Goal: Information Seeking & Learning: Learn about a topic

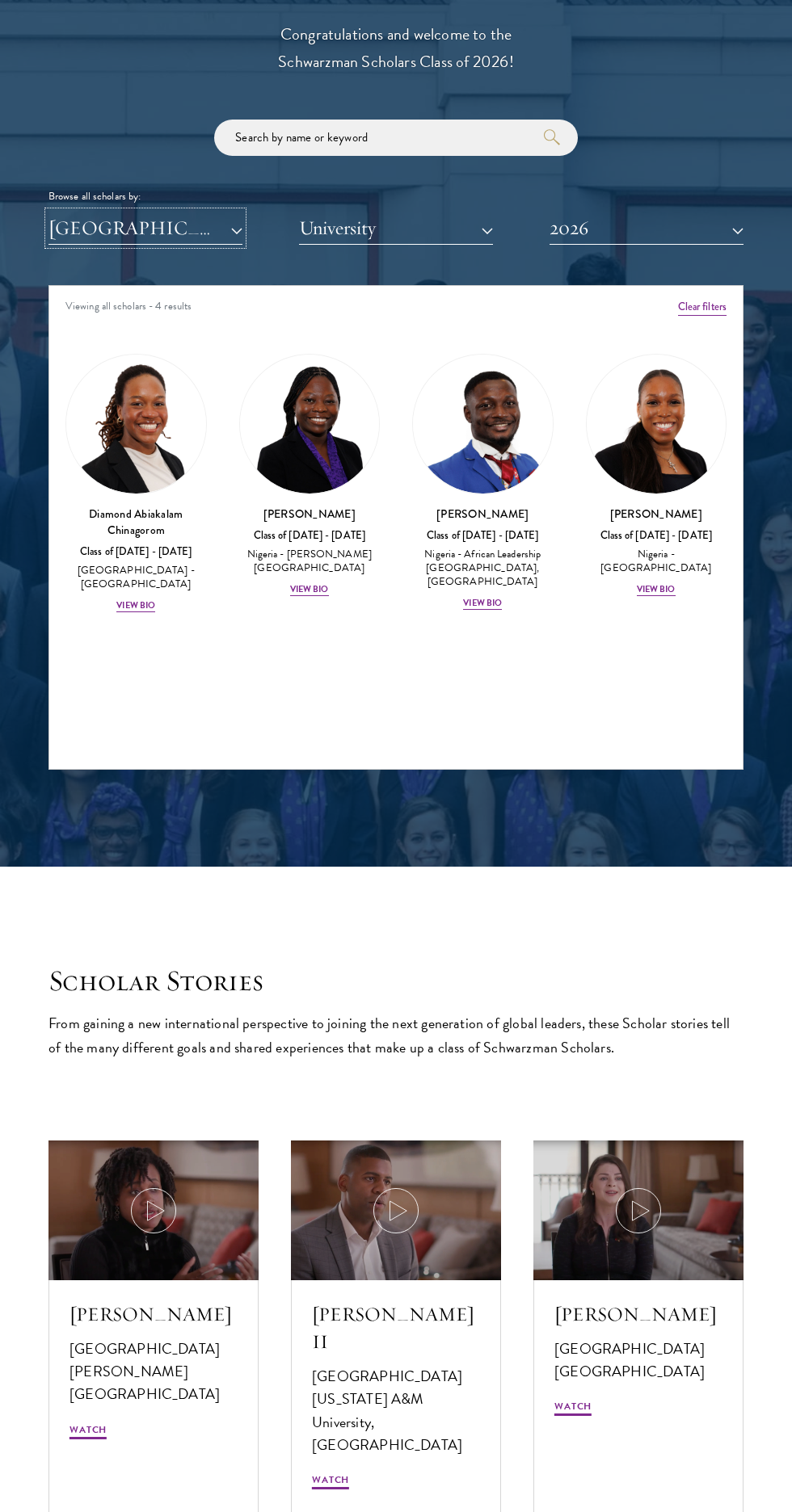
click at [154, 222] on button "[GEOGRAPHIC_DATA]" at bounding box center [144, 227] width 194 height 33
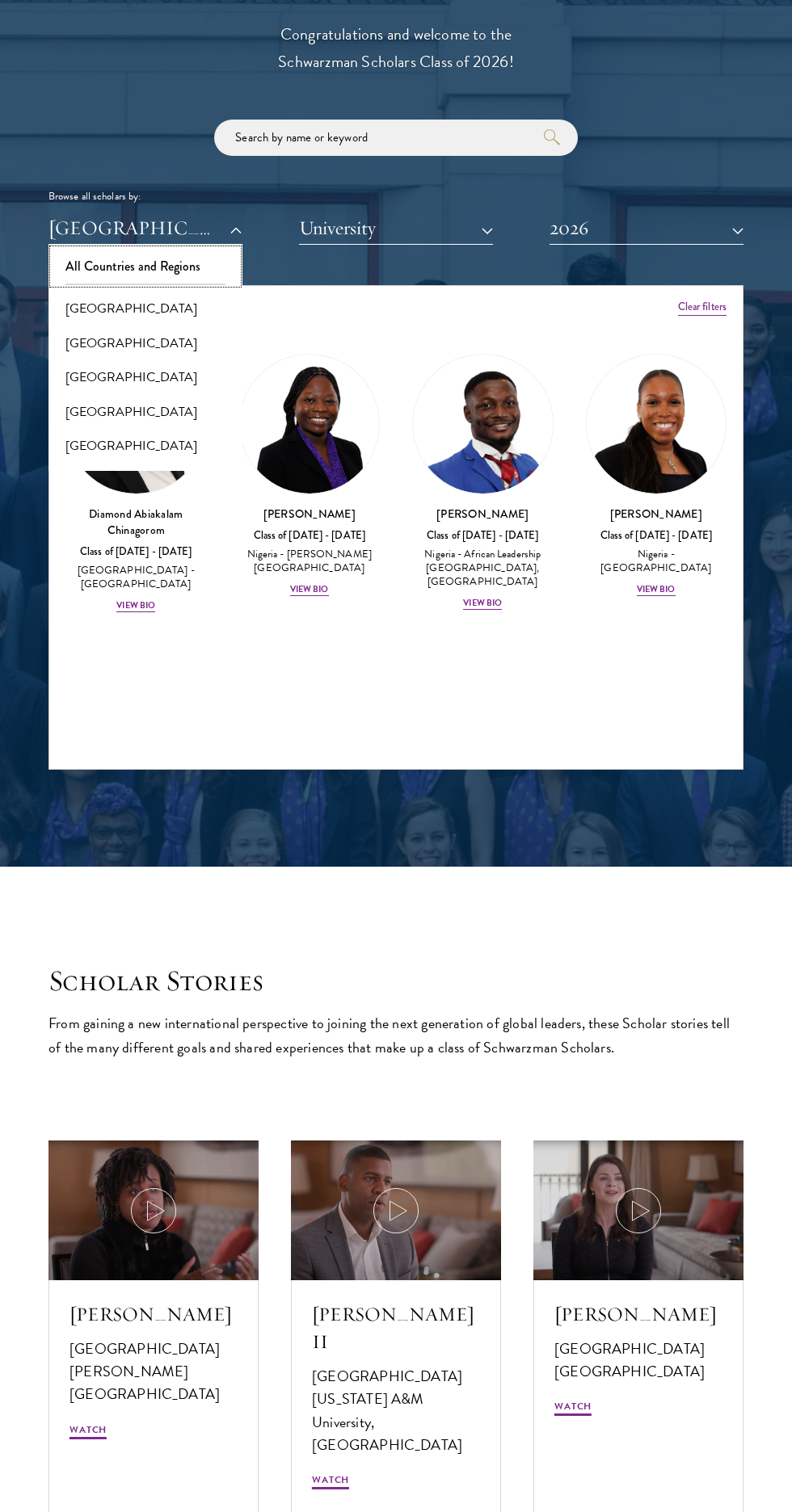
click at [104, 262] on button "All Countries and Regions" at bounding box center [145, 267] width 185 height 34
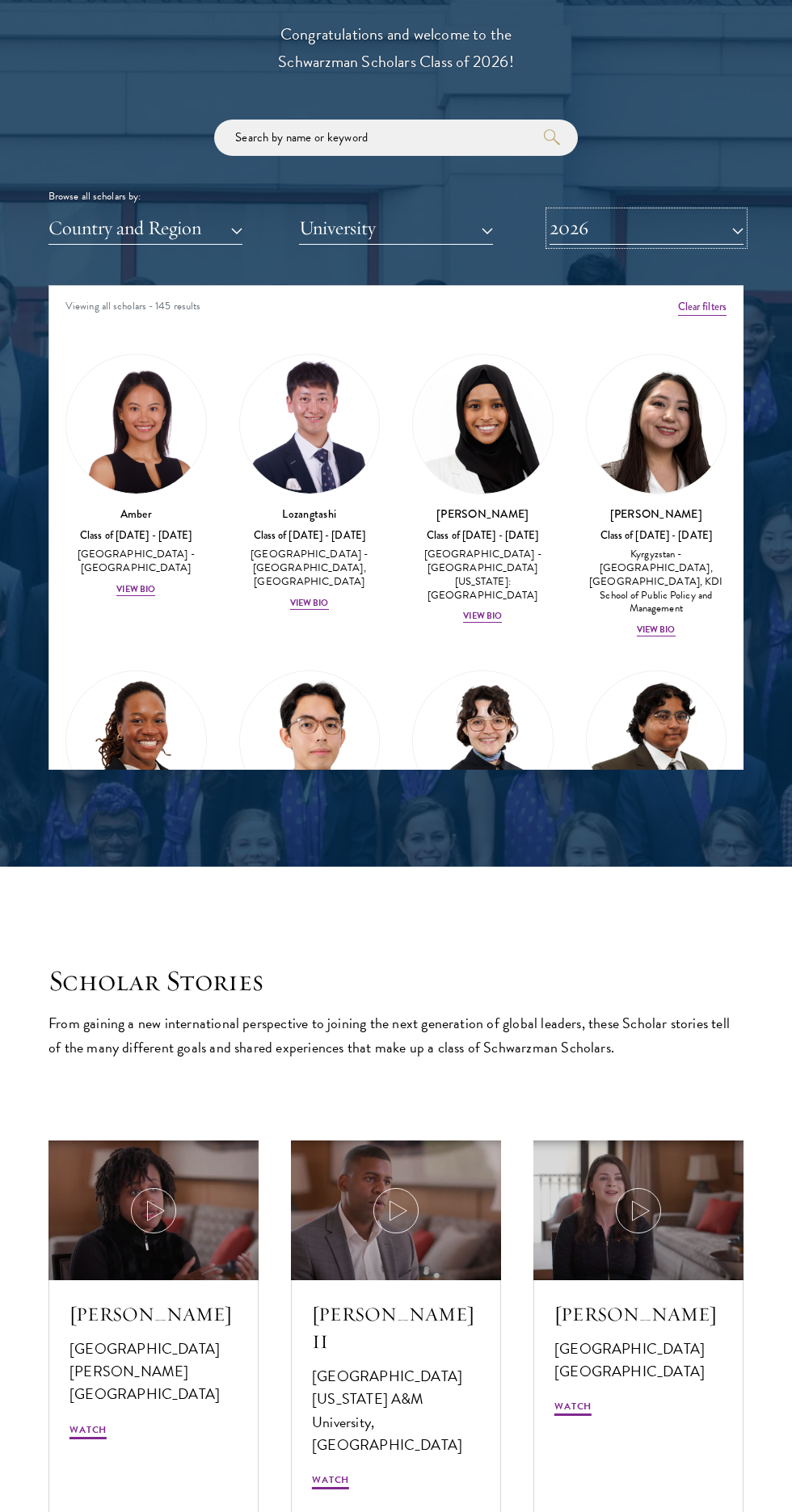
click at [585, 227] on button "2026" at bounding box center [646, 227] width 194 height 33
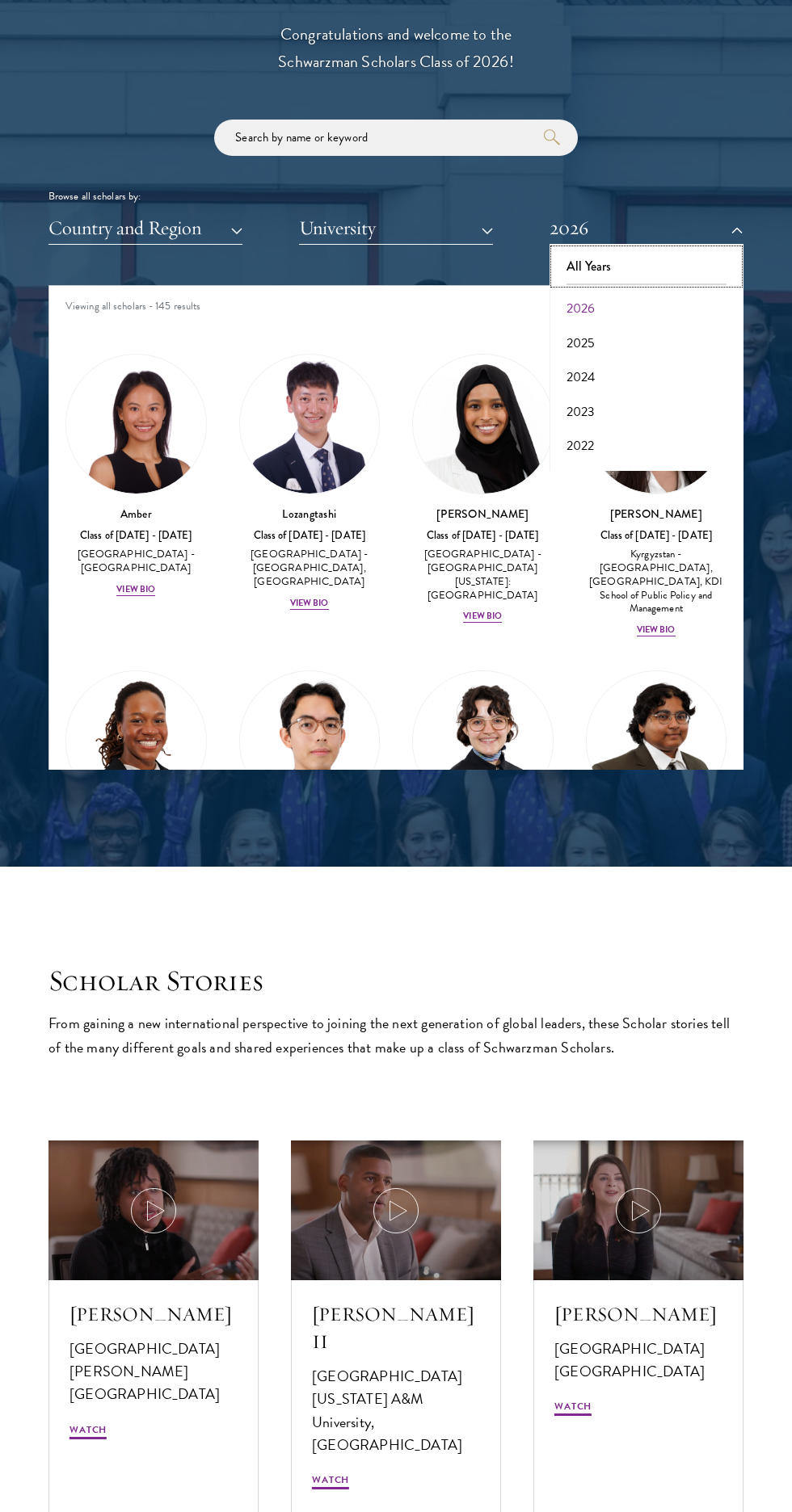
click at [588, 266] on button "All Years" at bounding box center [647, 267] width 185 height 34
click at [606, 316] on div "Viewing all scholars - 145 results" at bounding box center [395, 308] width 693 height 45
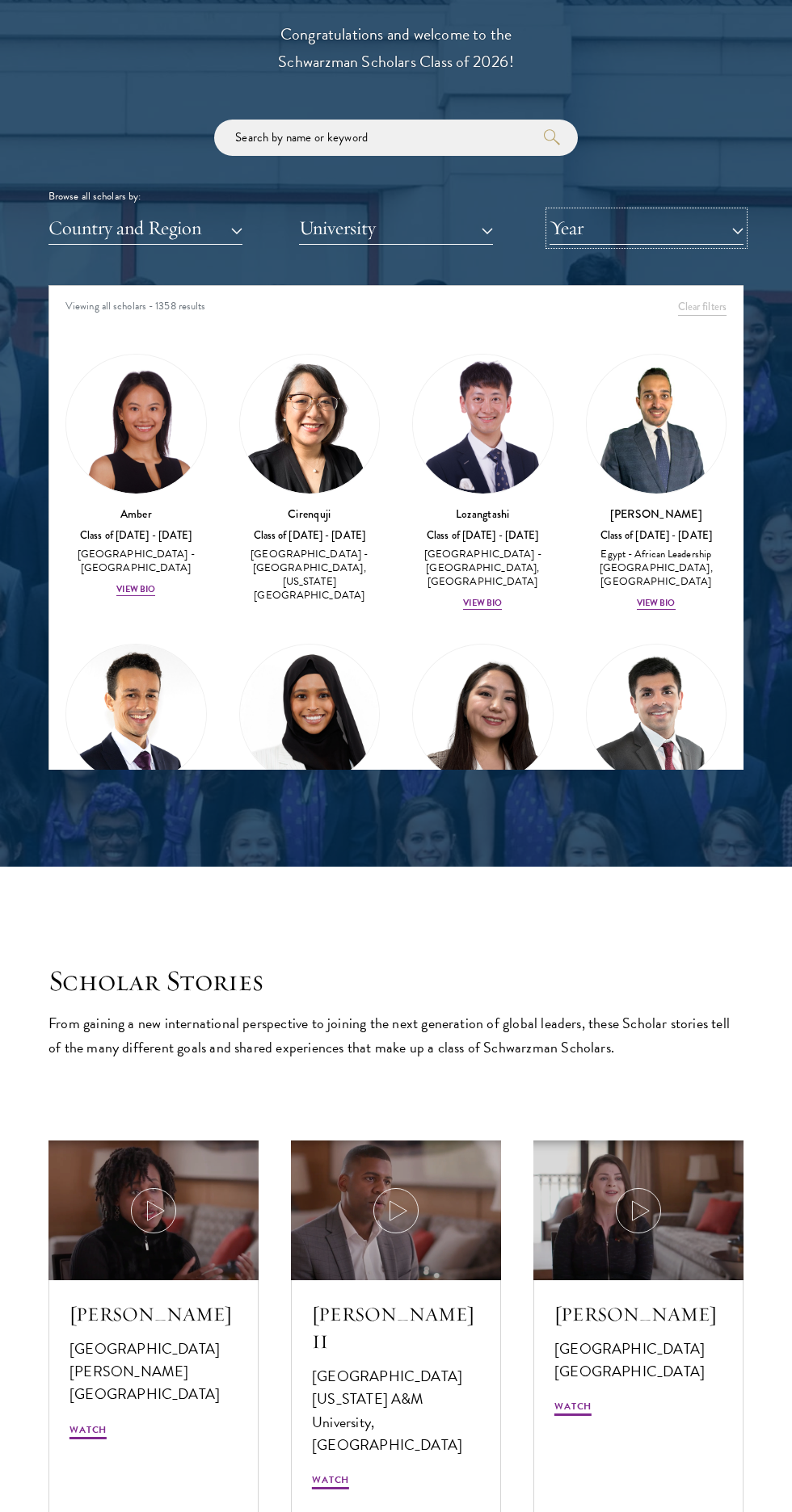
click at [574, 220] on button "Year" at bounding box center [646, 227] width 194 height 33
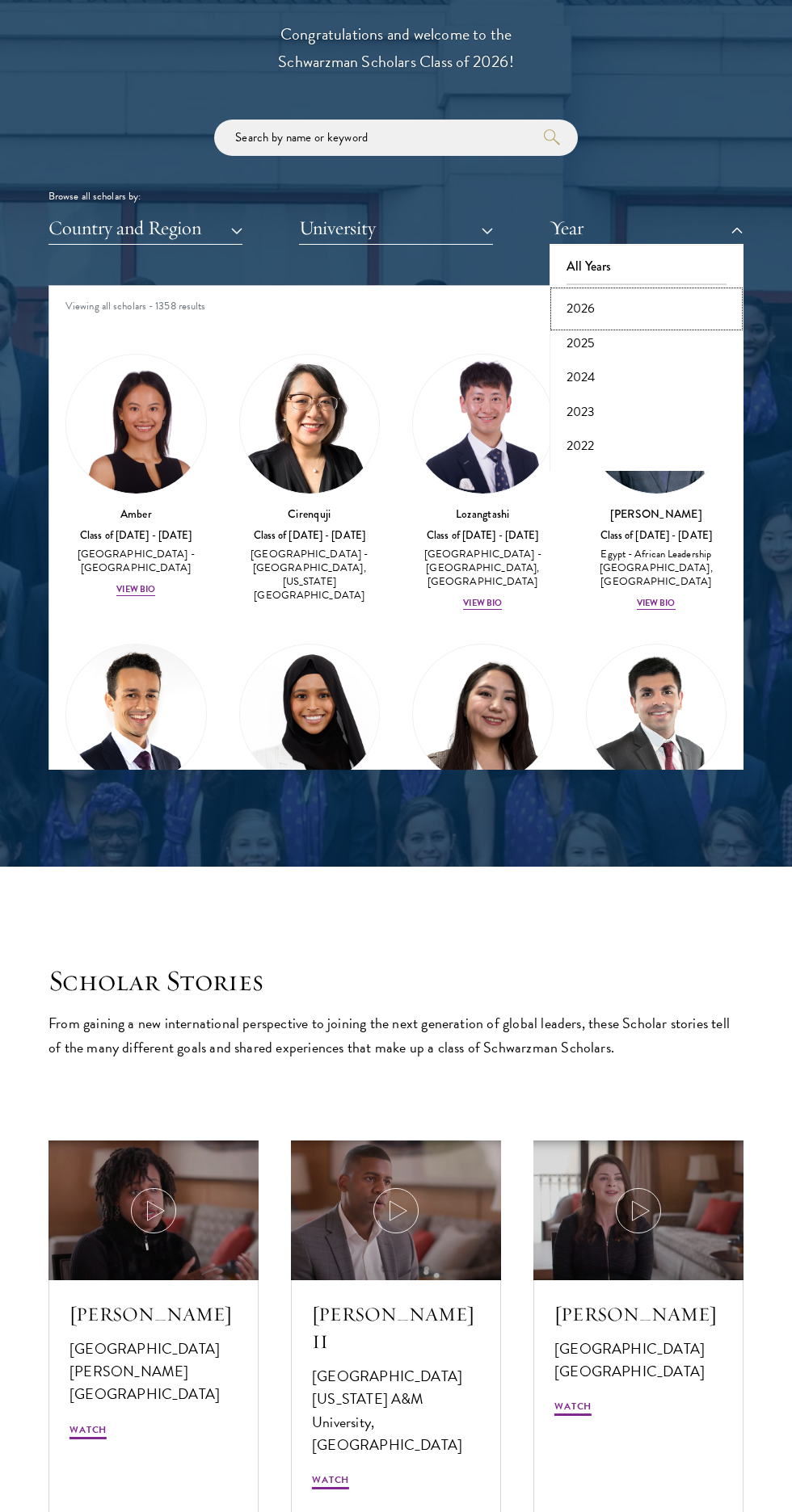
click at [577, 299] on button "2026" at bounding box center [647, 308] width 185 height 34
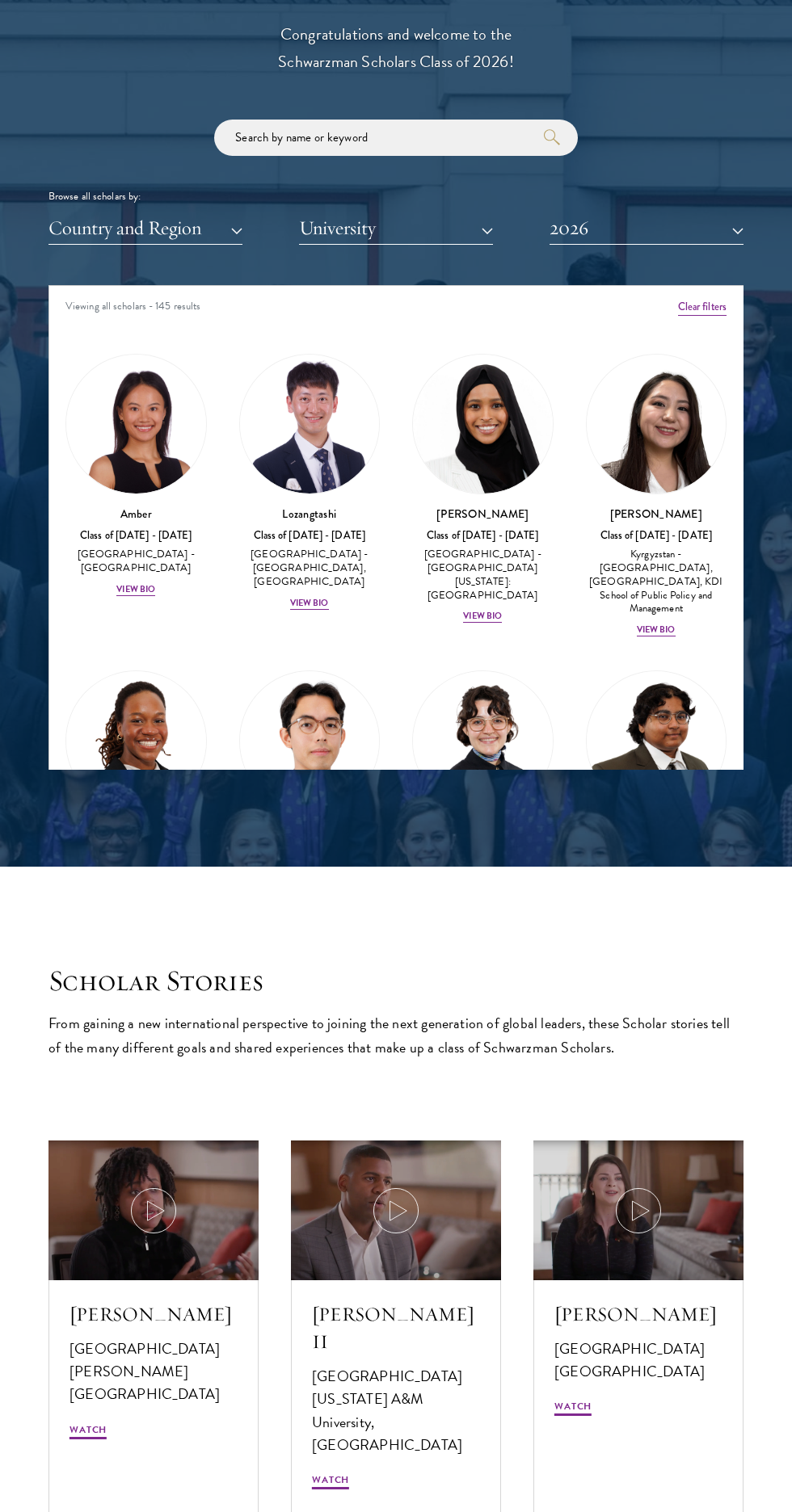
scroll to position [1870, 0]
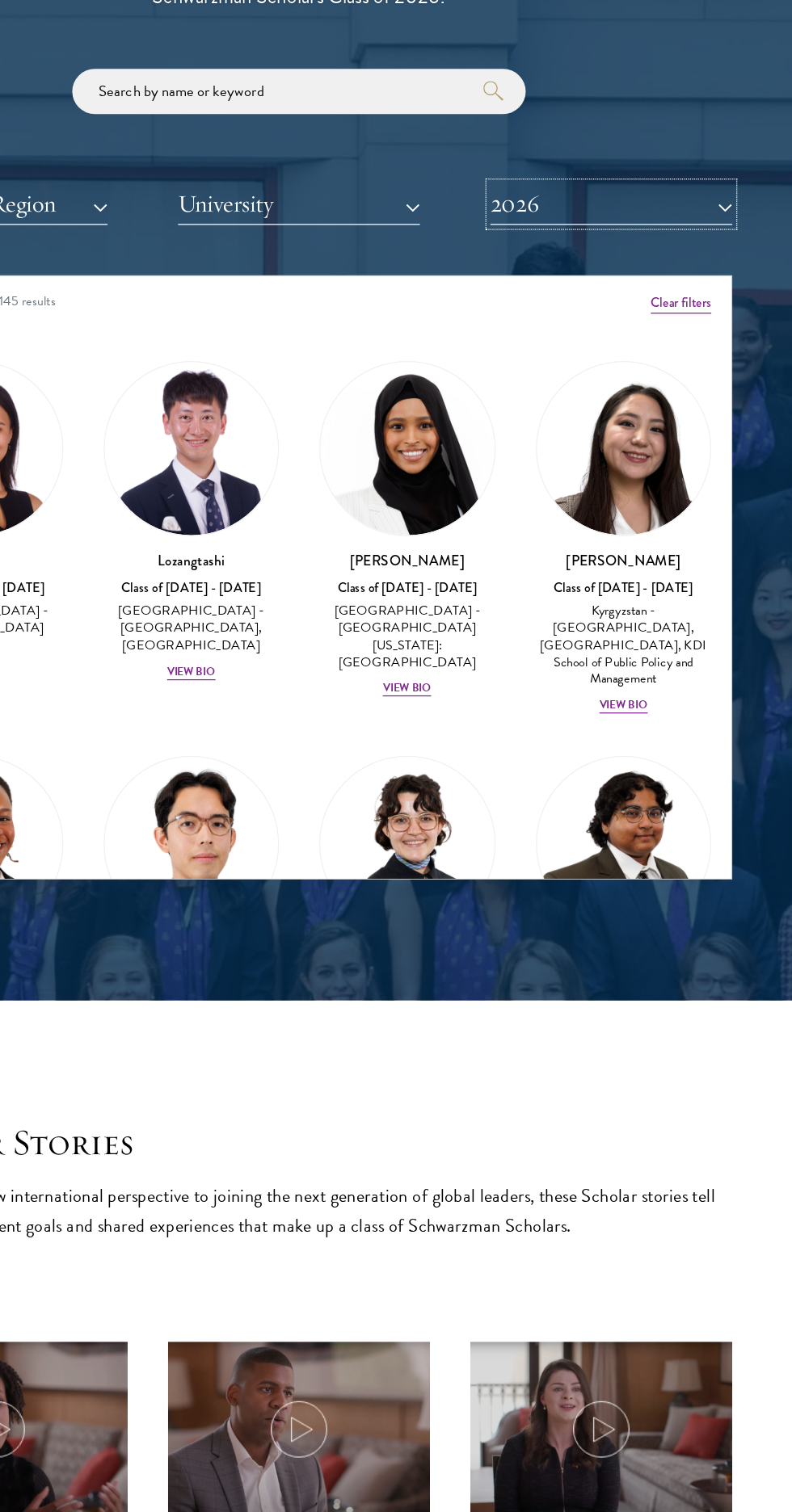
click at [629, 210] on button "2026" at bounding box center [646, 222] width 194 height 33
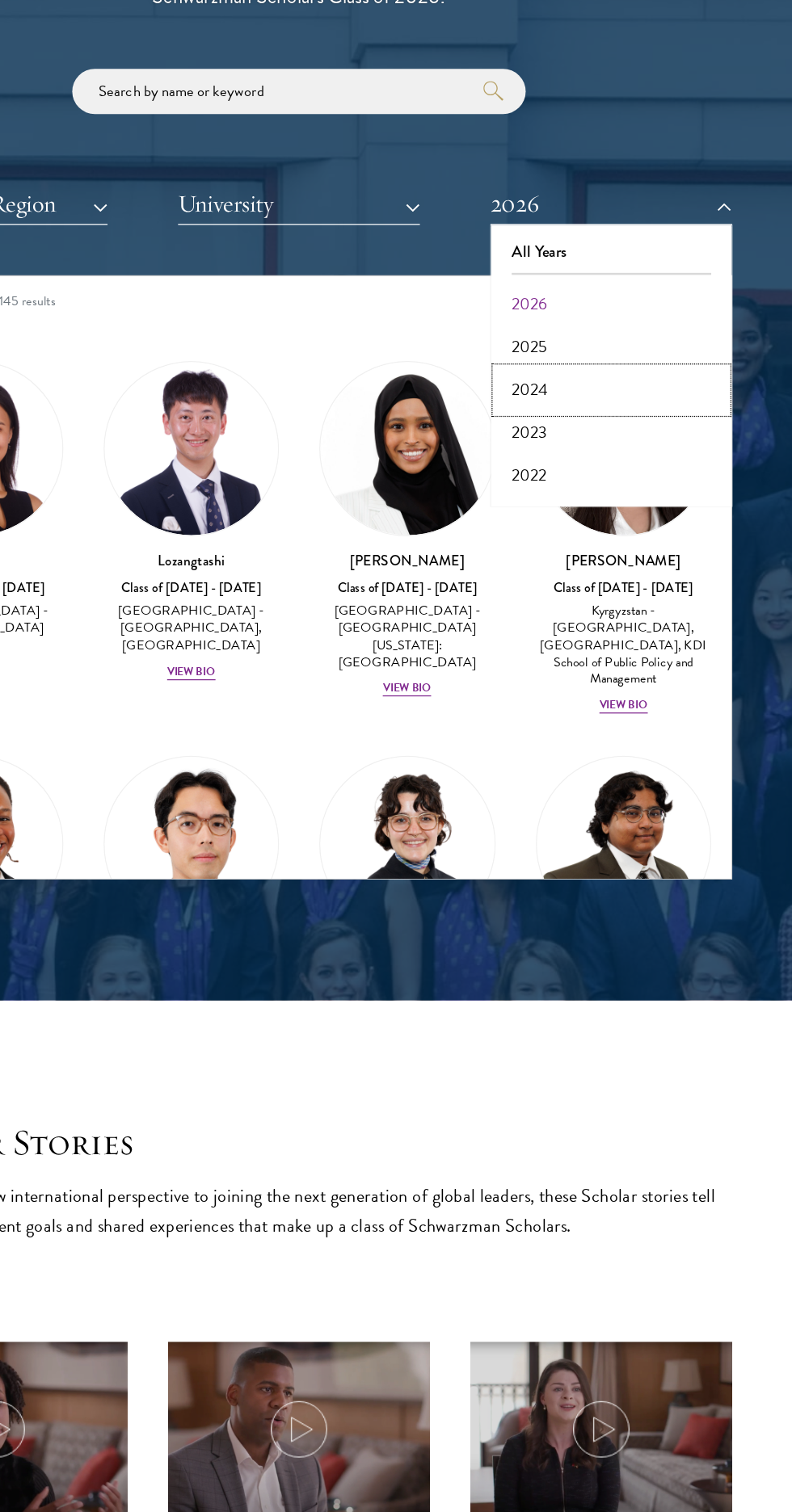
click at [583, 370] on button "2024" at bounding box center [647, 372] width 185 height 34
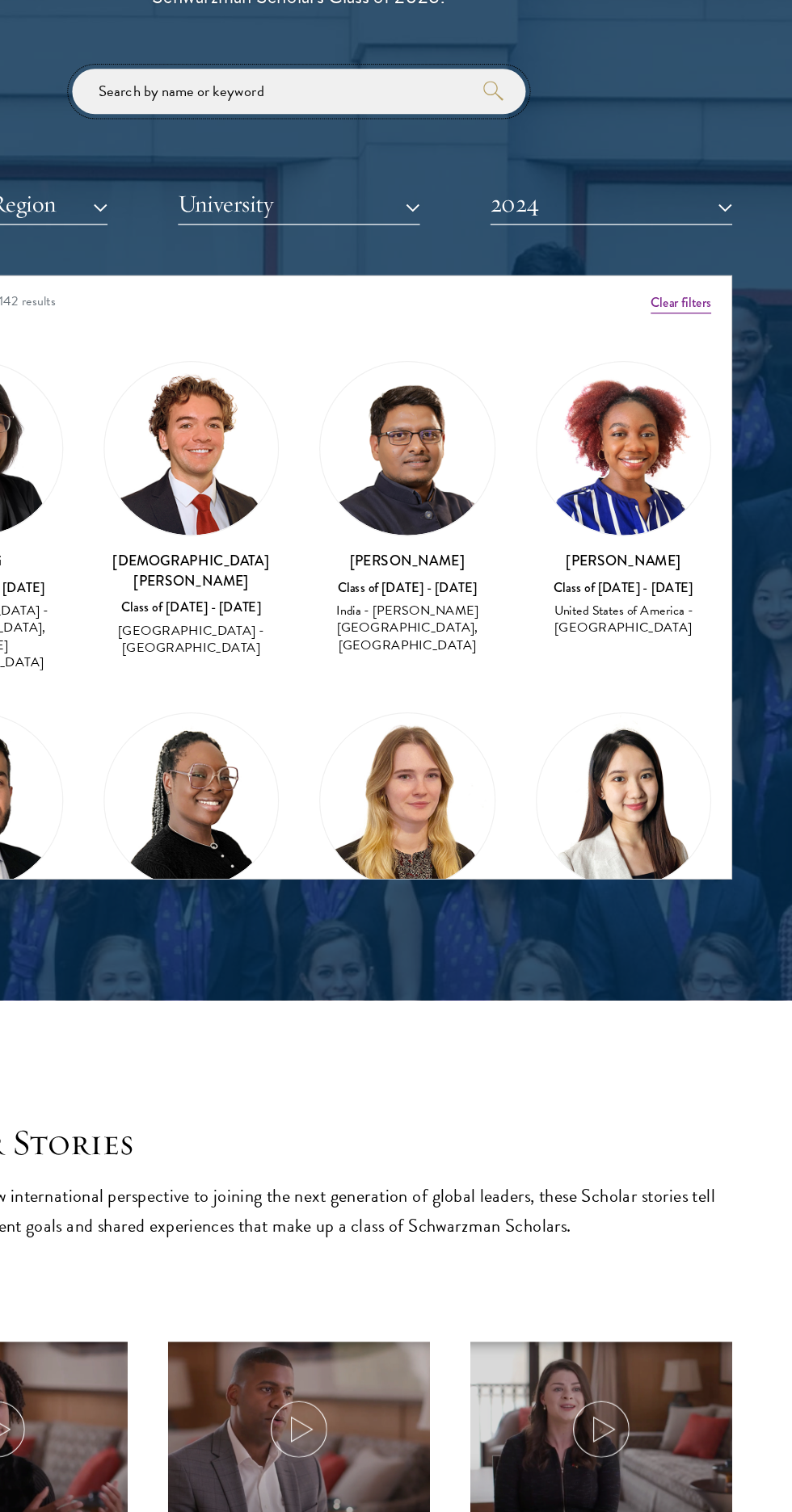
click at [324, 127] on input "search" at bounding box center [396, 132] width 364 height 37
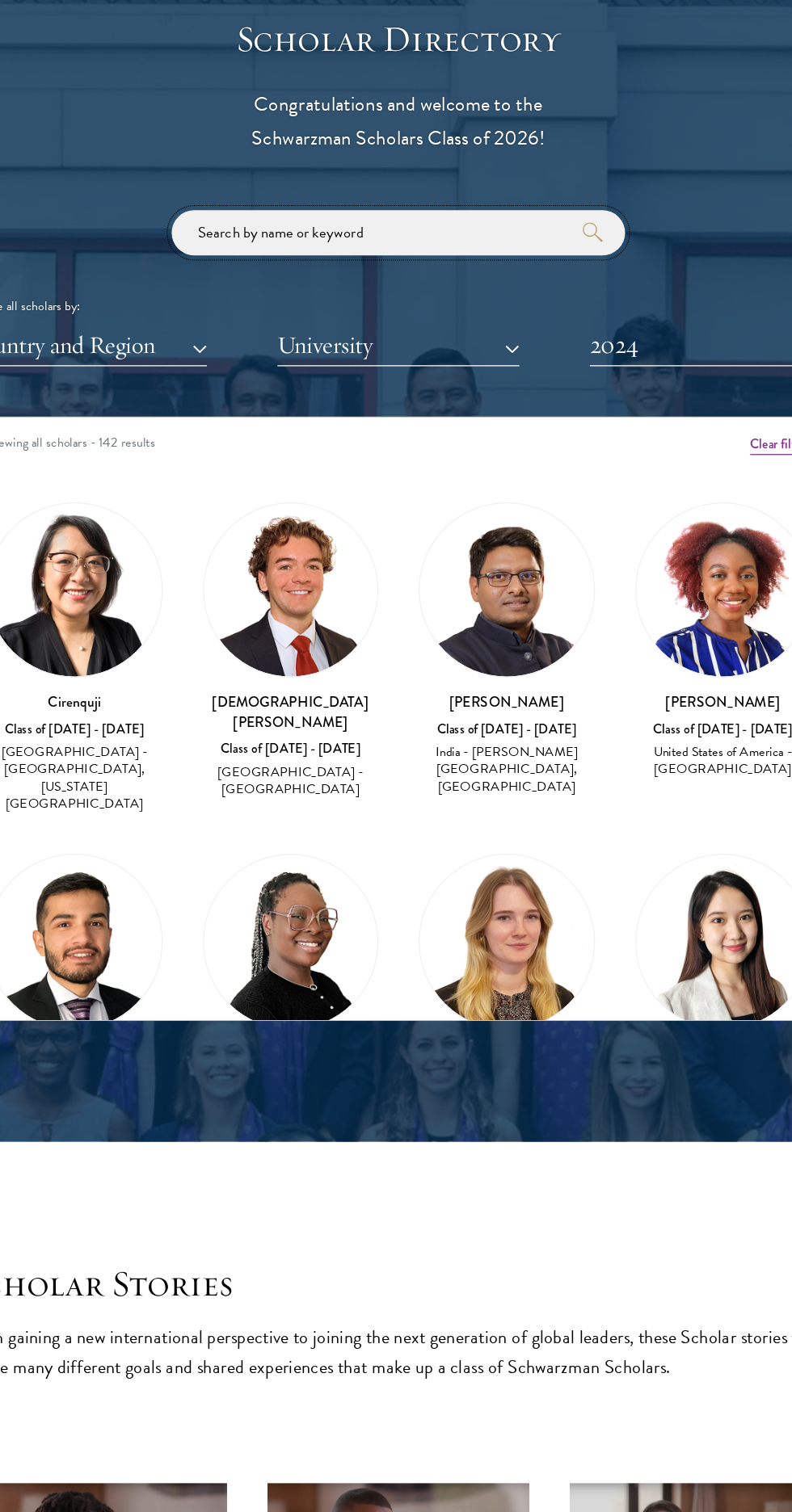
scroll to position [1672, 0]
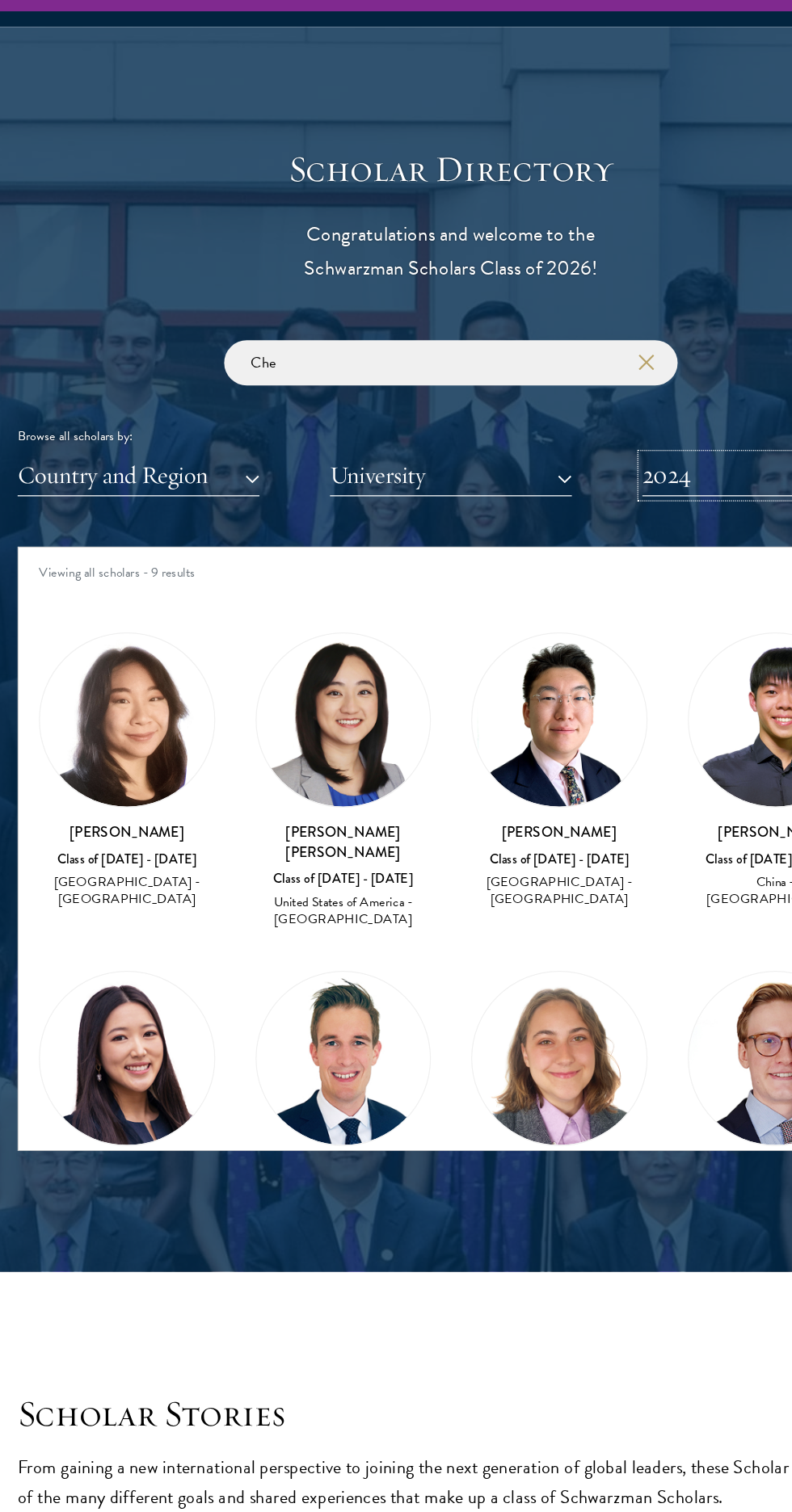
click at [584, 418] on button "2024" at bounding box center [646, 419] width 194 height 33
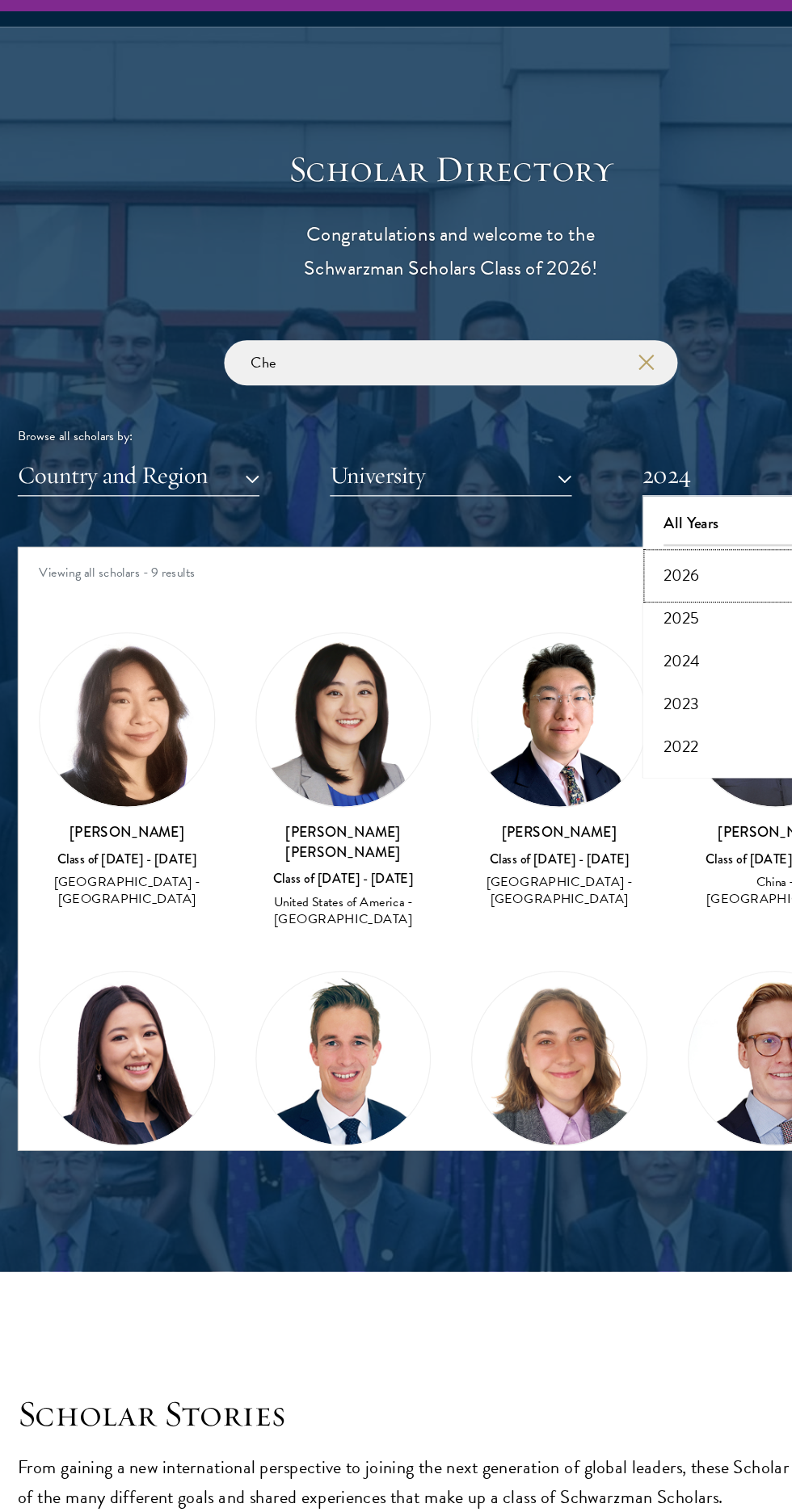
click at [581, 498] on button "2026" at bounding box center [647, 500] width 185 height 34
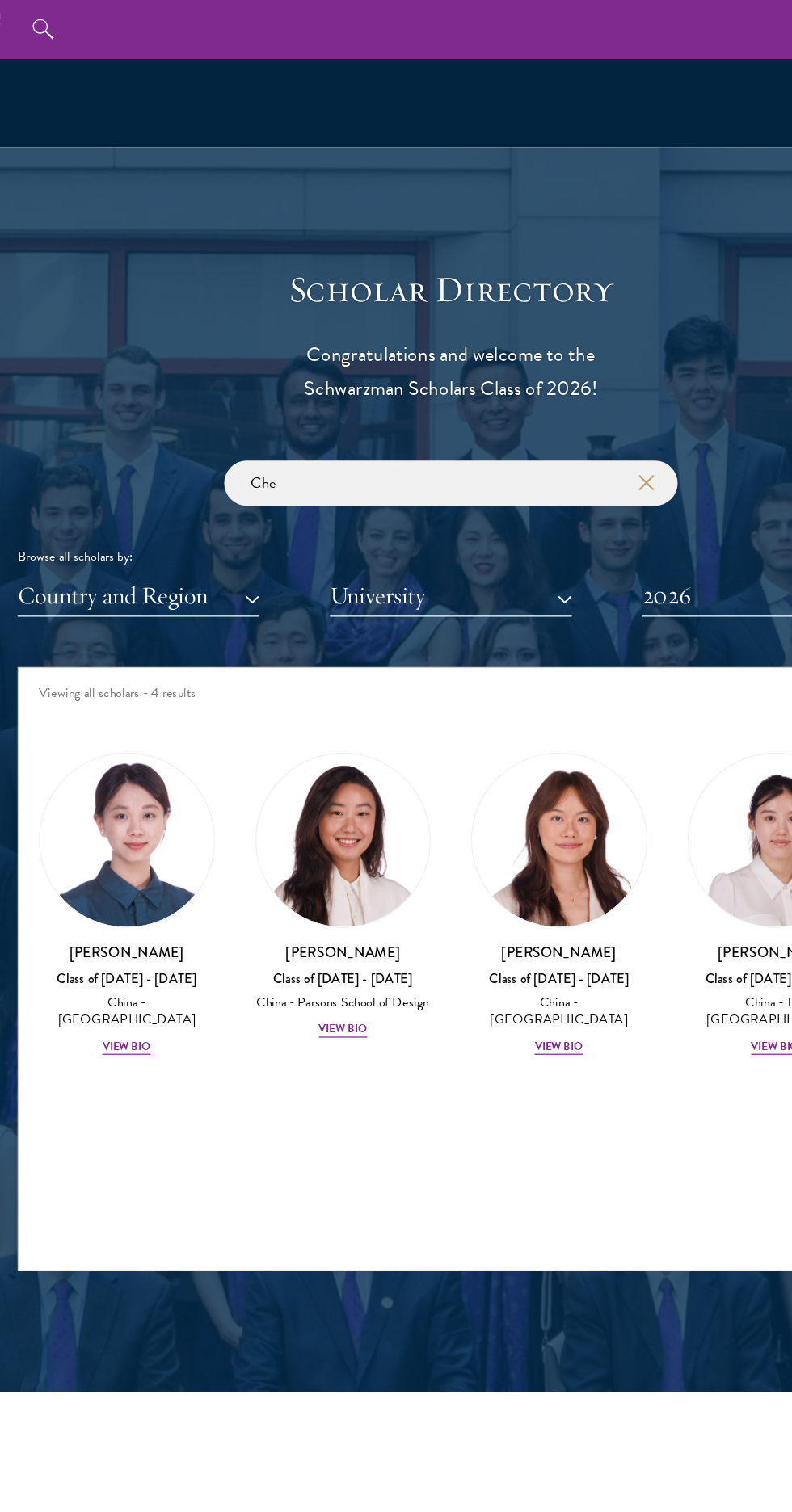
scroll to position [1570, 0]
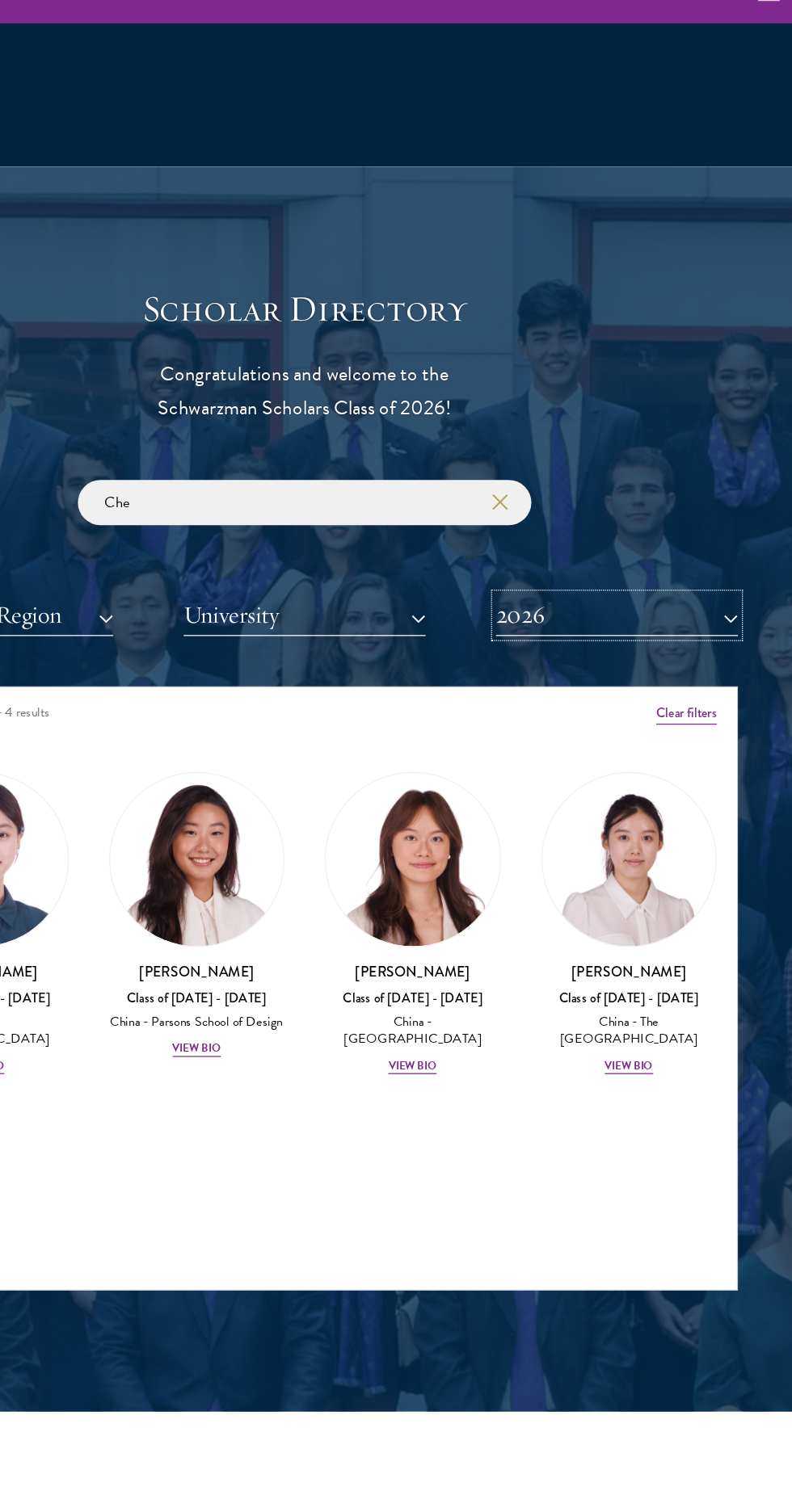
click at [631, 512] on button "2026" at bounding box center [646, 522] width 194 height 33
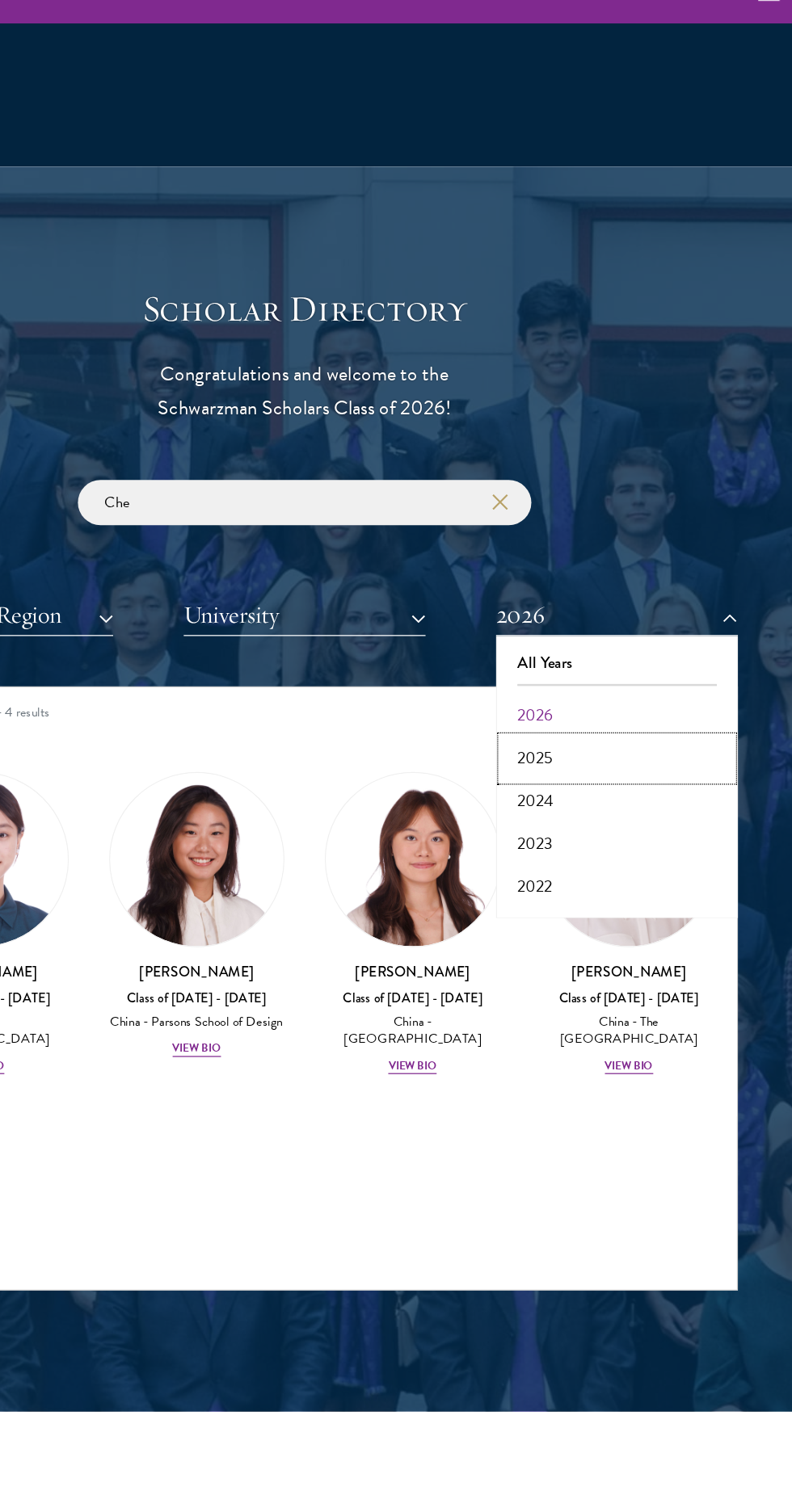
click at [581, 632] on button "2025" at bounding box center [647, 637] width 185 height 34
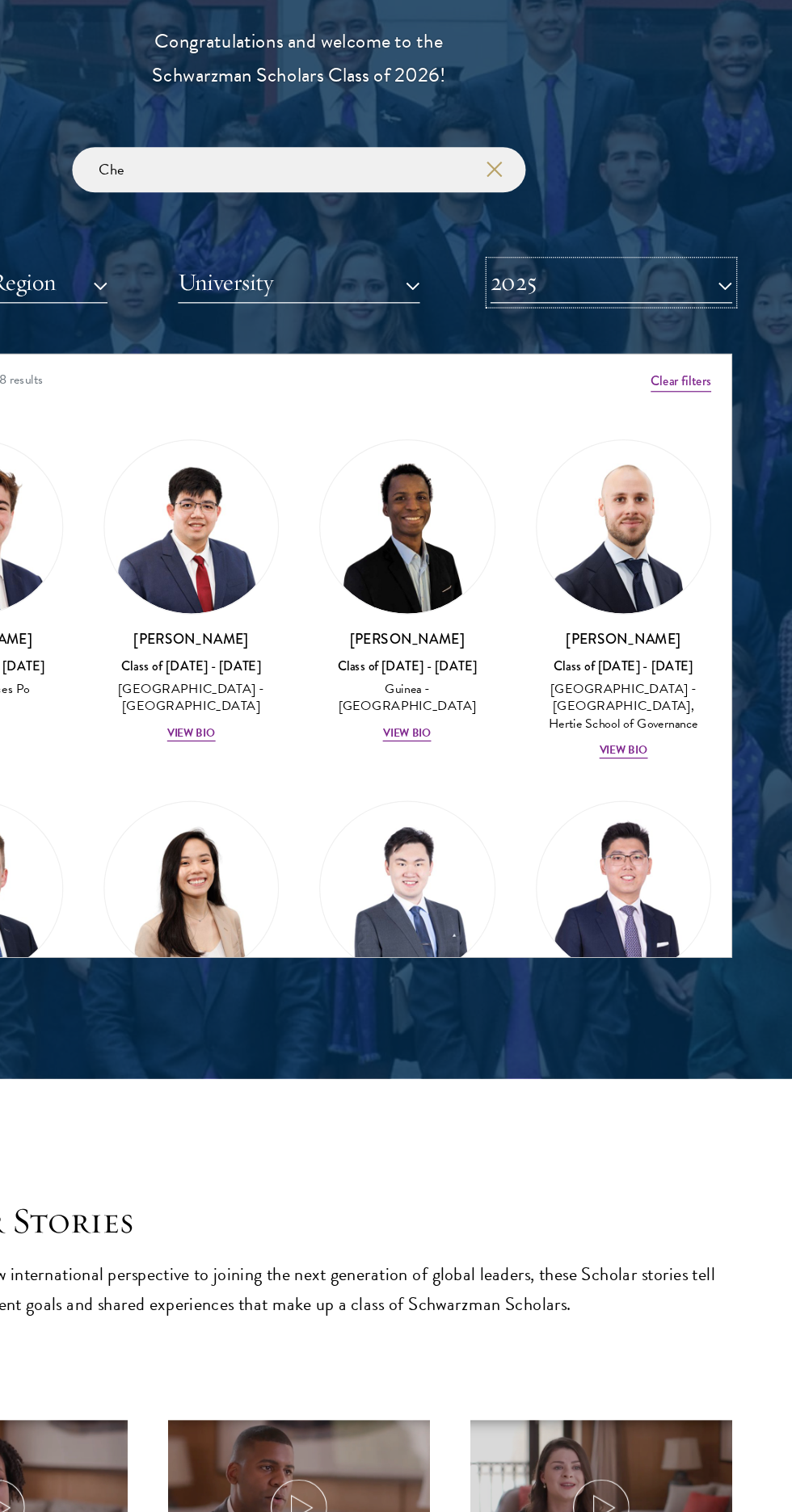
click at [581, 521] on button "2025" at bounding box center [646, 522] width 194 height 33
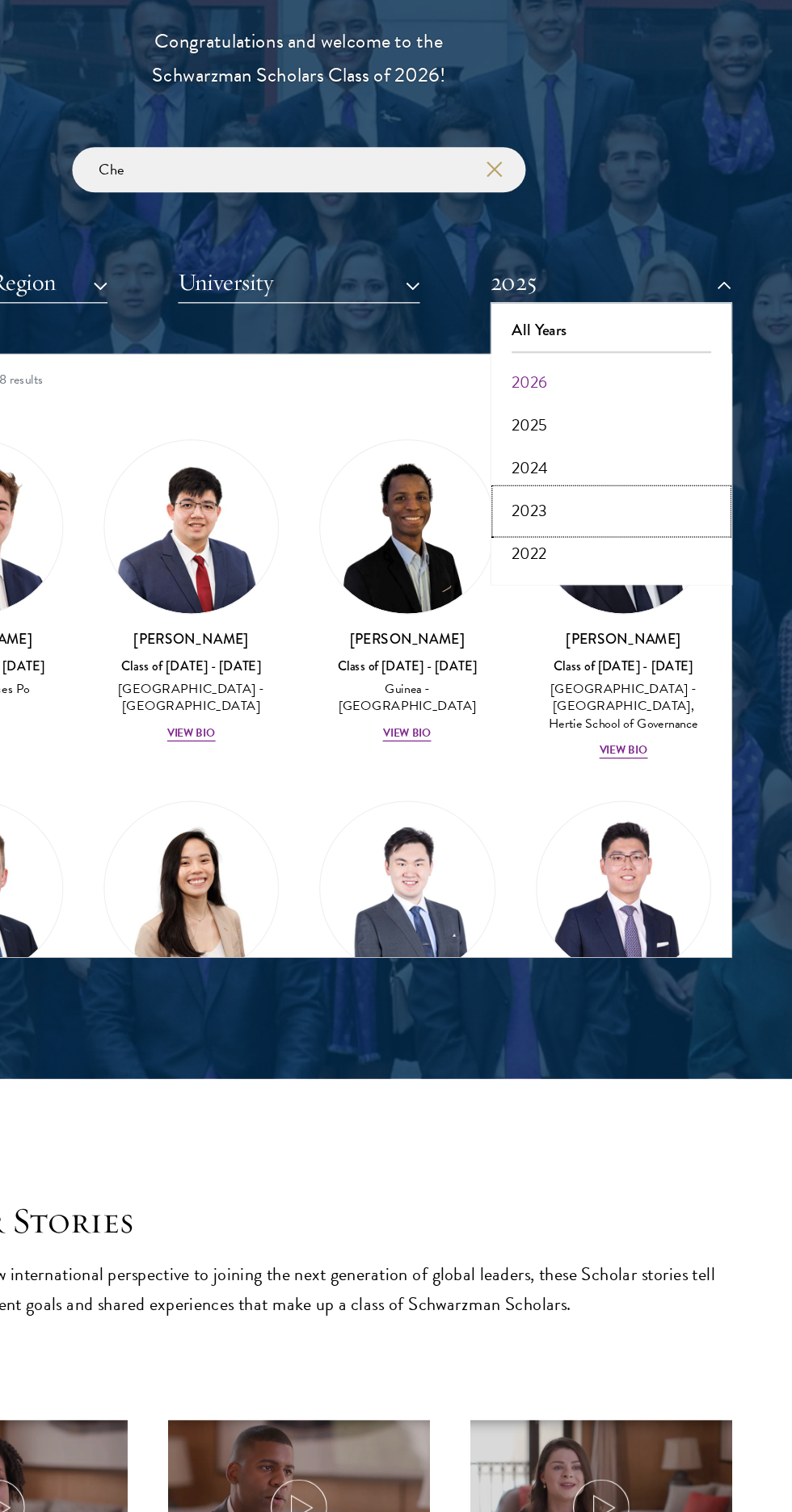
click at [581, 703] on button "2023" at bounding box center [647, 706] width 185 height 34
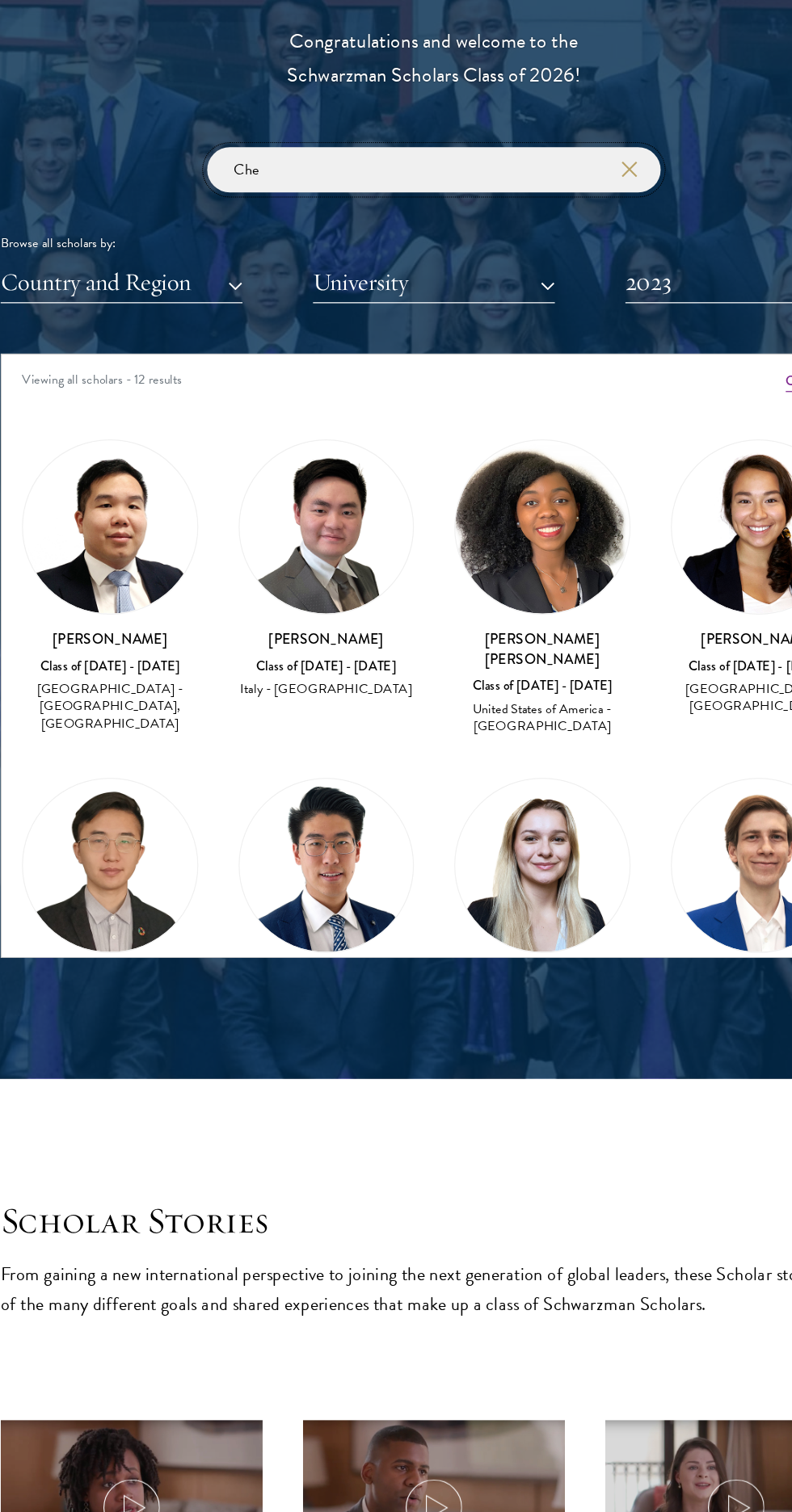
click at [296, 431] on input "Che" at bounding box center [396, 431] width 364 height 37
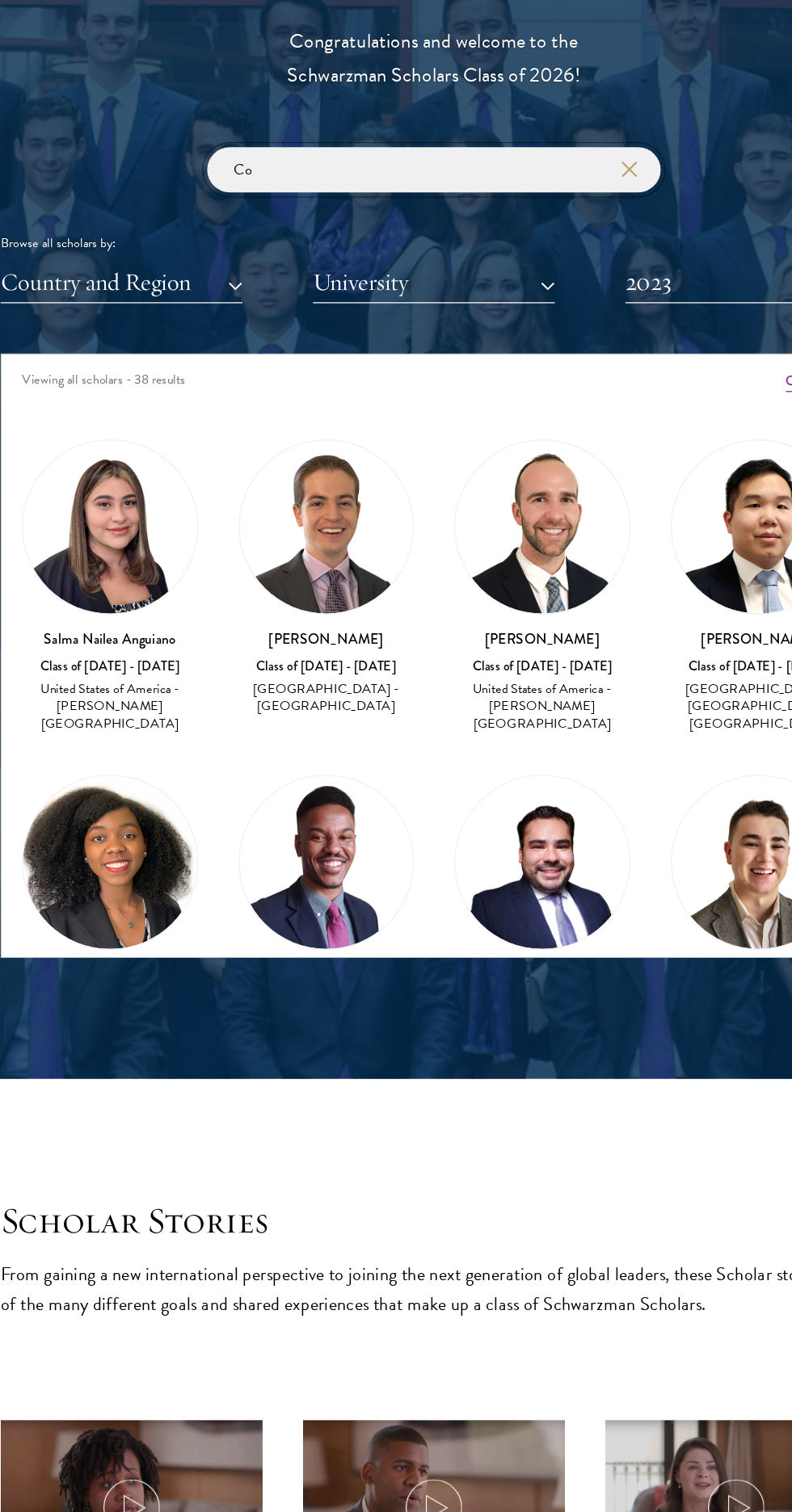
type input "Co"
click at [581, 527] on button "2023" at bounding box center [646, 522] width 194 height 33
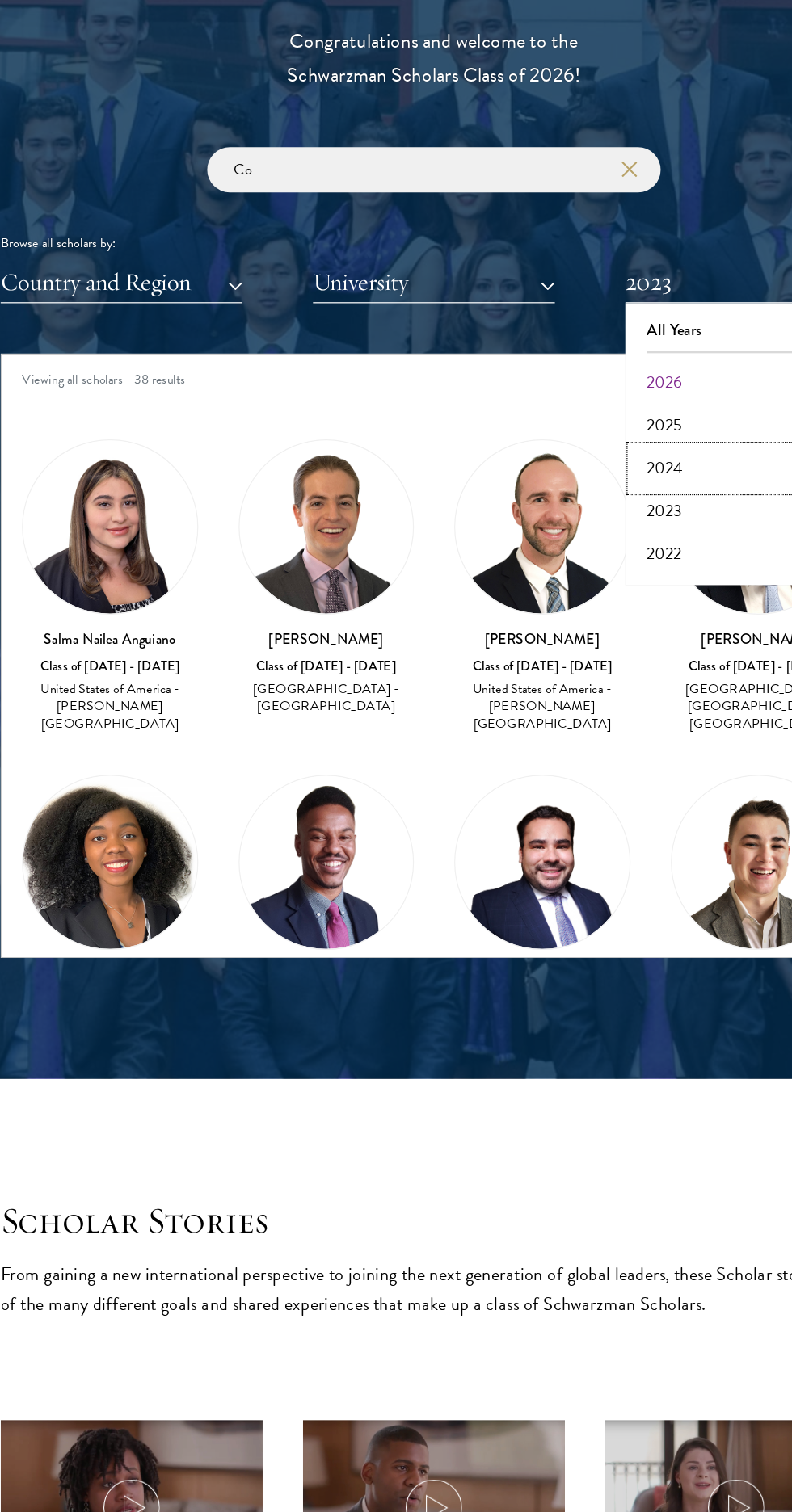
click at [581, 670] on button "2024" at bounding box center [647, 671] width 185 height 34
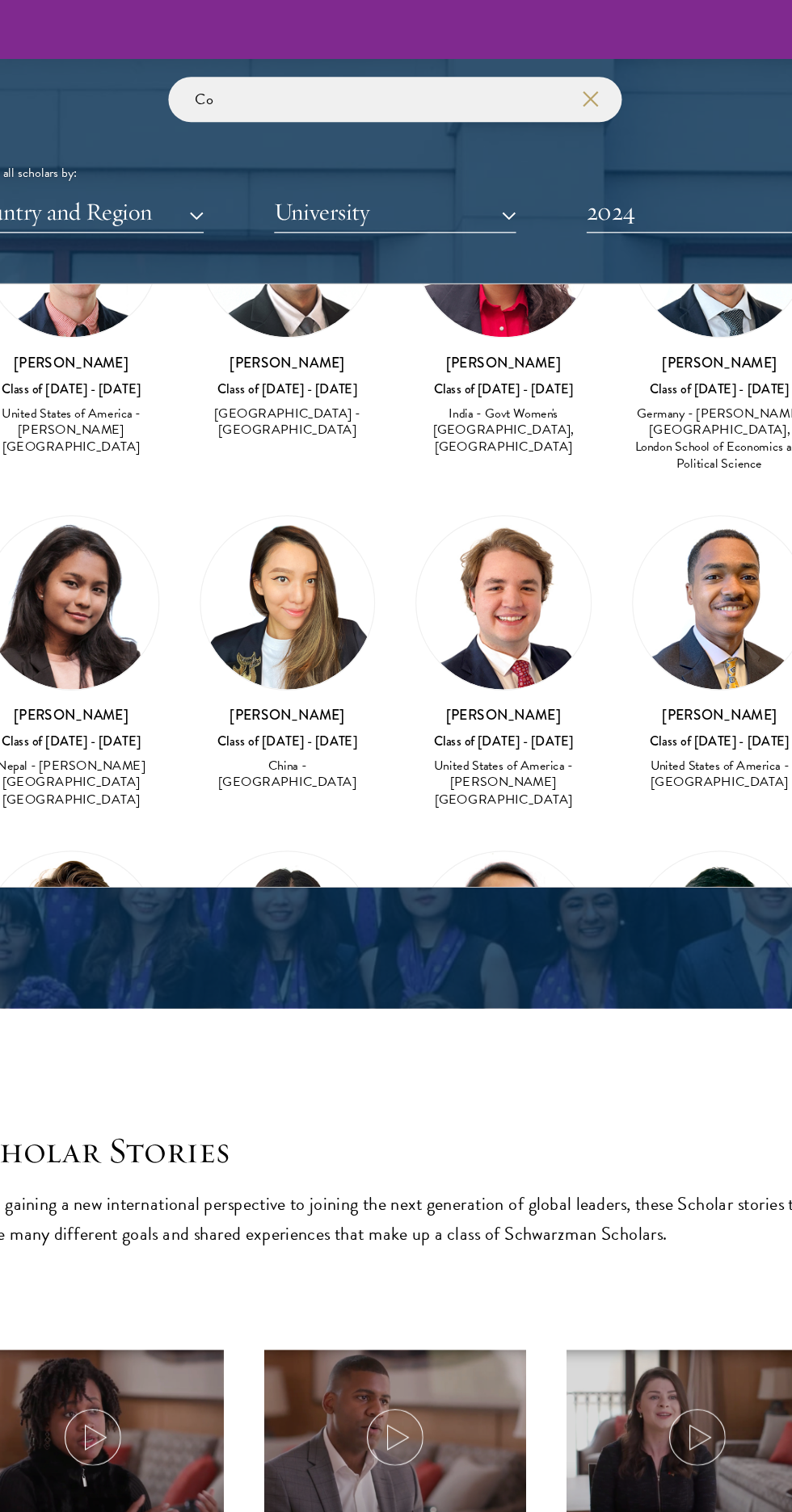
scroll to position [2043, 0]
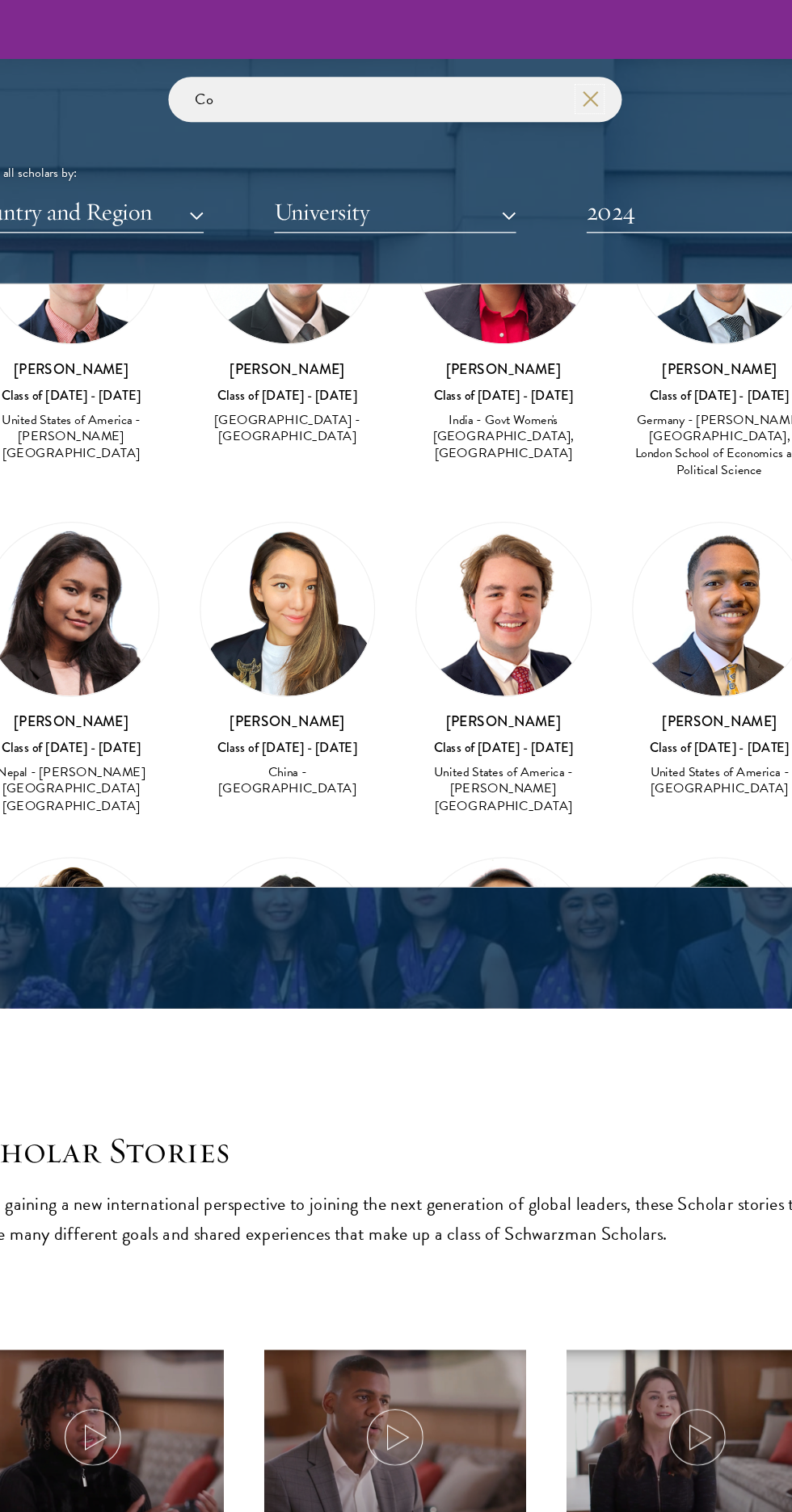
click at [552, 78] on use "button" at bounding box center [551, 78] width 22 height 22
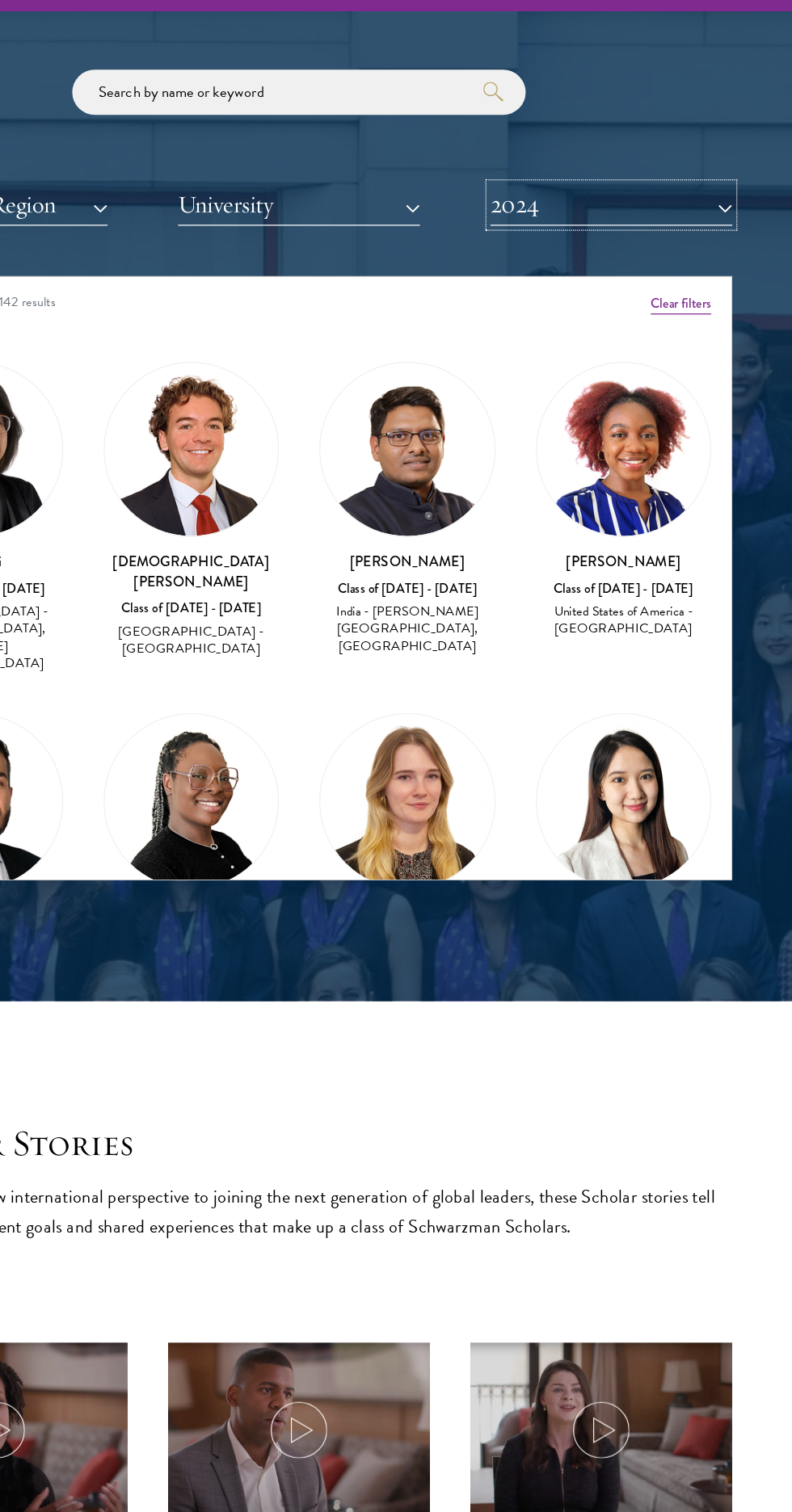
click at [657, 197] on button "2024" at bounding box center [646, 202] width 194 height 33
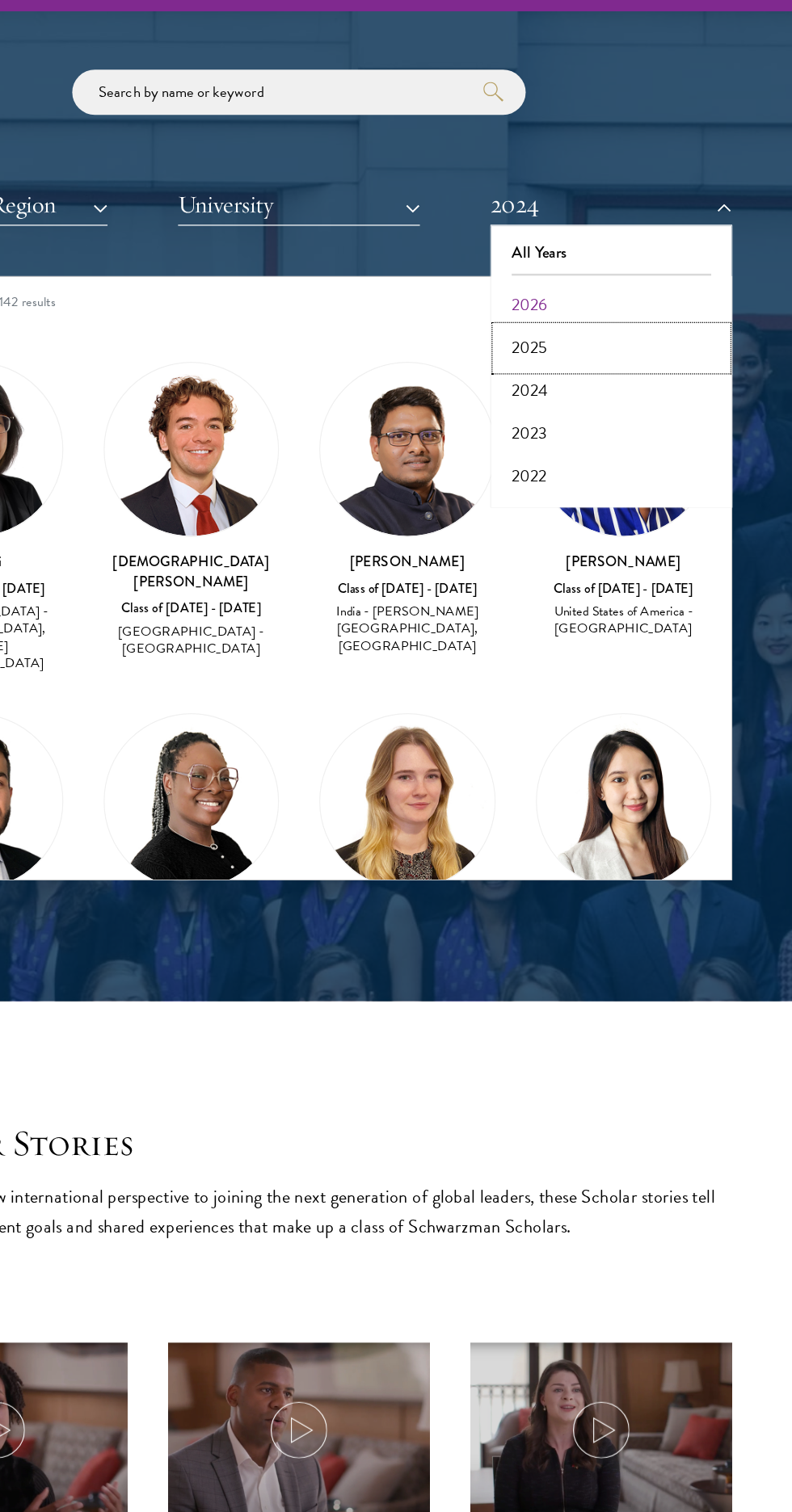
click at [578, 308] on button "2025" at bounding box center [647, 318] width 185 height 34
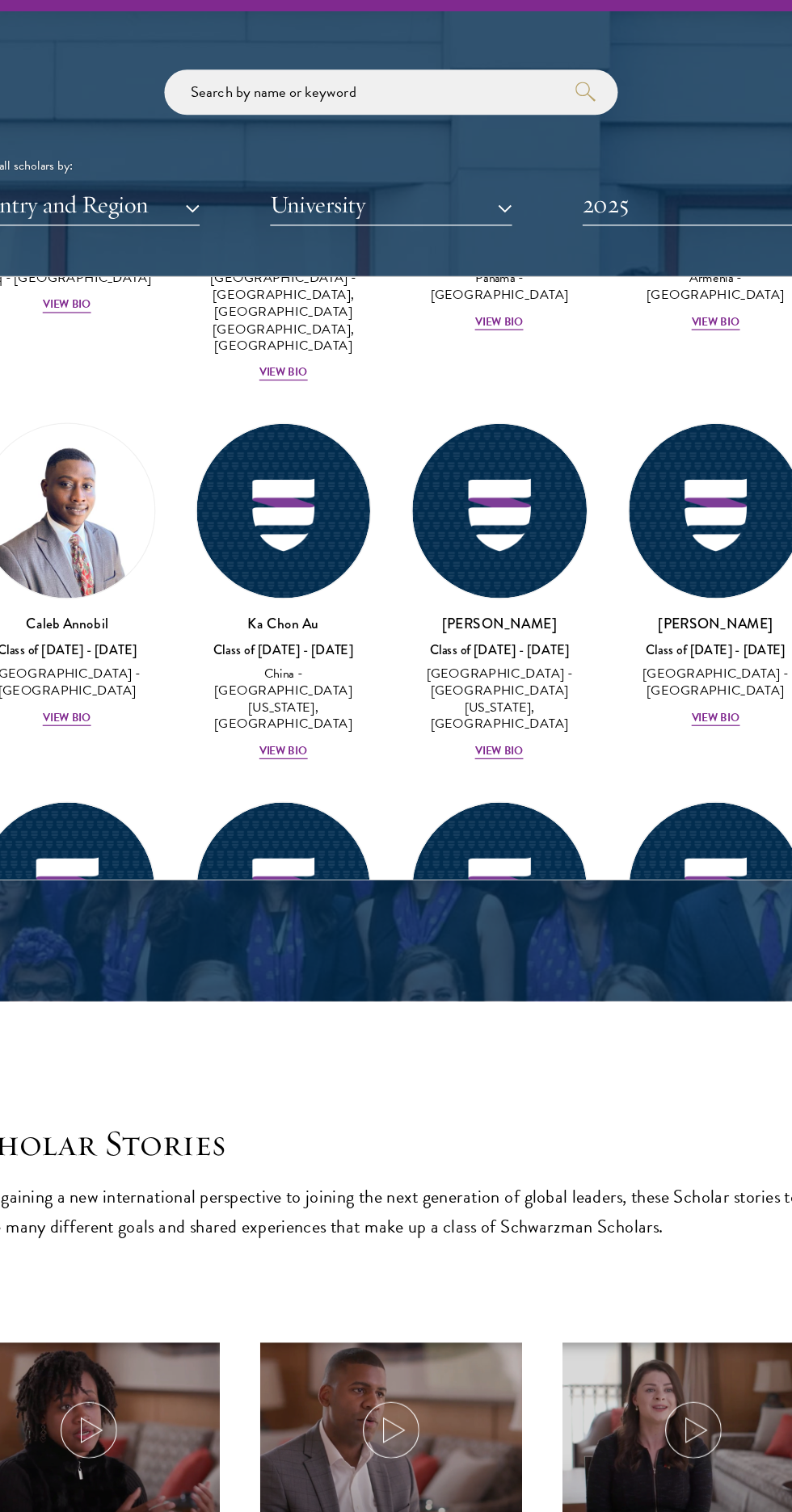
scroll to position [463, 0]
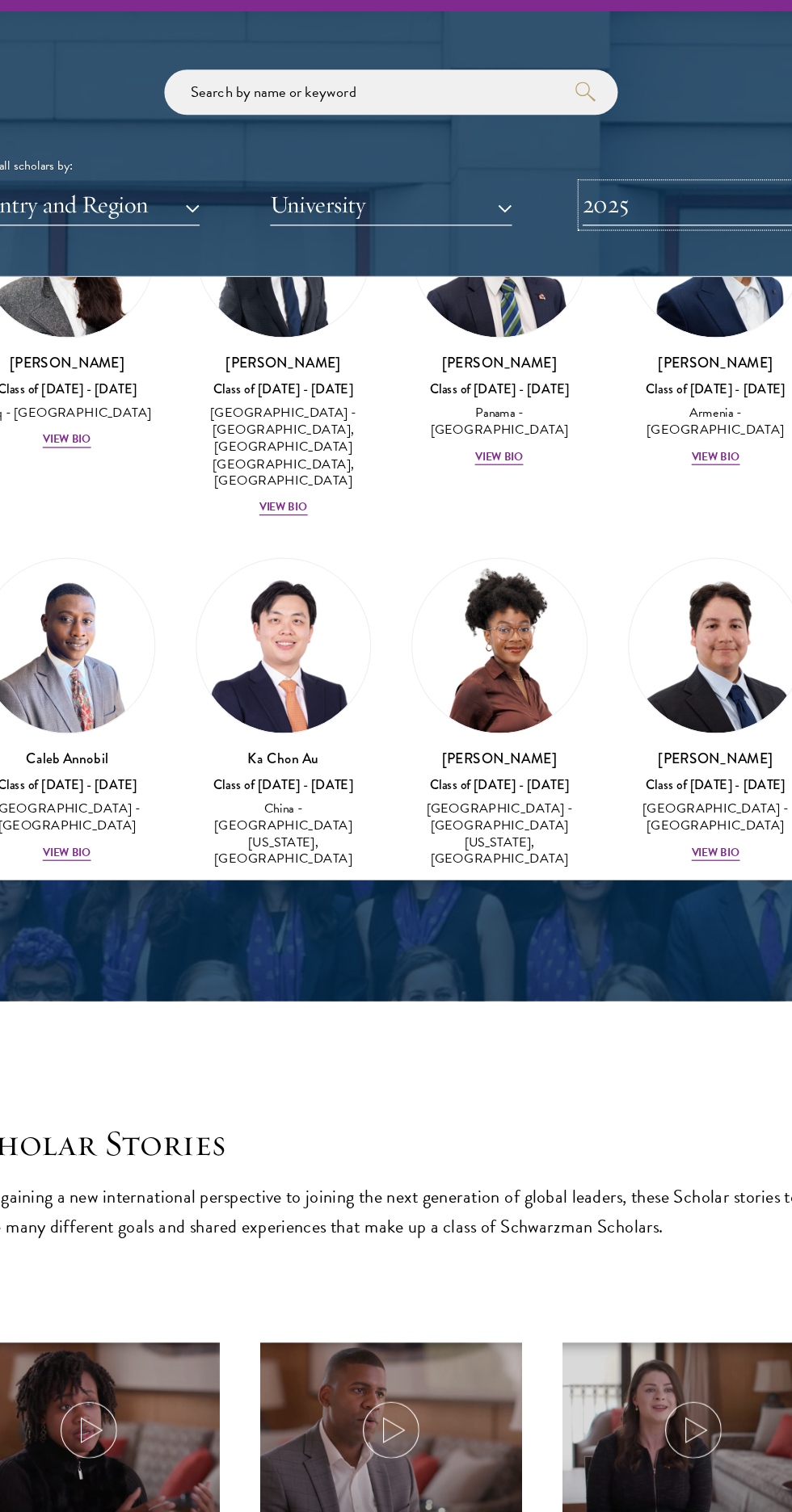
click at [573, 201] on button "2025" at bounding box center [646, 202] width 194 height 33
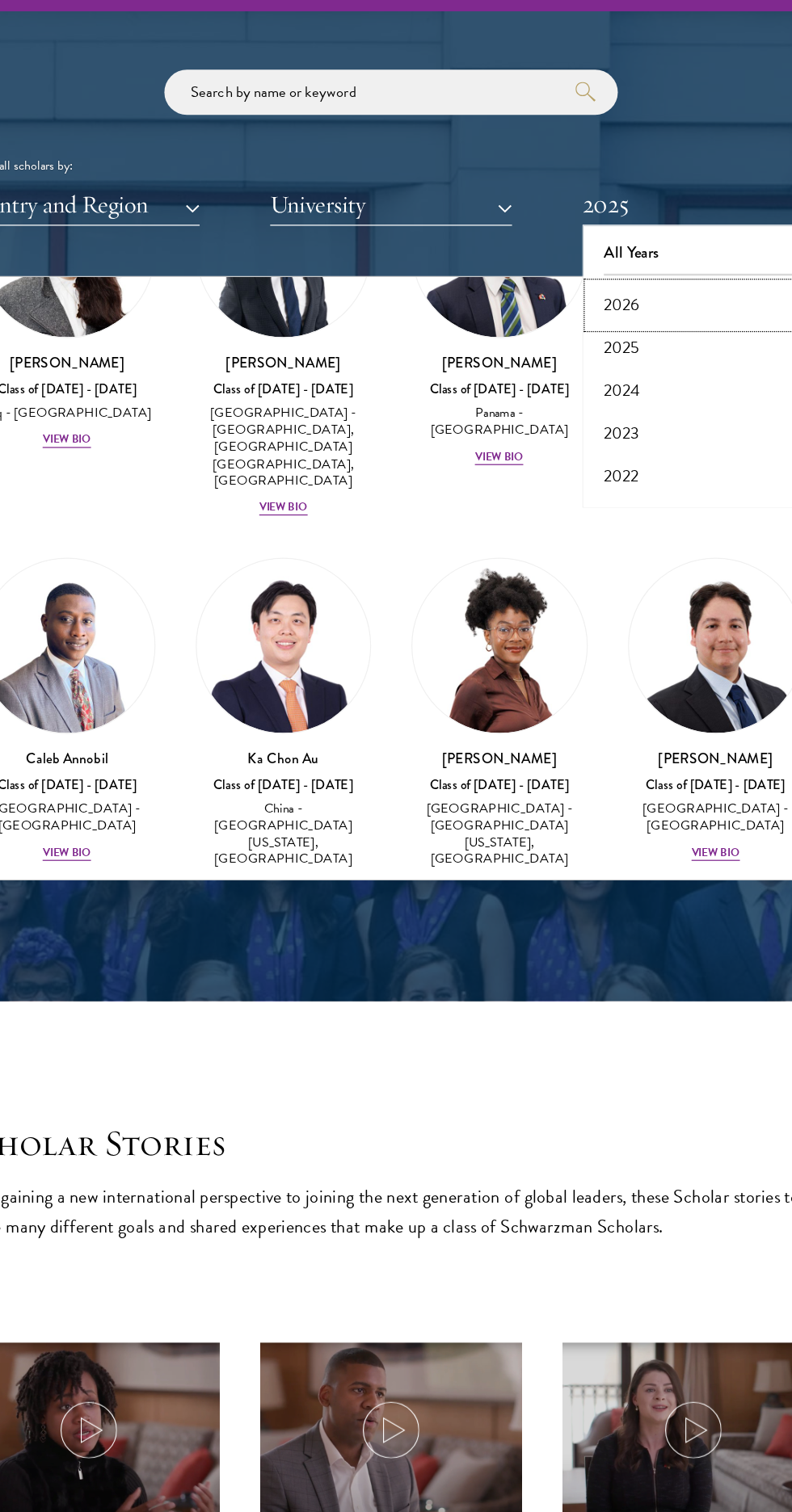
click at [574, 284] on button "2026" at bounding box center [647, 284] width 185 height 34
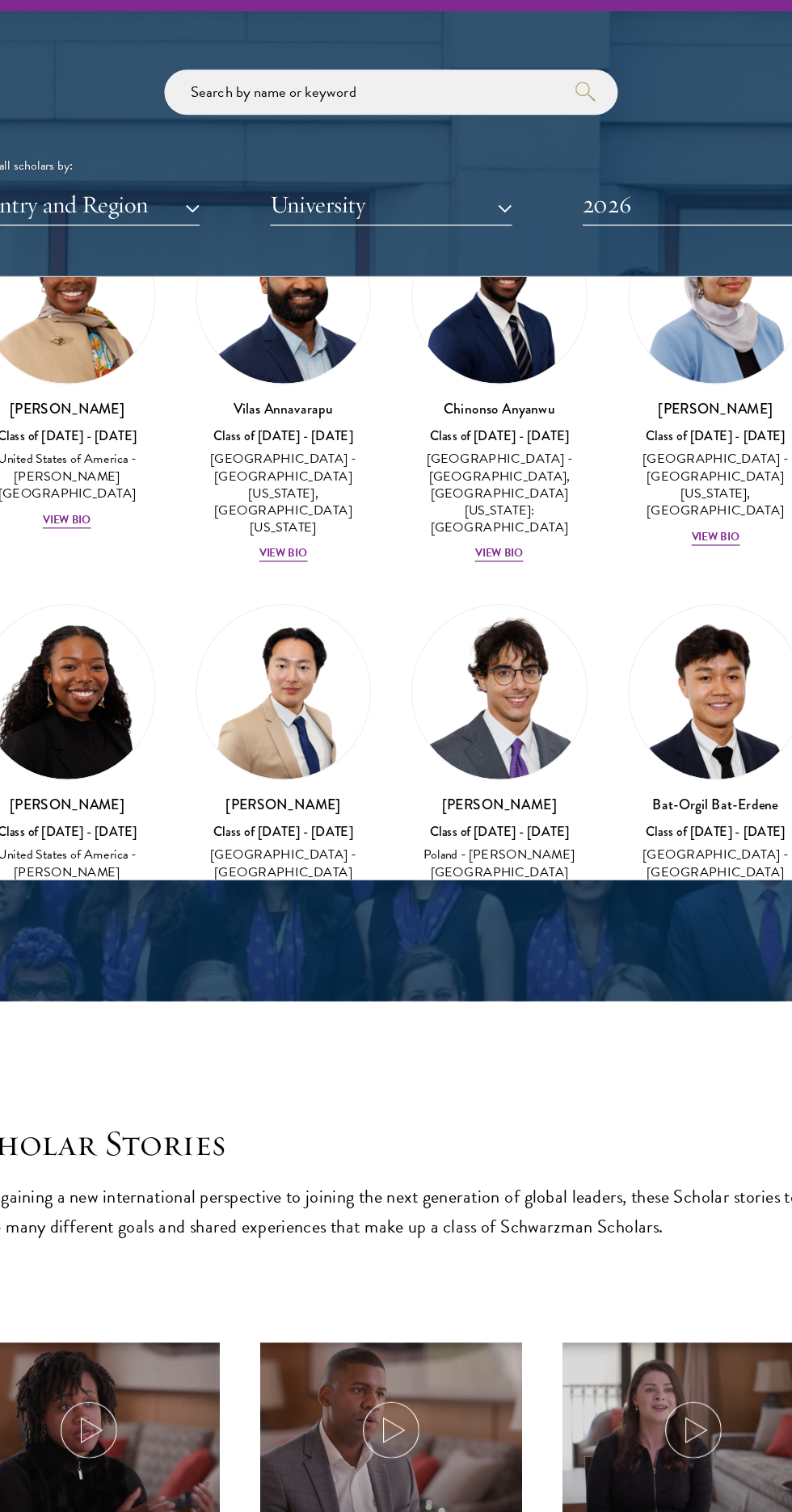
scroll to position [1096, 0]
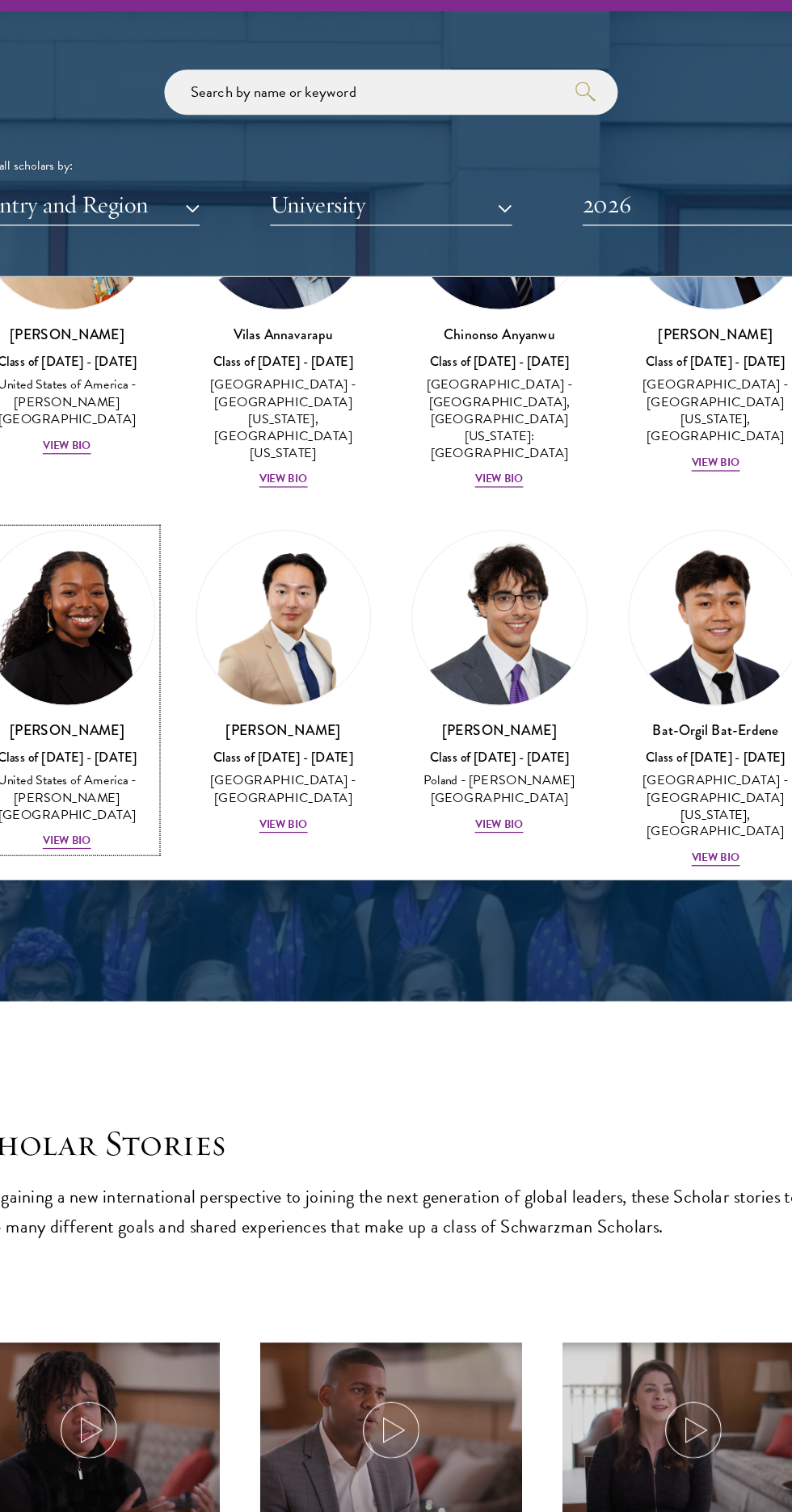
click at [135, 495] on img at bounding box center [136, 534] width 140 height 140
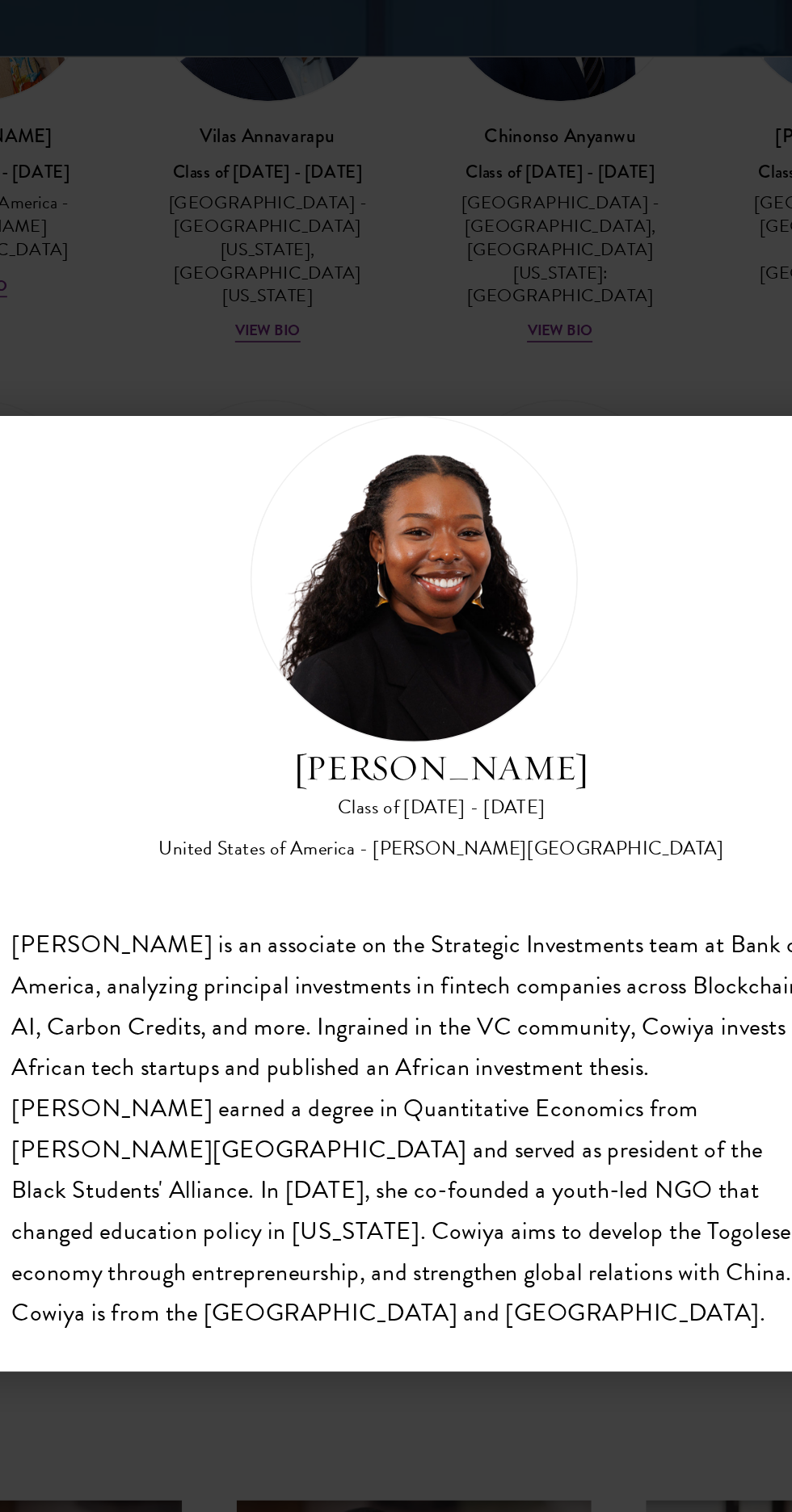
scroll to position [51, 0]
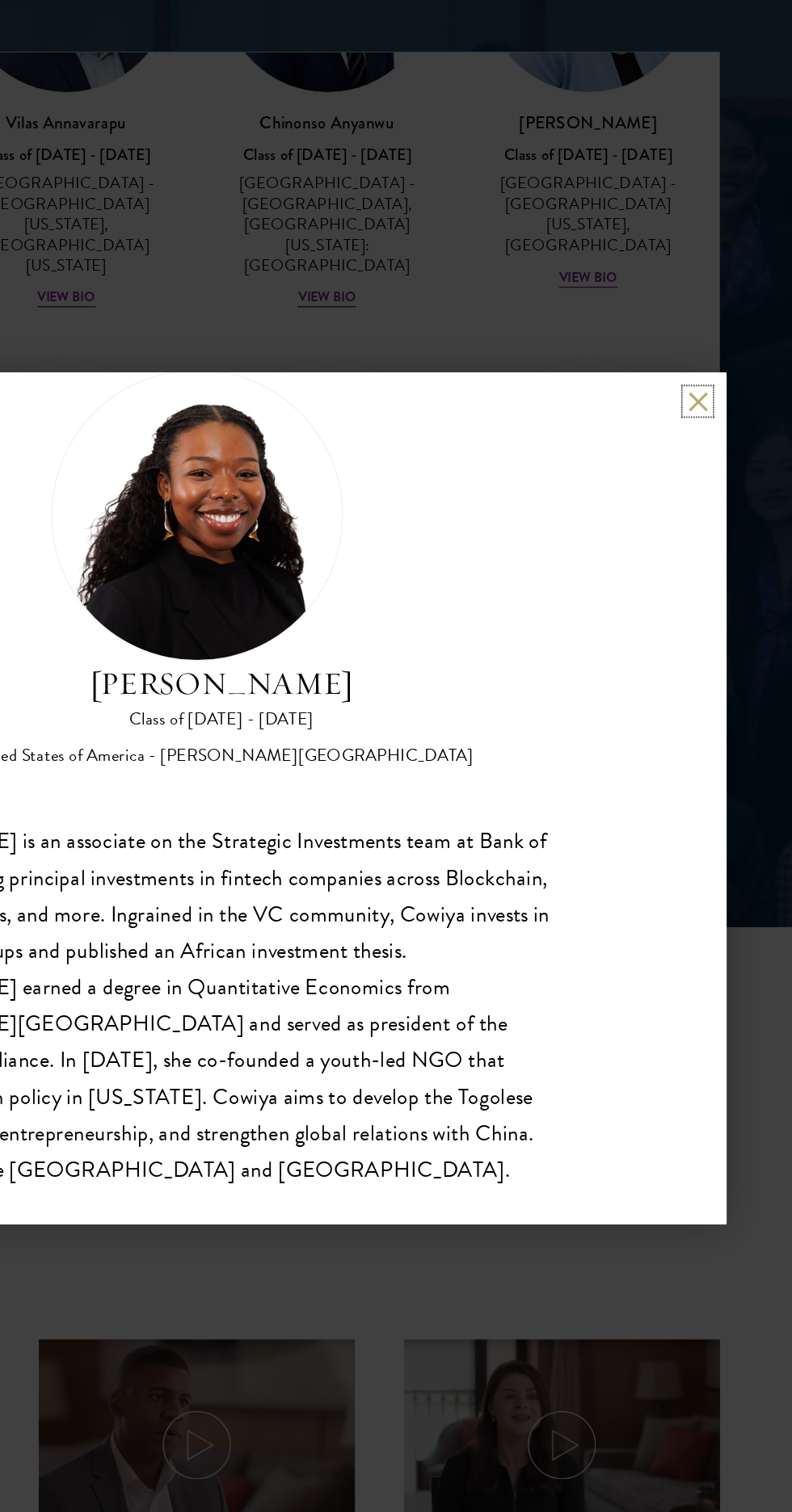
click at [732, 495] on button at bounding box center [728, 492] width 13 height 13
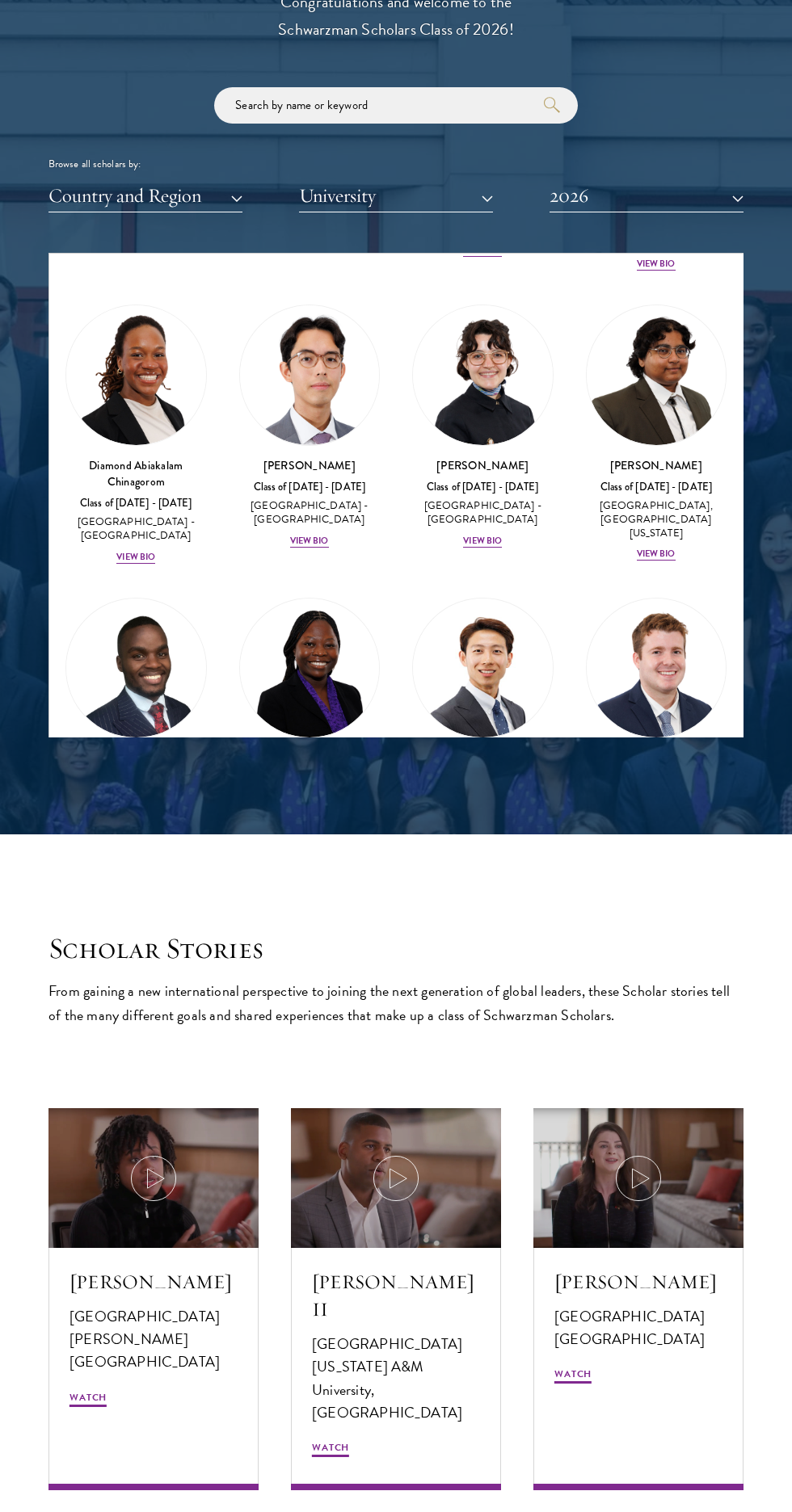
scroll to position [349, 0]
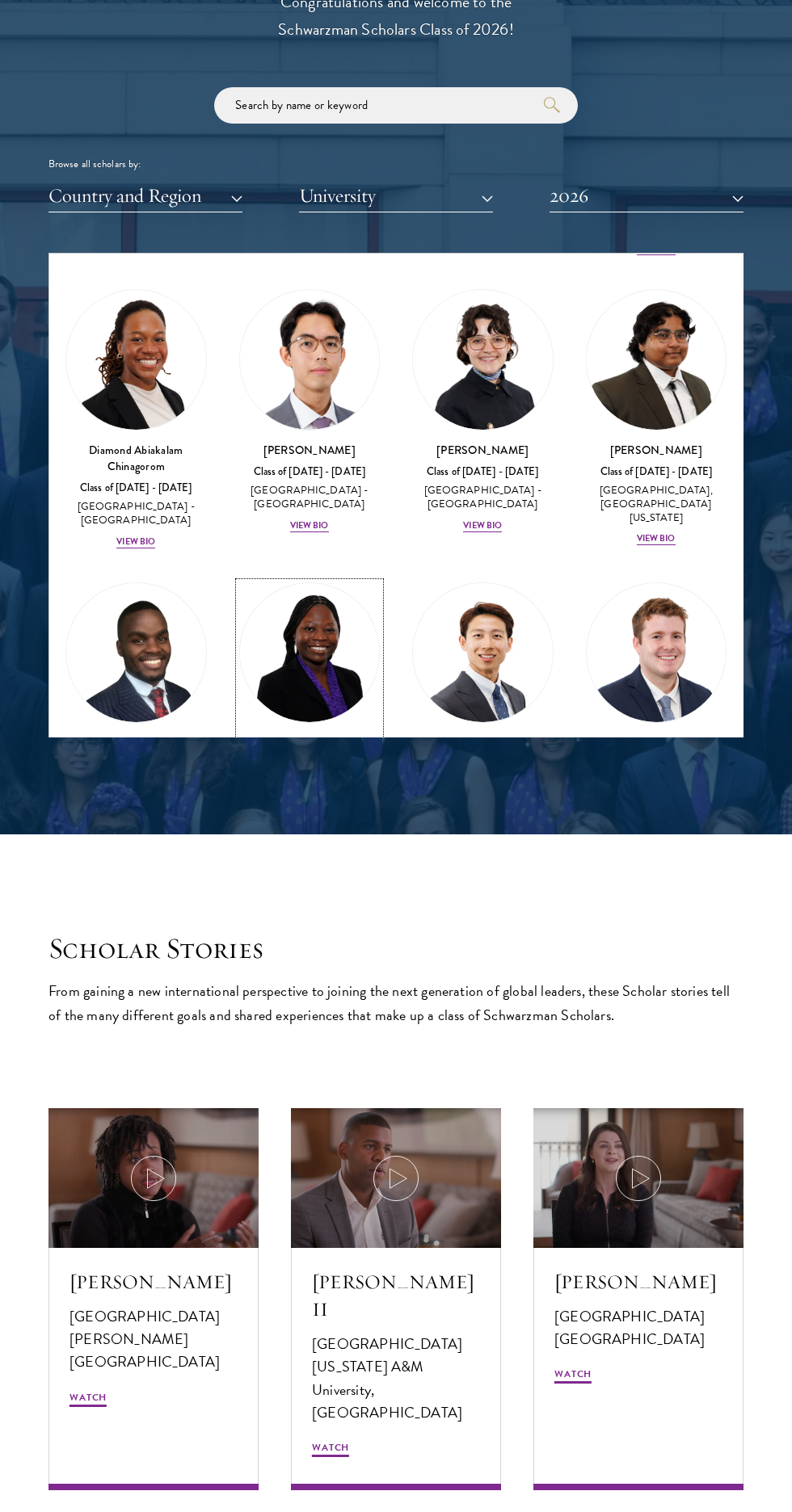
click at [320, 645] on img at bounding box center [309, 653] width 140 height 140
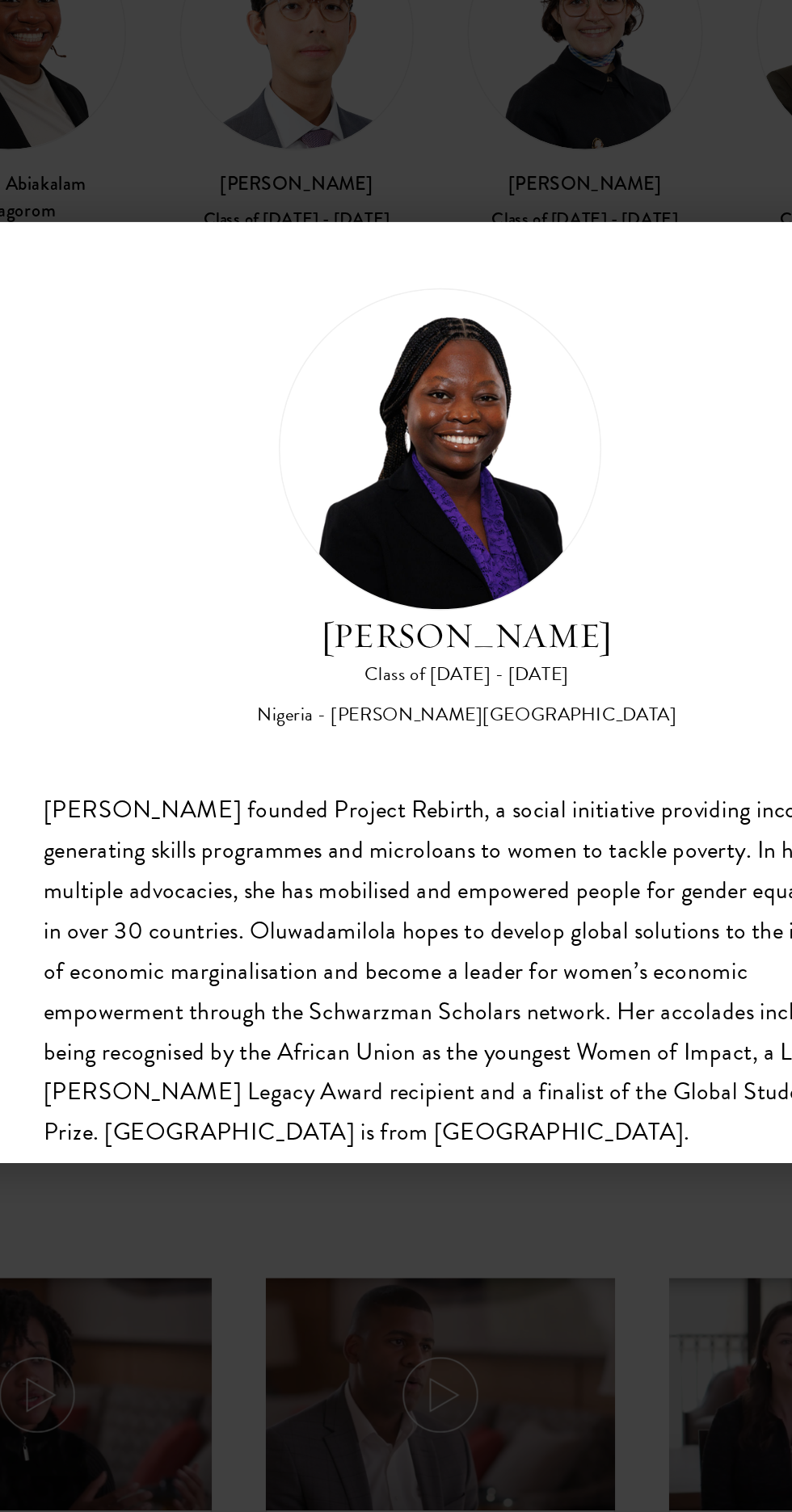
scroll to position [51, 0]
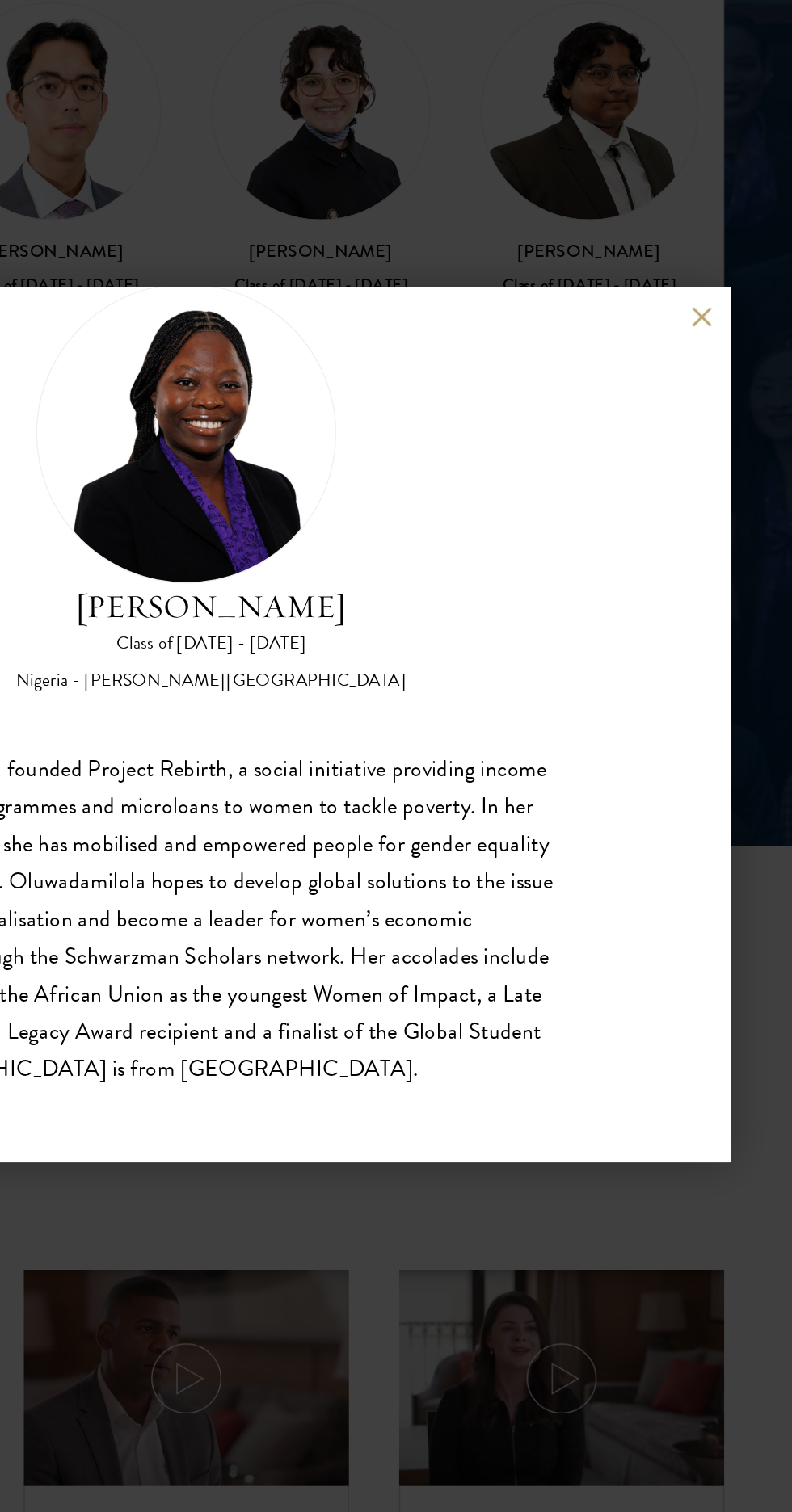
click at [728, 493] on button at bounding box center [728, 492] width 13 height 13
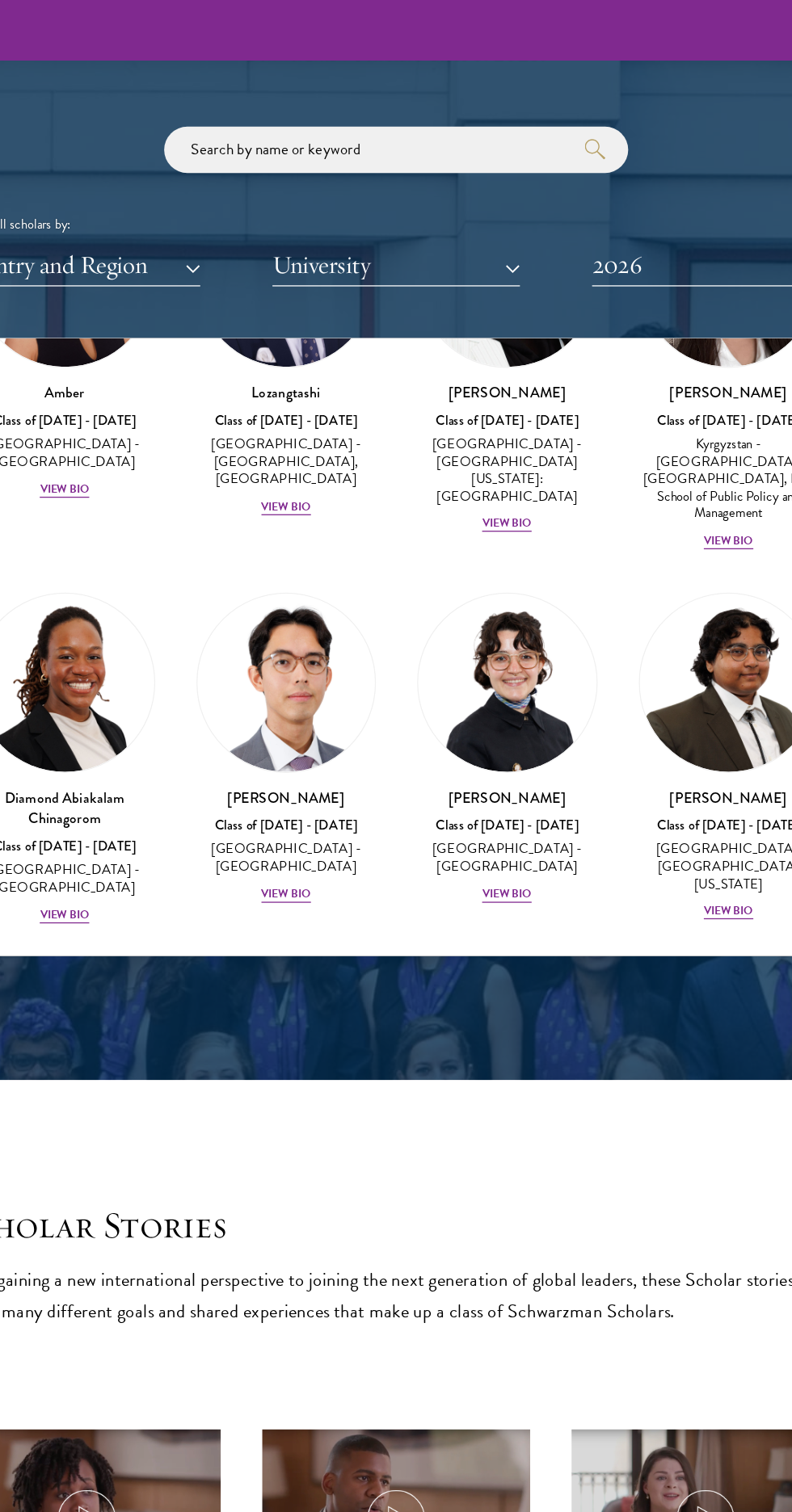
scroll to position [1884, 0]
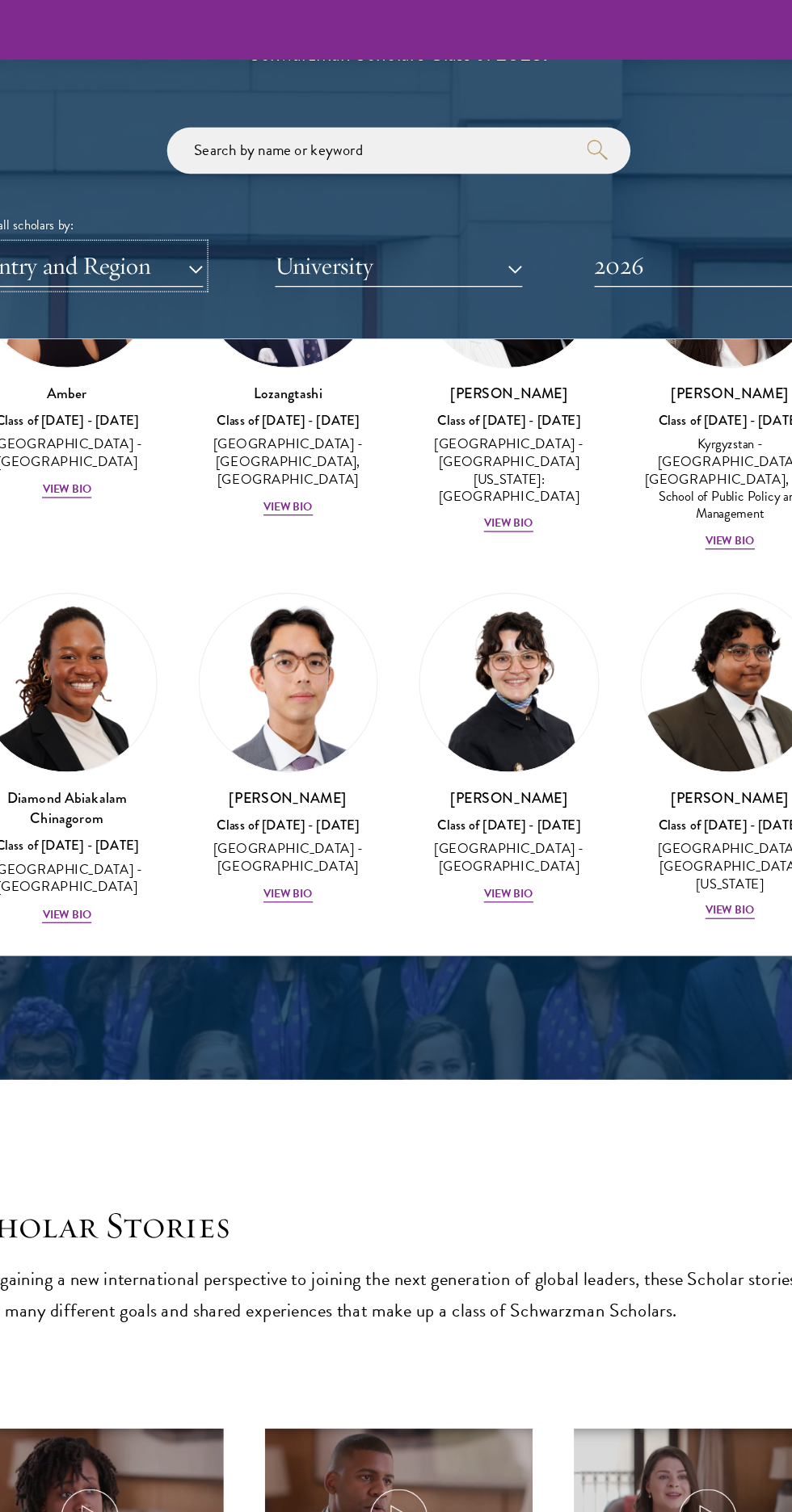
click at [200, 217] on button "Country and Region" at bounding box center [144, 209] width 194 height 33
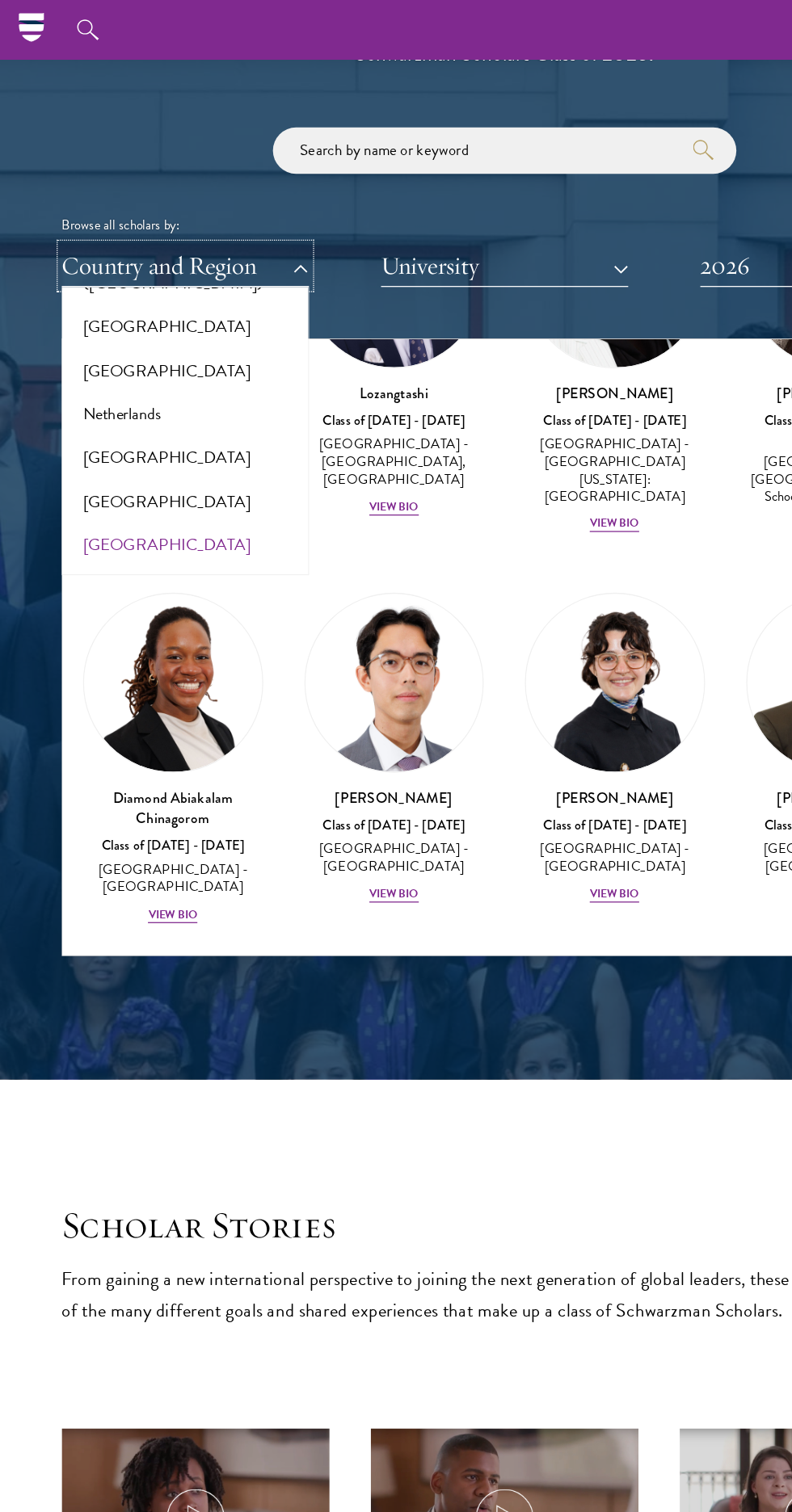
scroll to position [2124, 0]
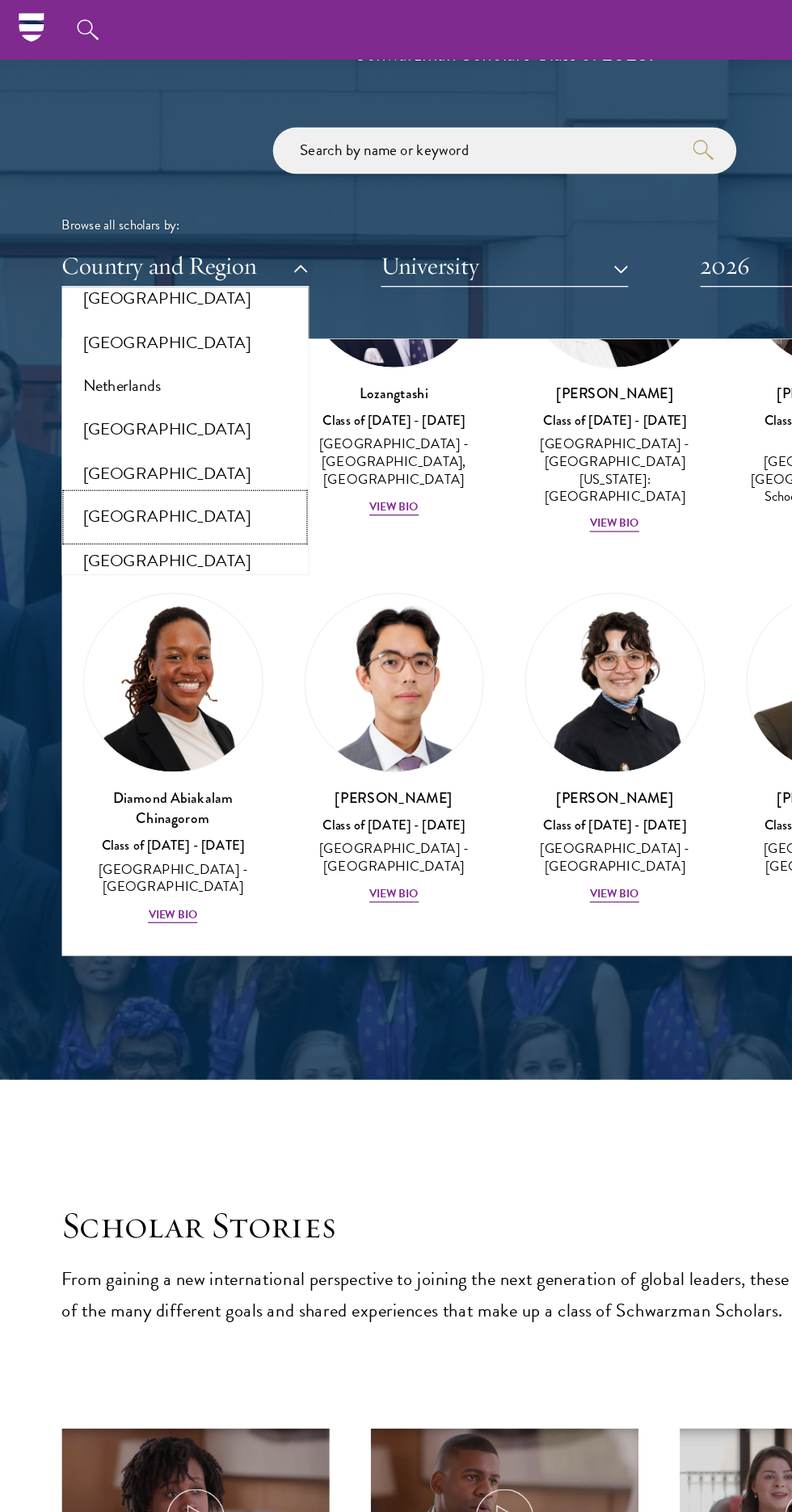
click at [142, 398] on button "[GEOGRAPHIC_DATA]" at bounding box center [145, 406] width 185 height 34
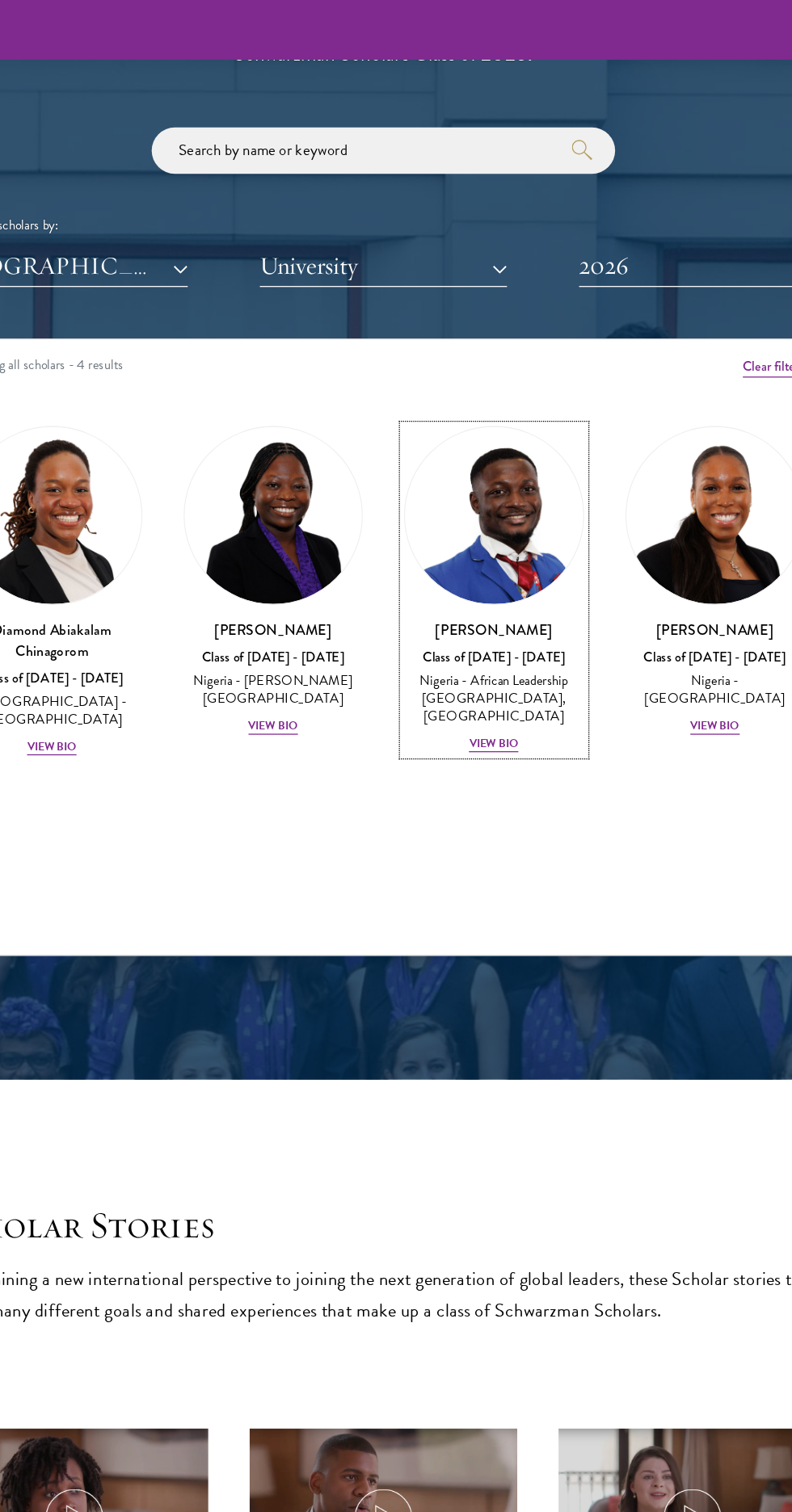
click at [489, 436] on img at bounding box center [483, 405] width 140 height 140
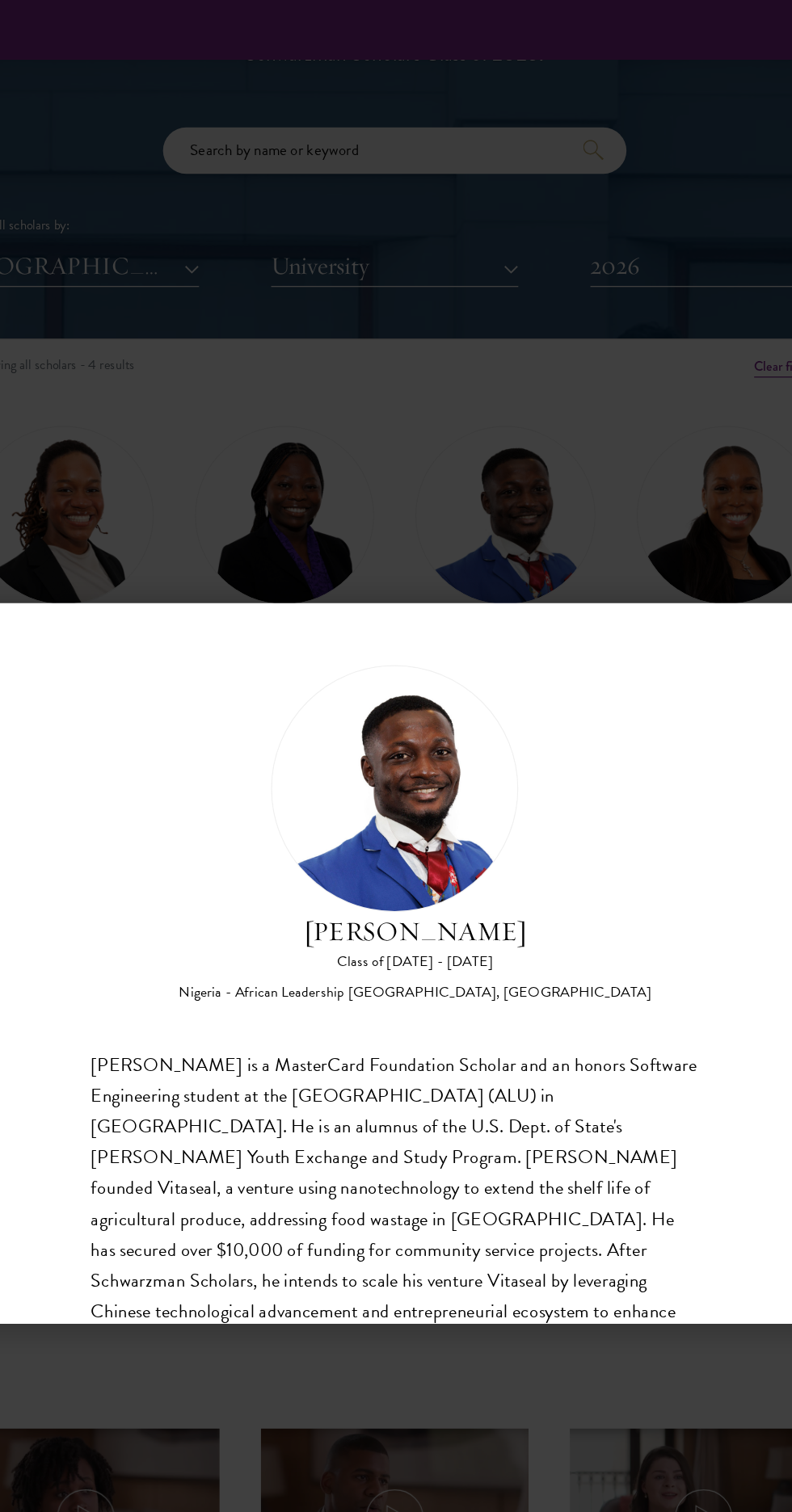
scroll to position [51, 0]
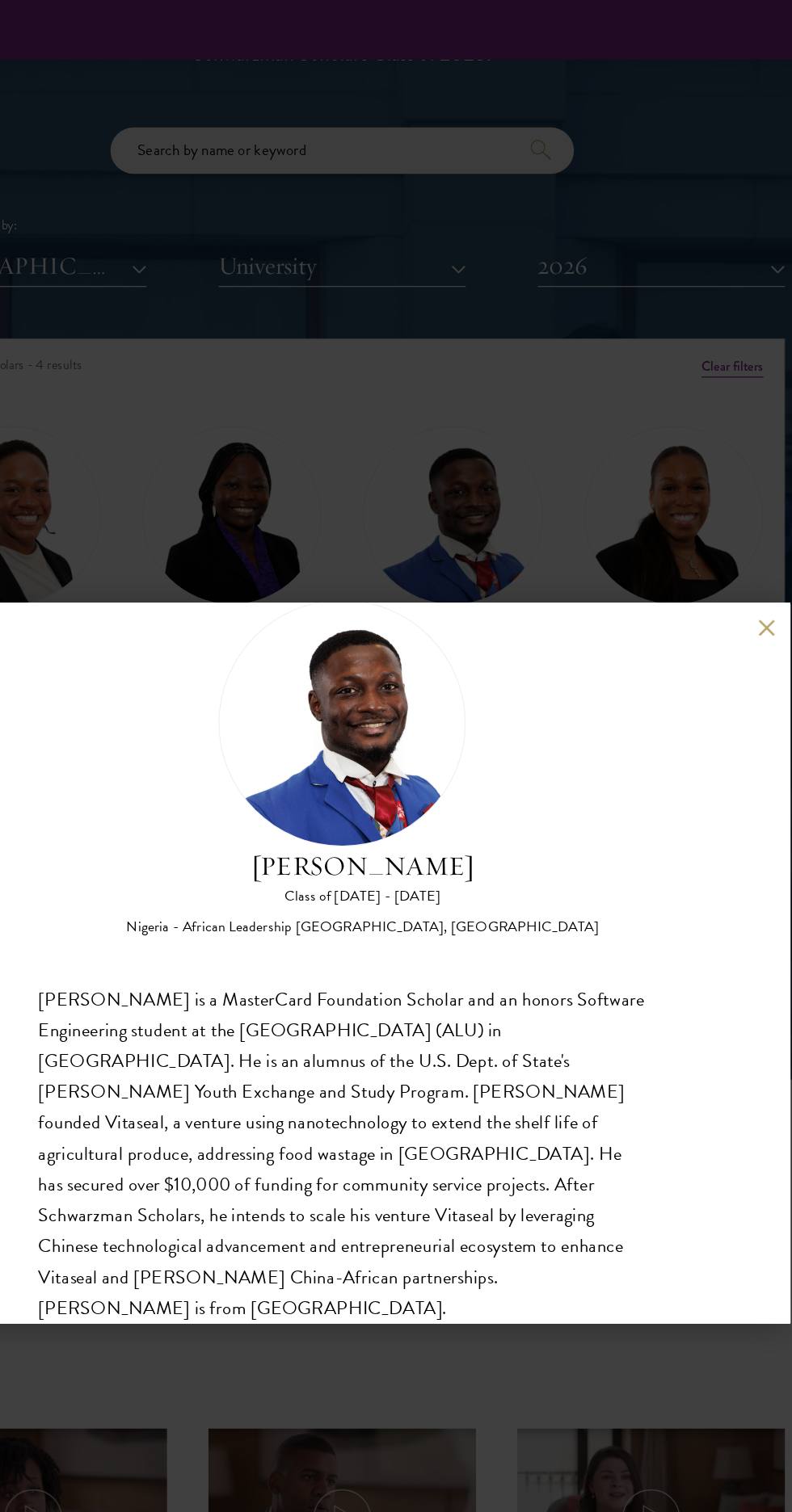
click at [728, 493] on button at bounding box center [728, 492] width 13 height 13
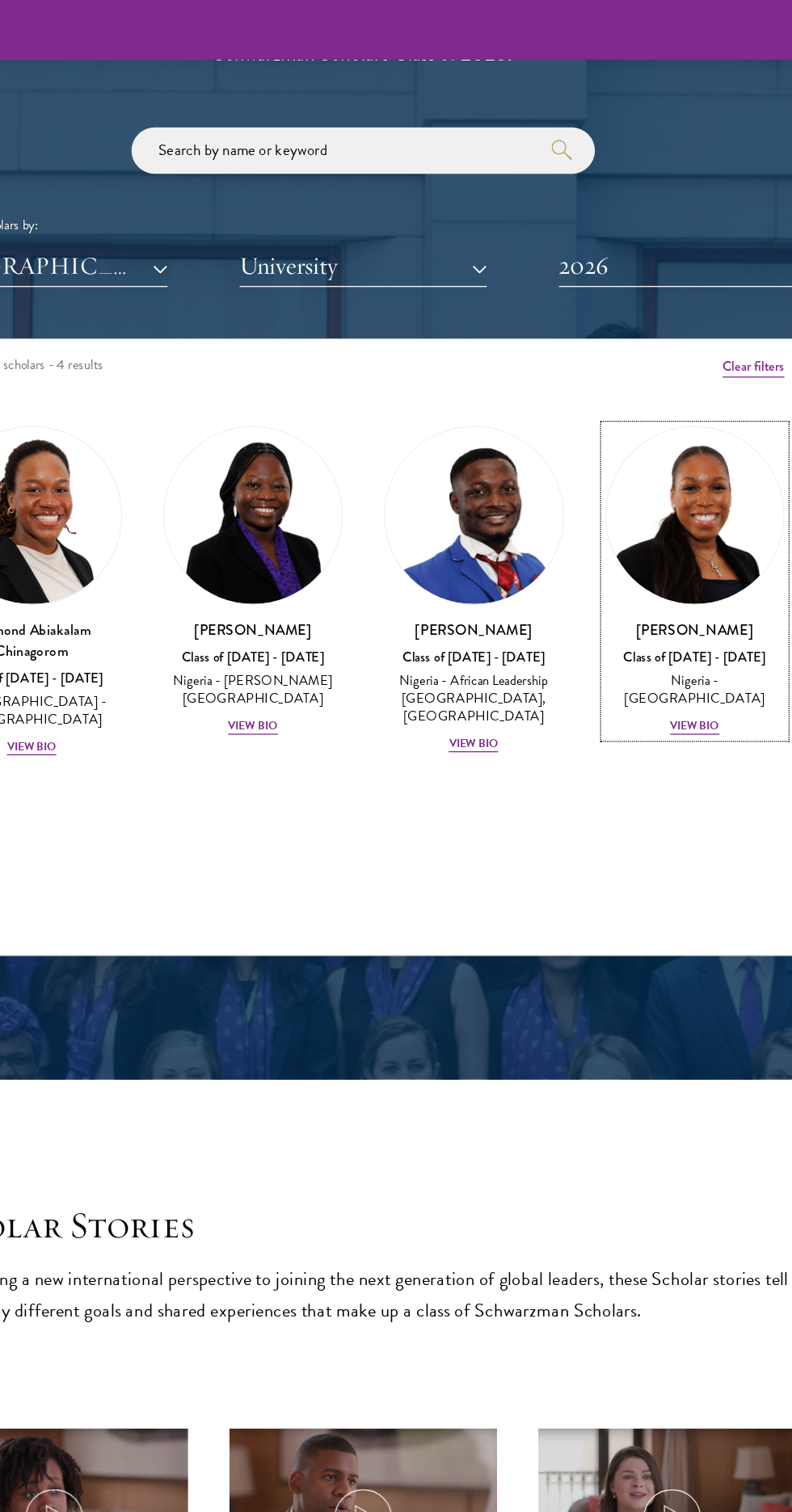
click at [653, 460] on img at bounding box center [656, 405] width 140 height 140
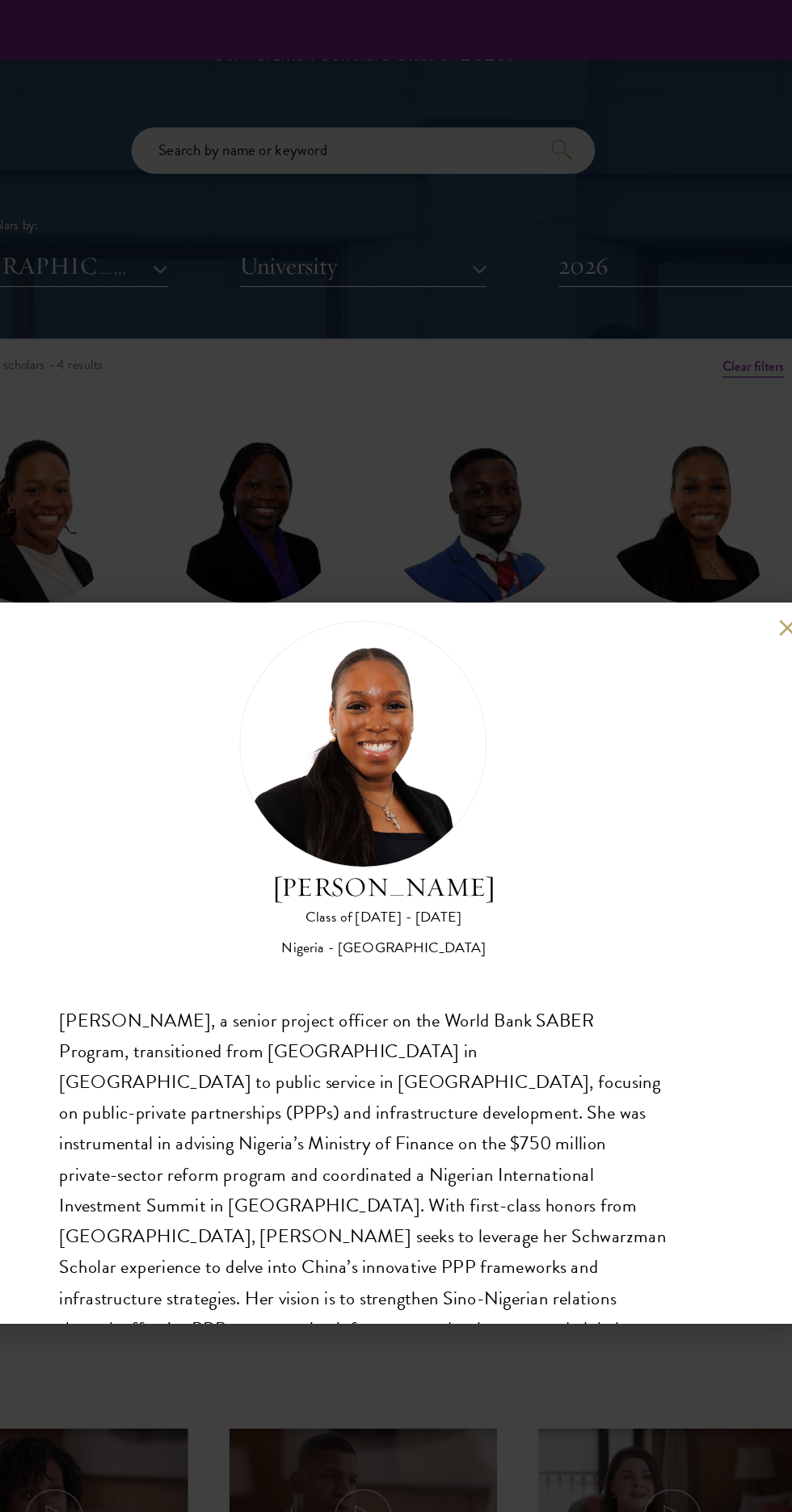
scroll to position [99, 0]
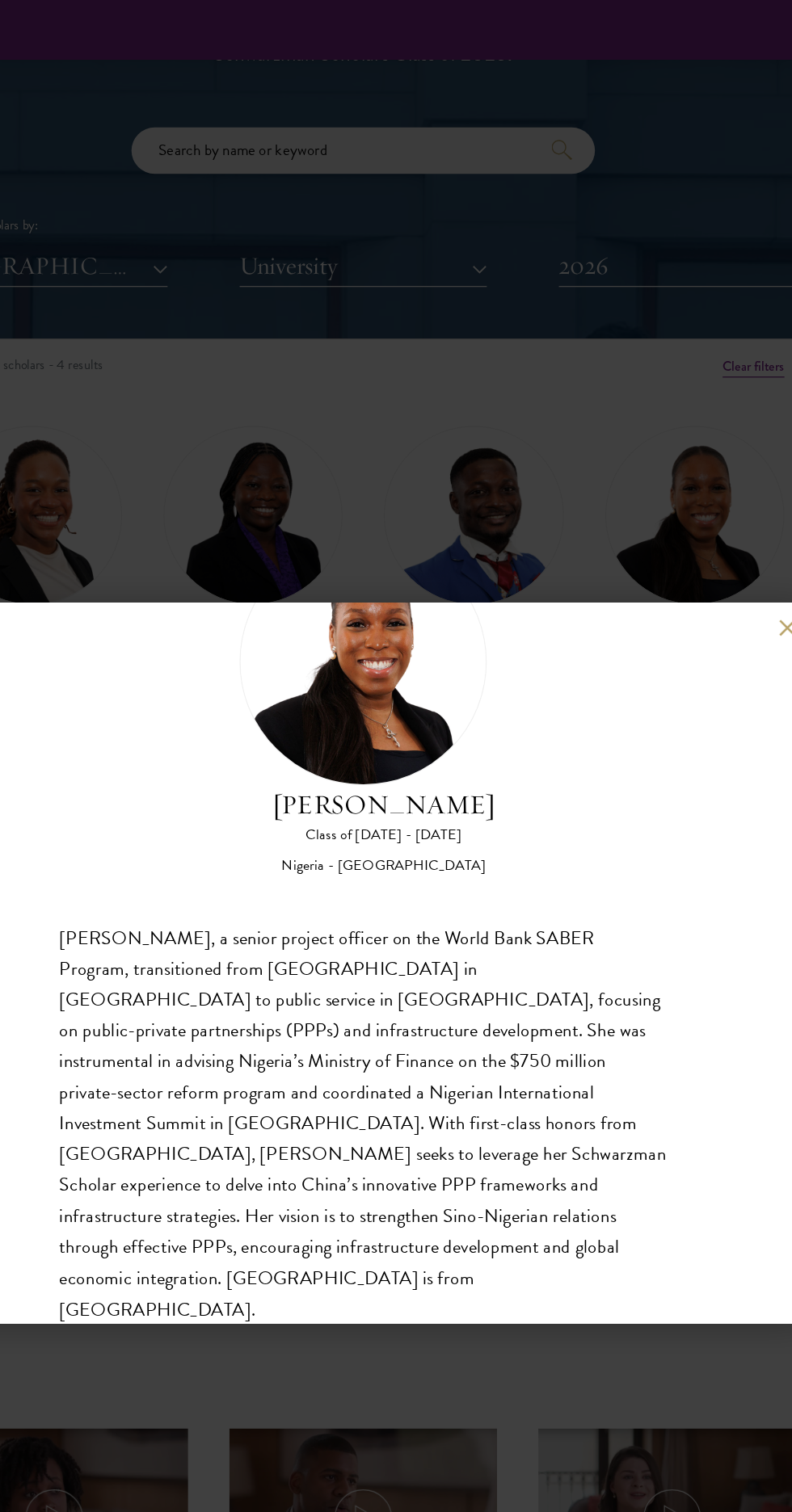
click at [728, 493] on button at bounding box center [728, 492] width 13 height 13
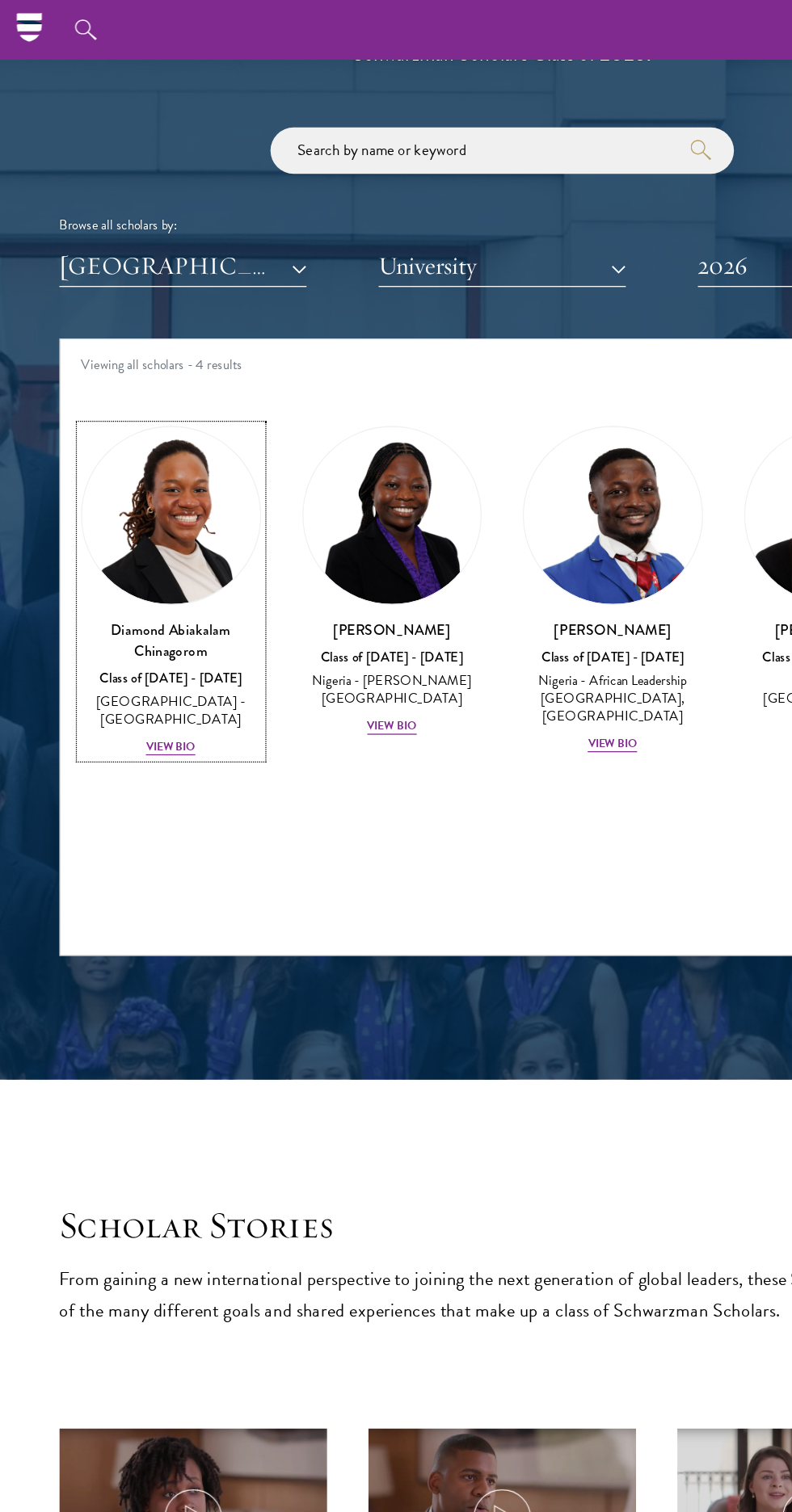
click at [135, 472] on img at bounding box center [136, 405] width 140 height 140
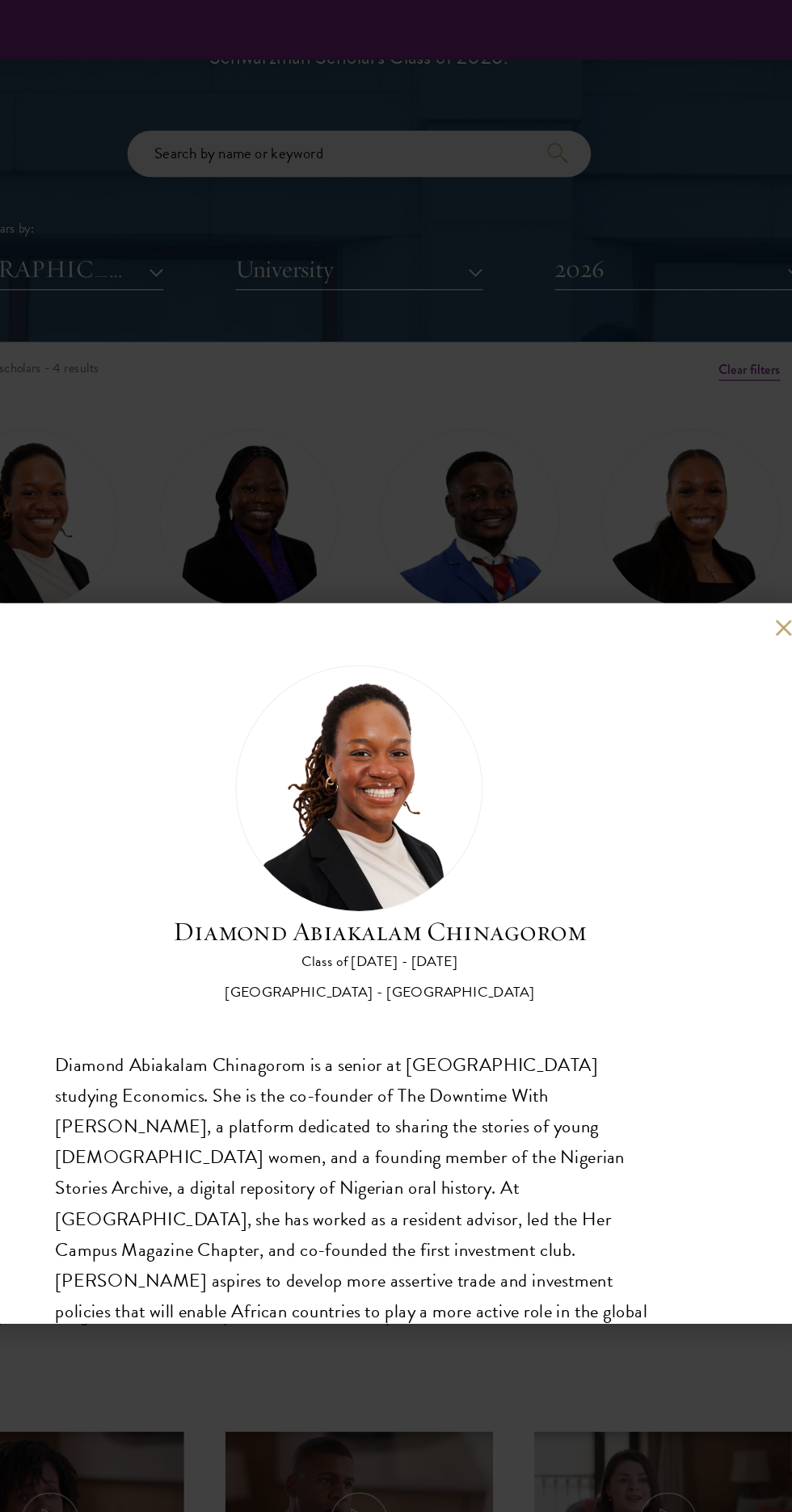
scroll to position [51, 0]
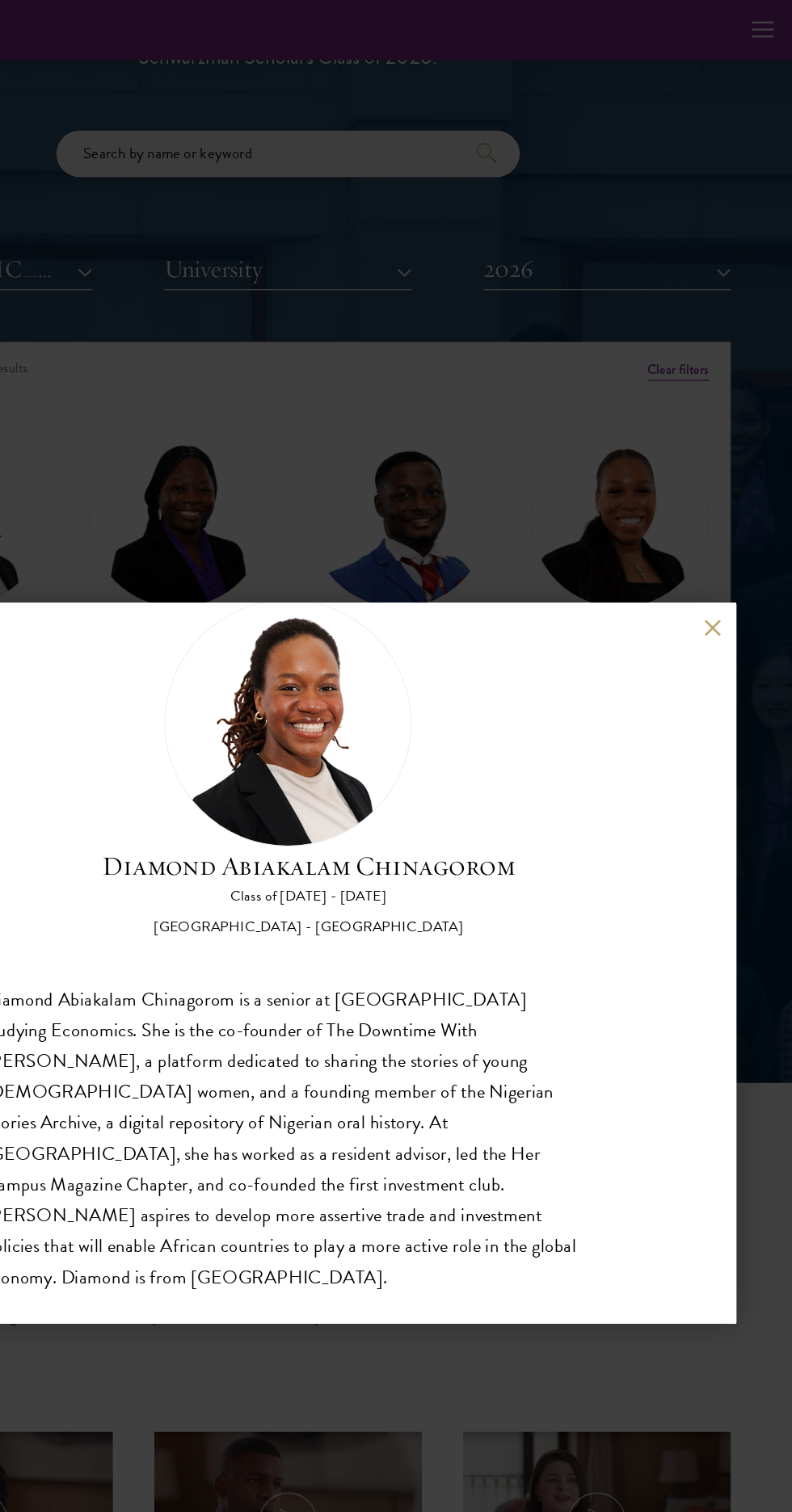
click at [728, 499] on button at bounding box center [728, 492] width 13 height 13
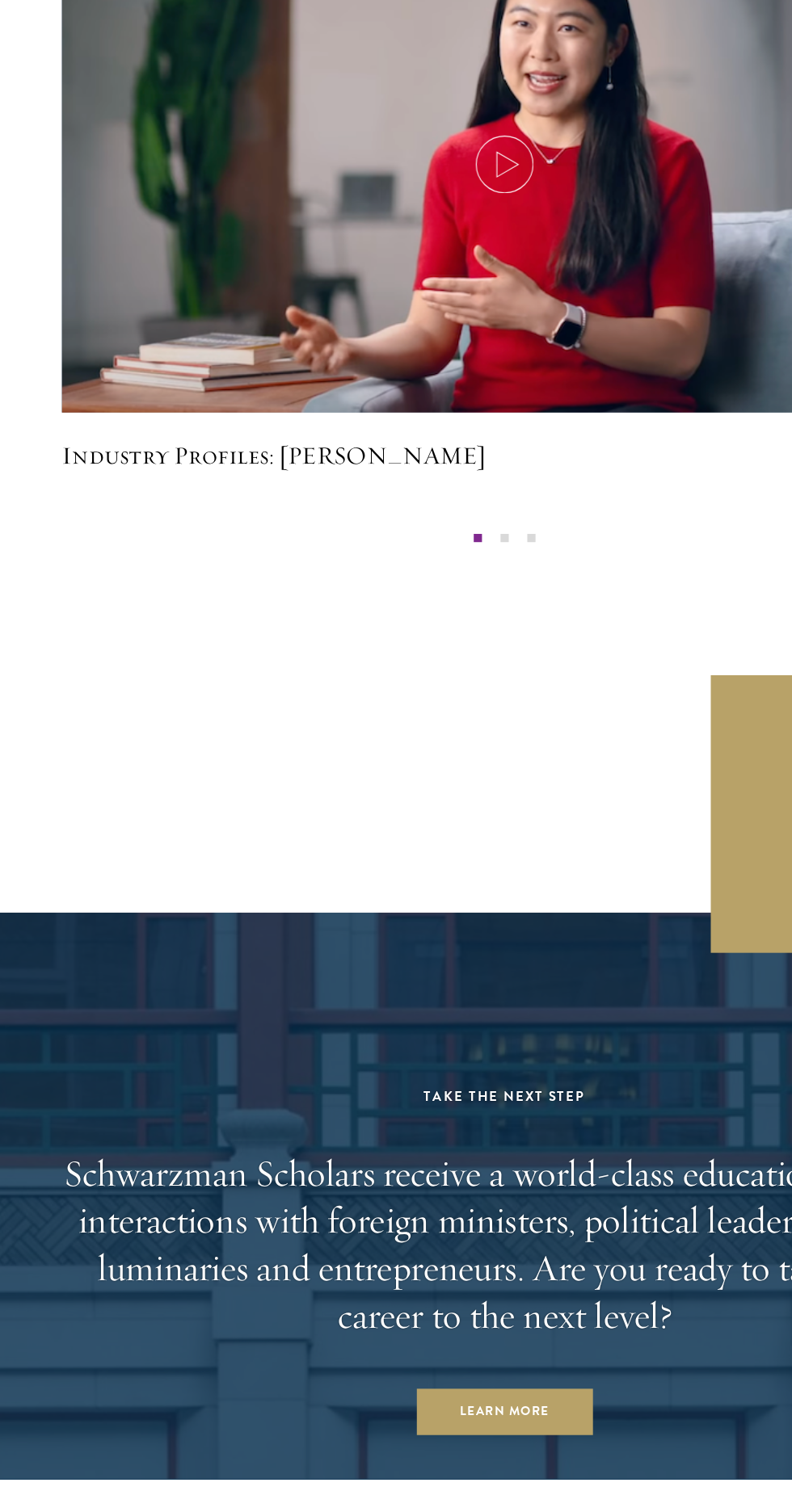
scroll to position [4704, 0]
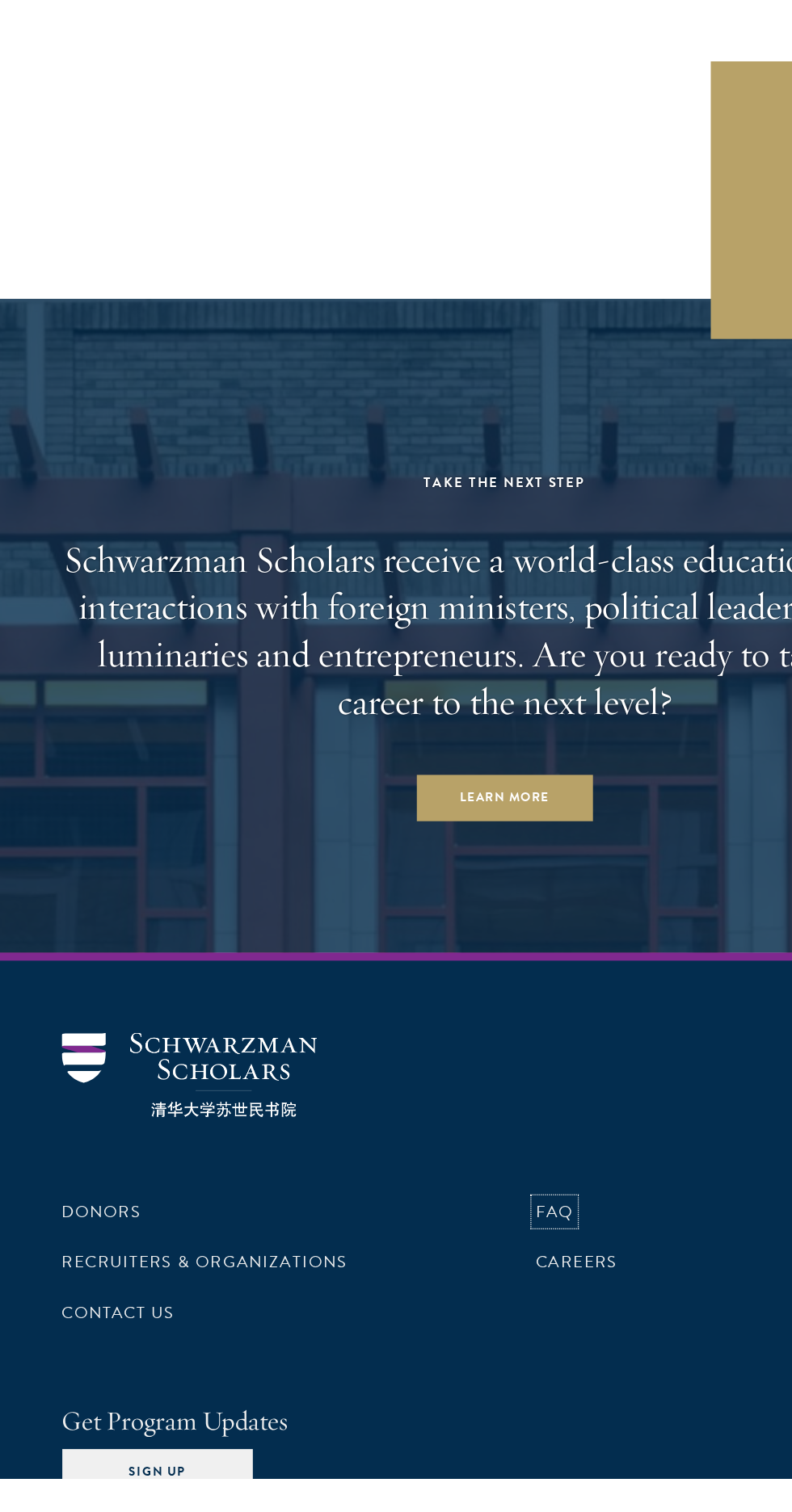
click at [439, 1294] on link "FAQ" at bounding box center [435, 1303] width 30 height 20
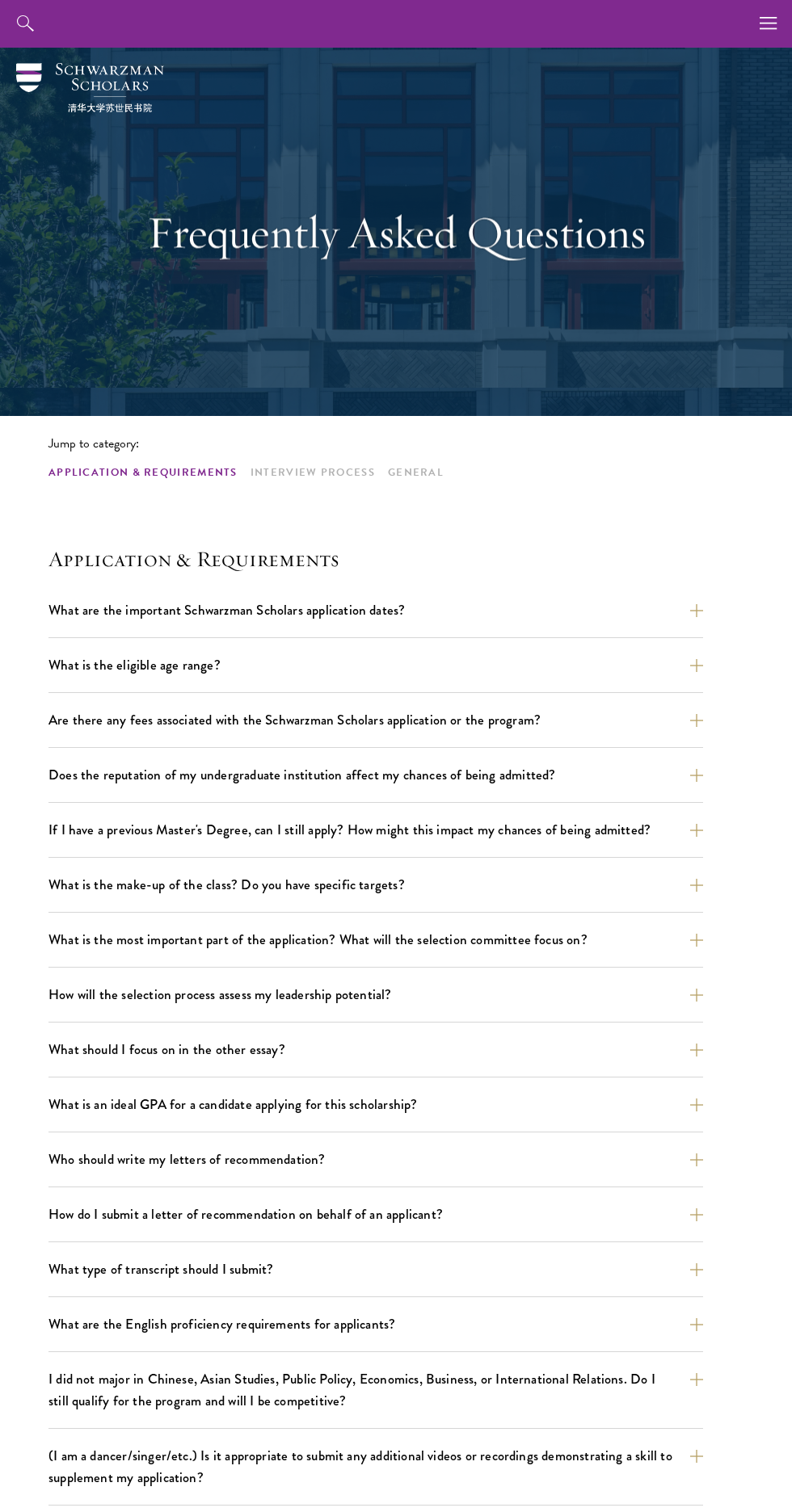
click at [318, 436] on p "Jump to category:" at bounding box center [396, 443] width 792 height 14
click at [312, 469] on link "Interview Process" at bounding box center [313, 472] width 125 height 17
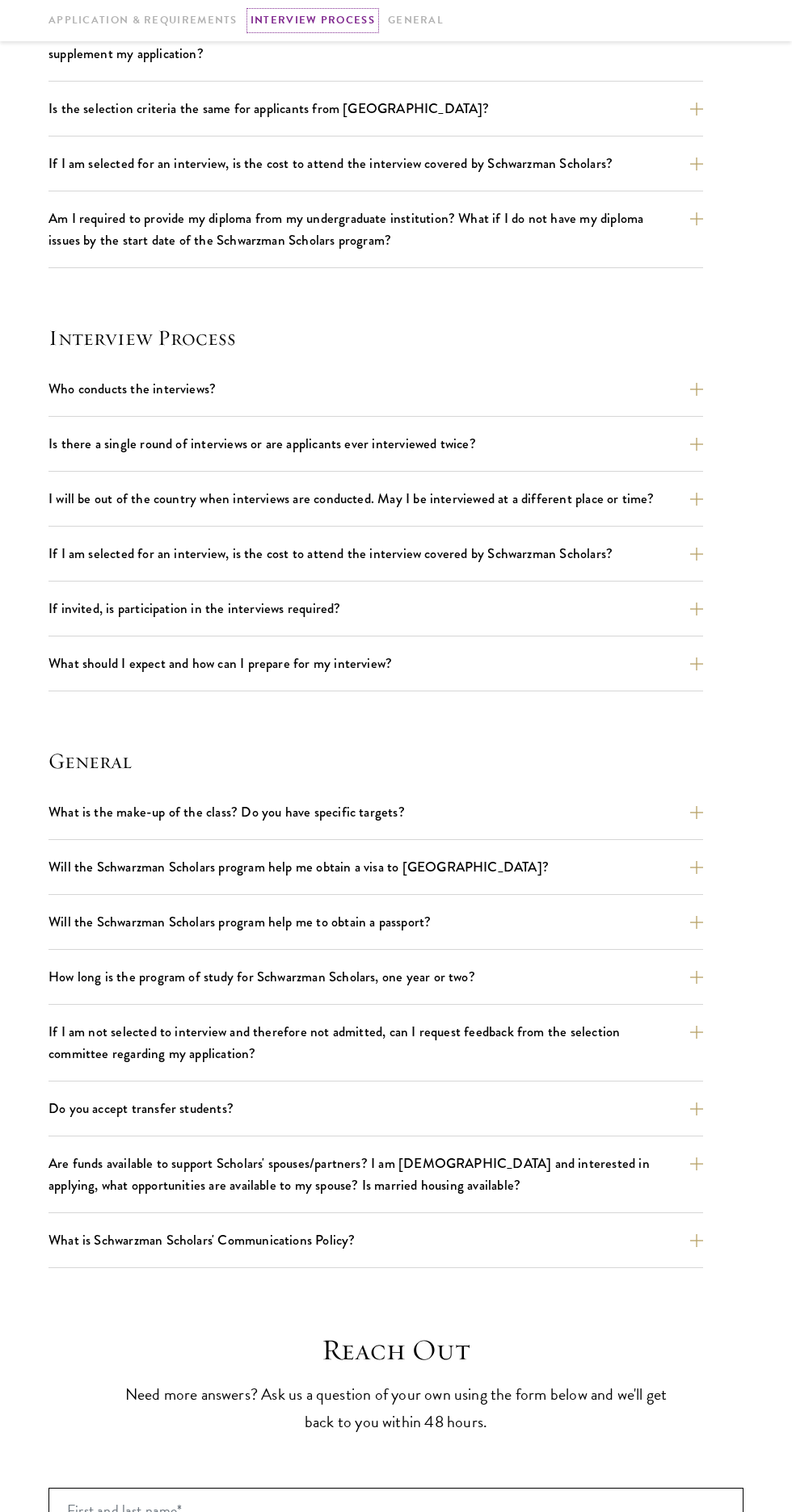
scroll to position [1490, 0]
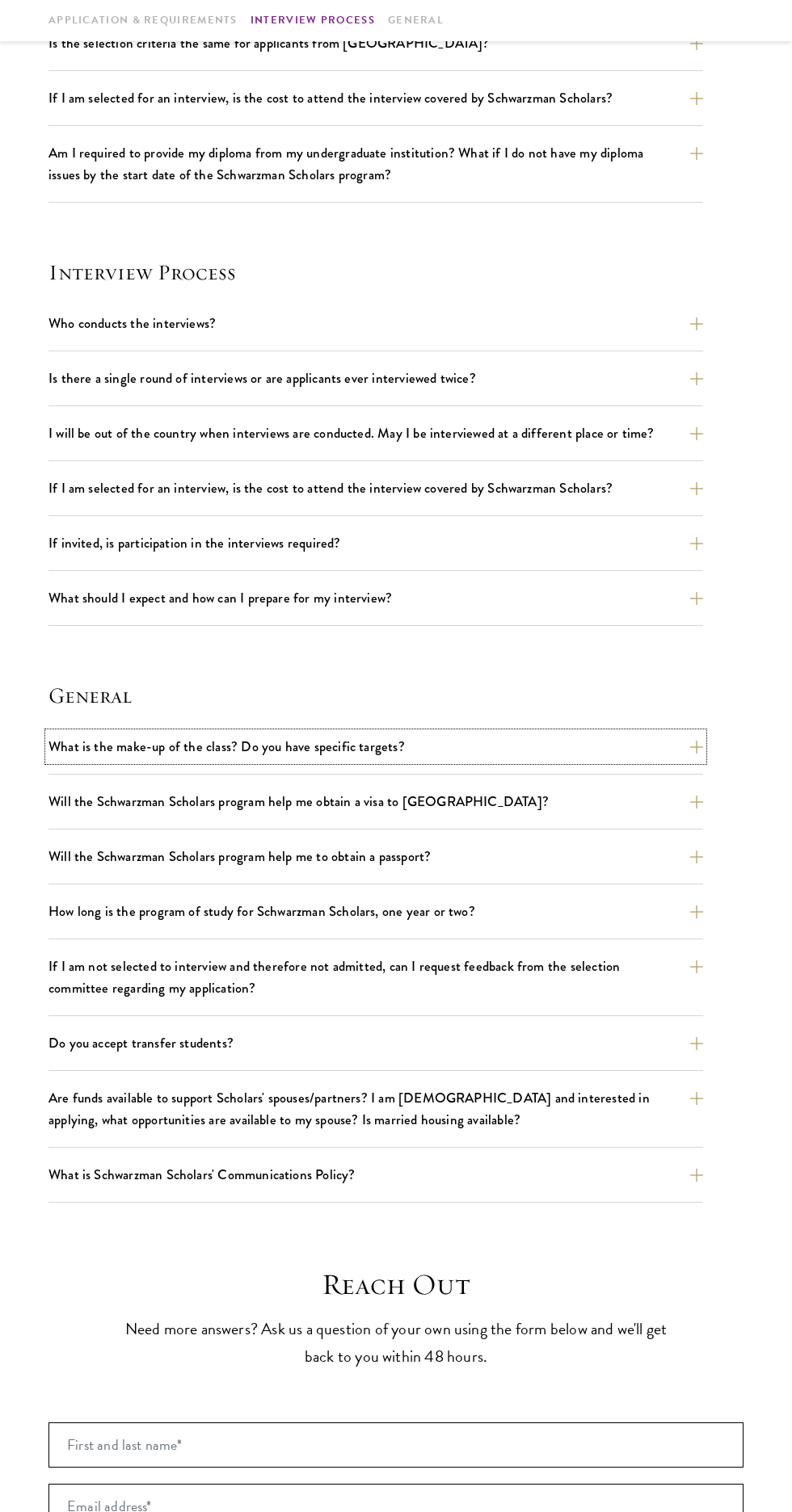
click at [697, 746] on button "What is the make-up of the class? Do you have specific targets?" at bounding box center [375, 747] width 655 height 29
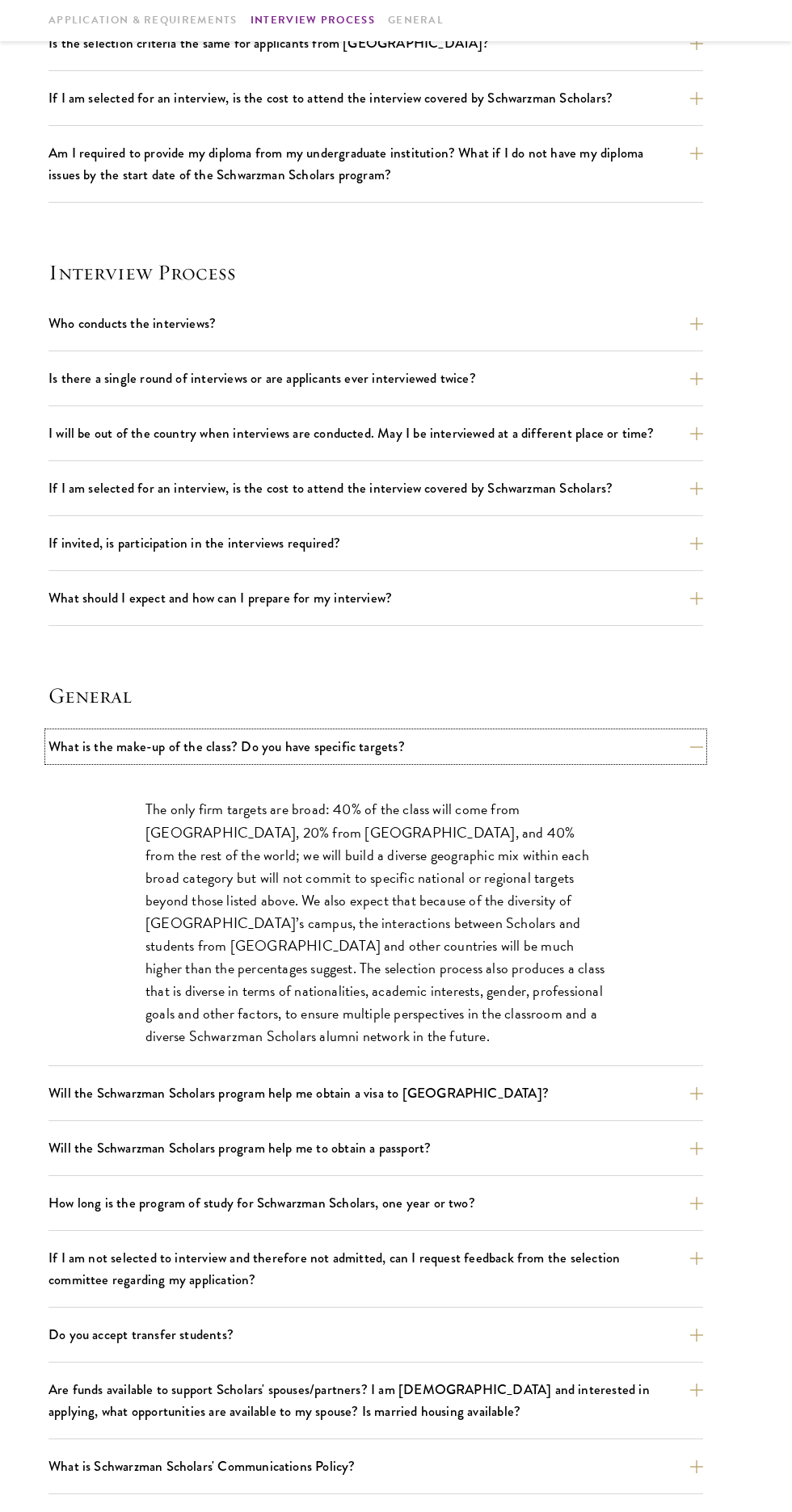
click at [703, 742] on button "What is the make-up of the class? Do you have specific targets?" at bounding box center [375, 747] width 655 height 29
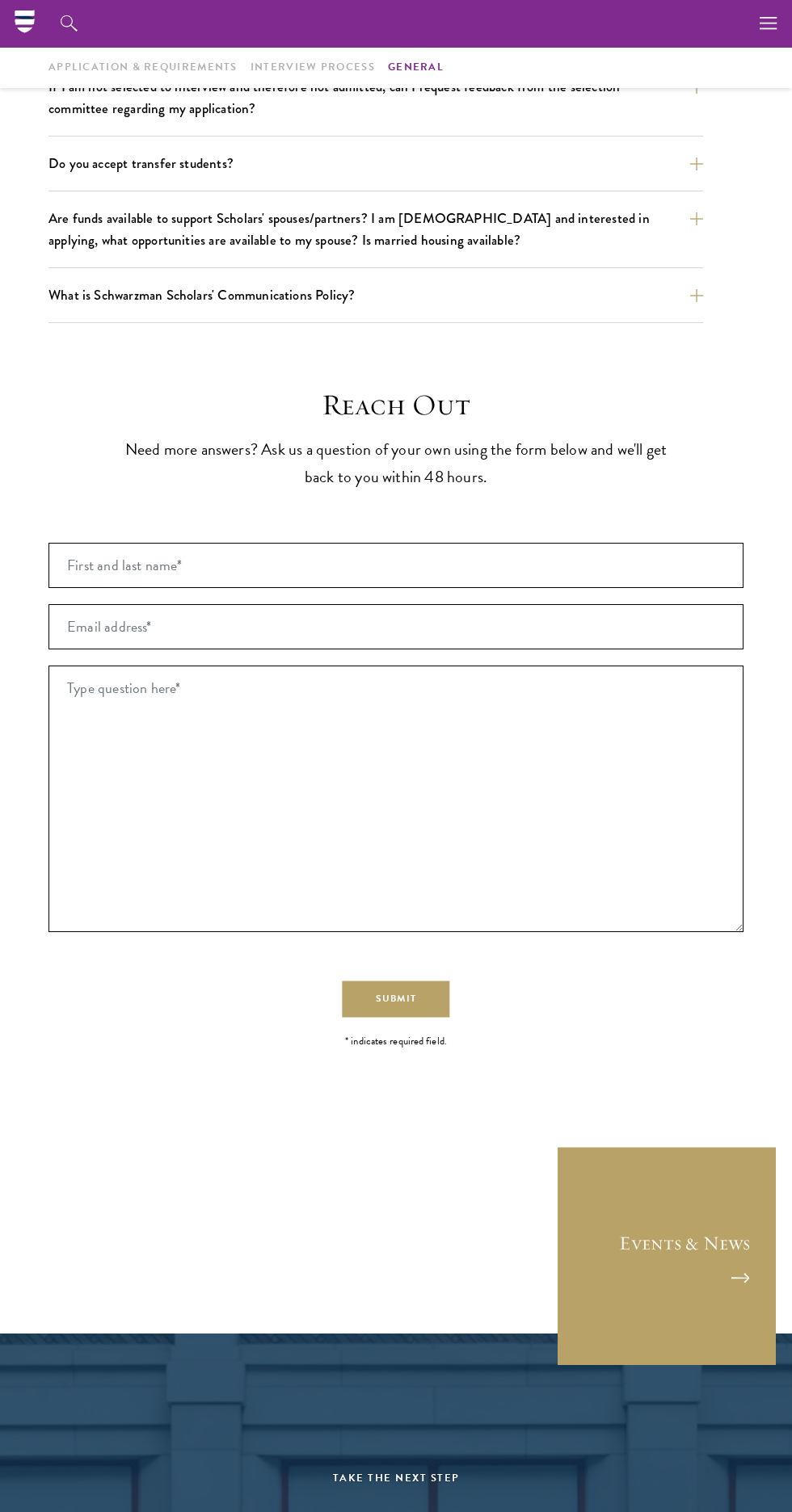
scroll to position [2348, 0]
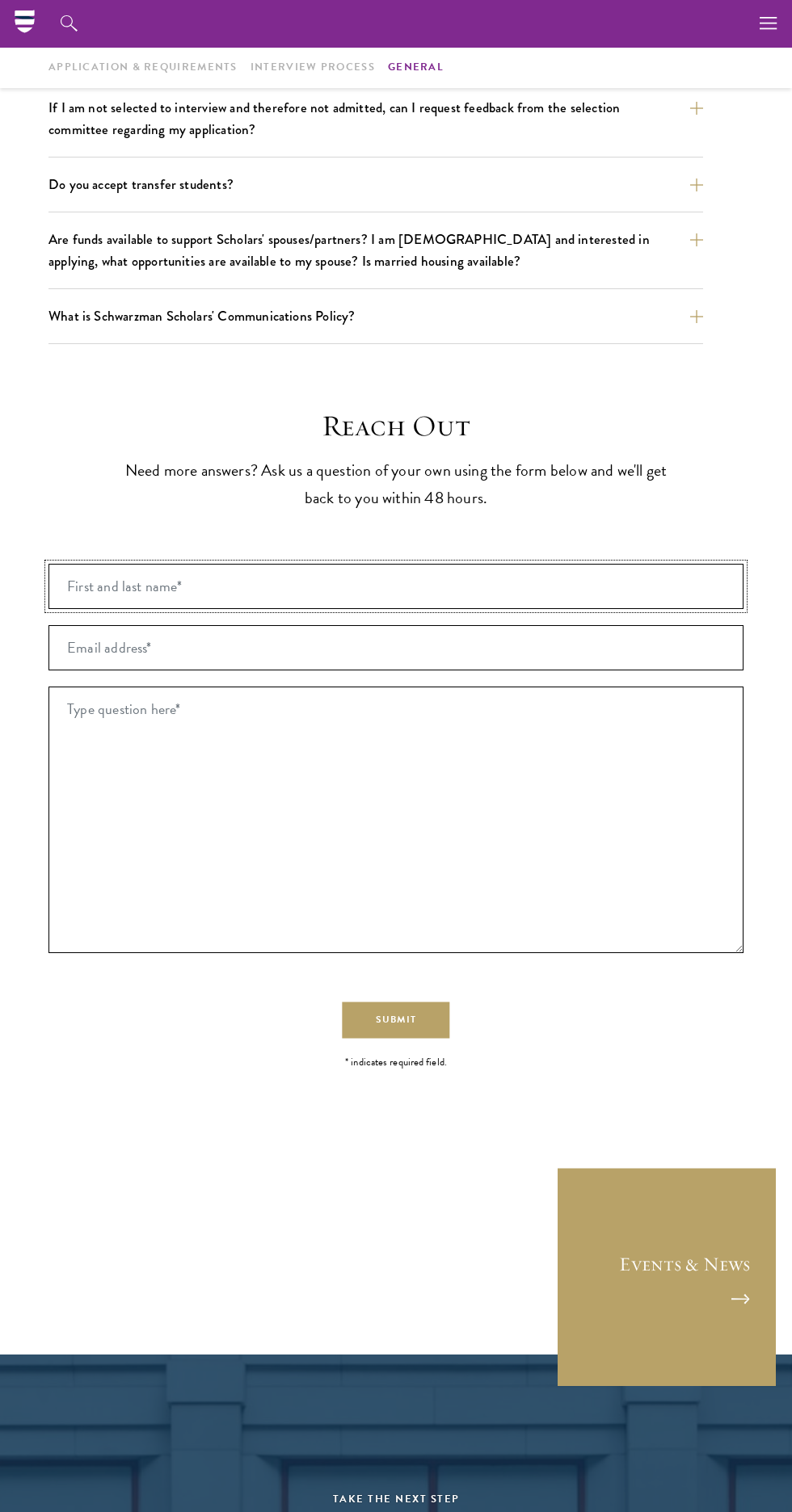
click at [661, 579] on input "First and last name* *" at bounding box center [395, 586] width 695 height 45
type input "I"
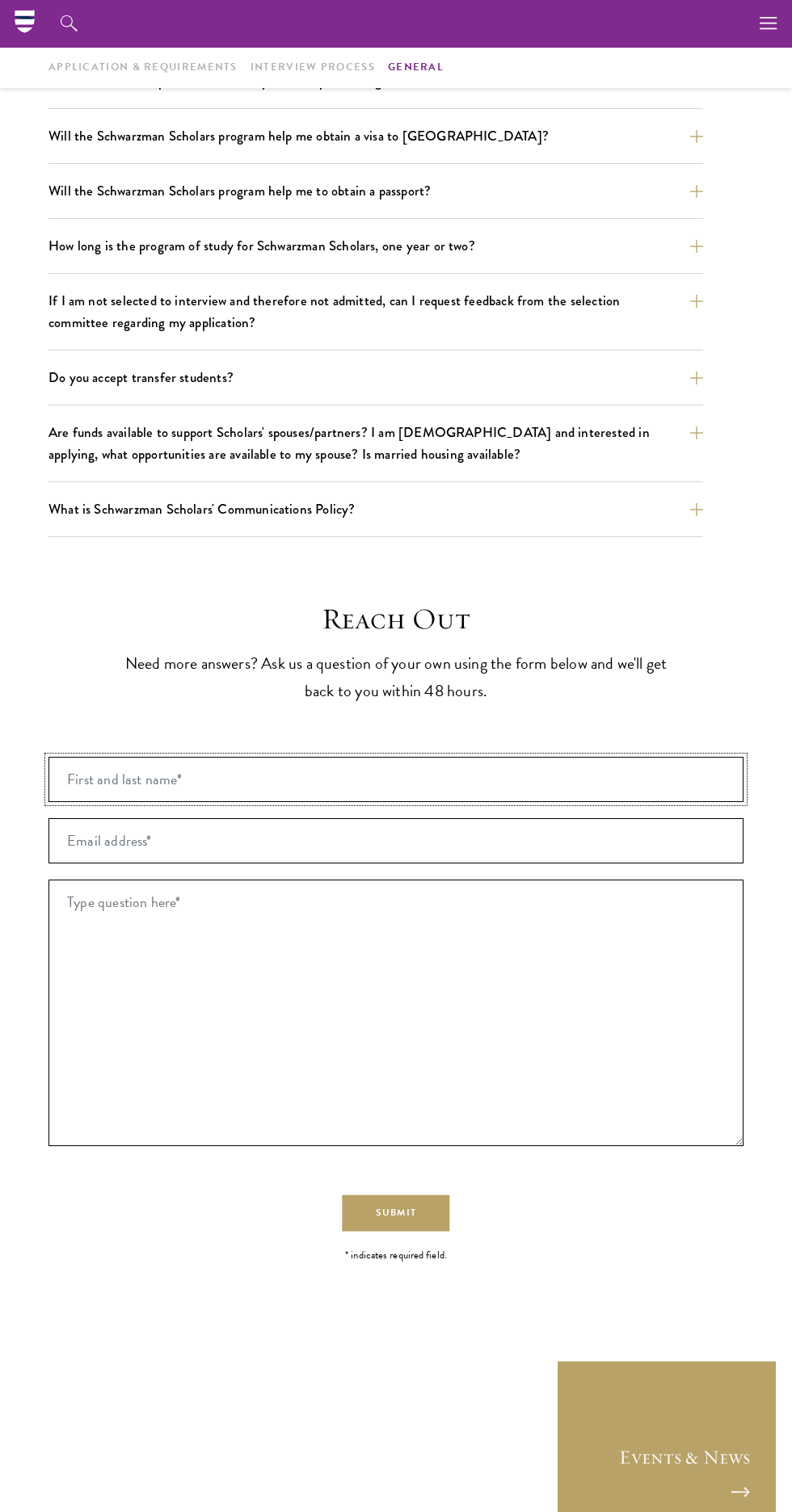
scroll to position [1942, 0]
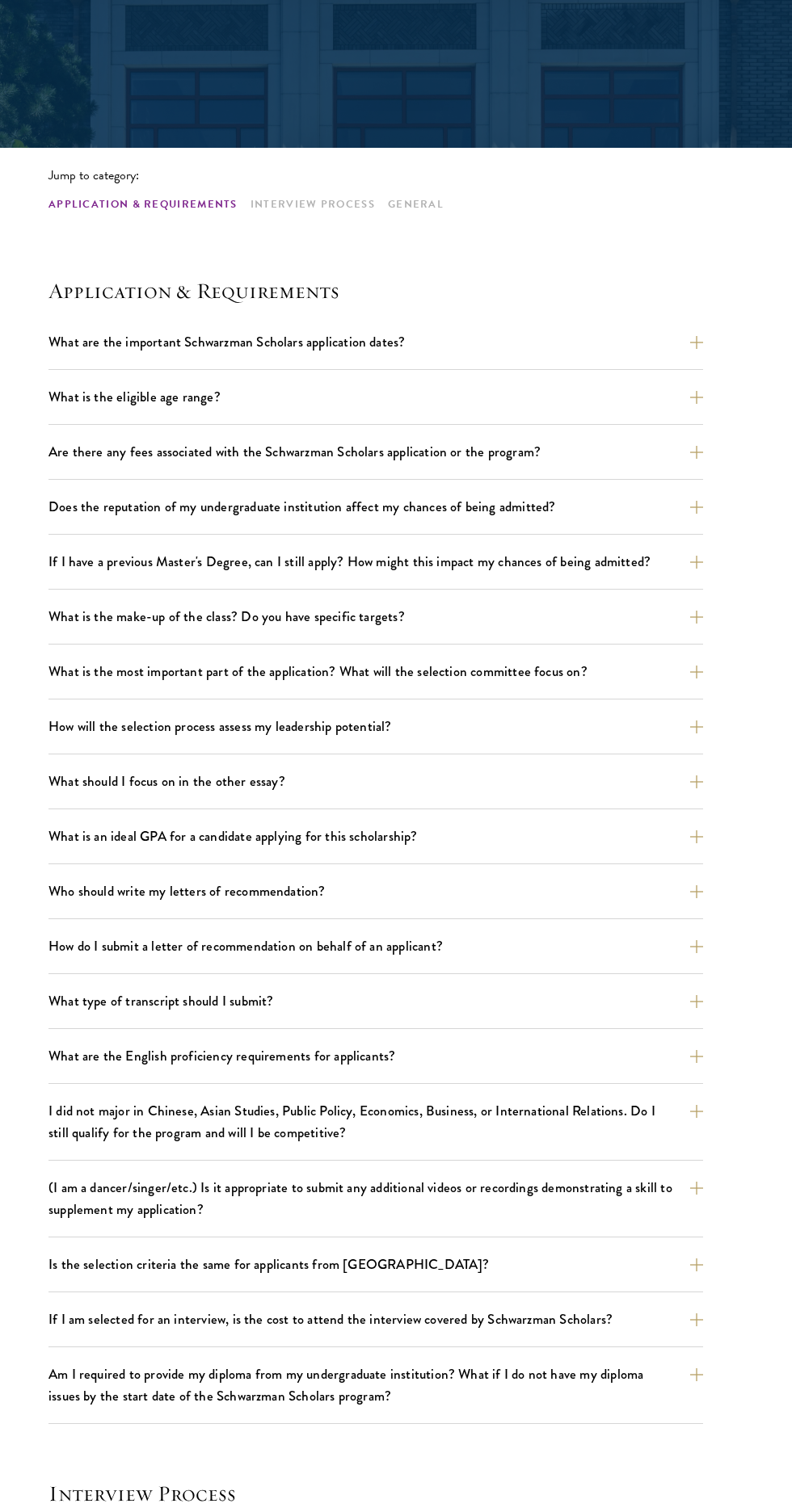
scroll to position [280, 0]
